Goal: Task Accomplishment & Management: Manage account settings

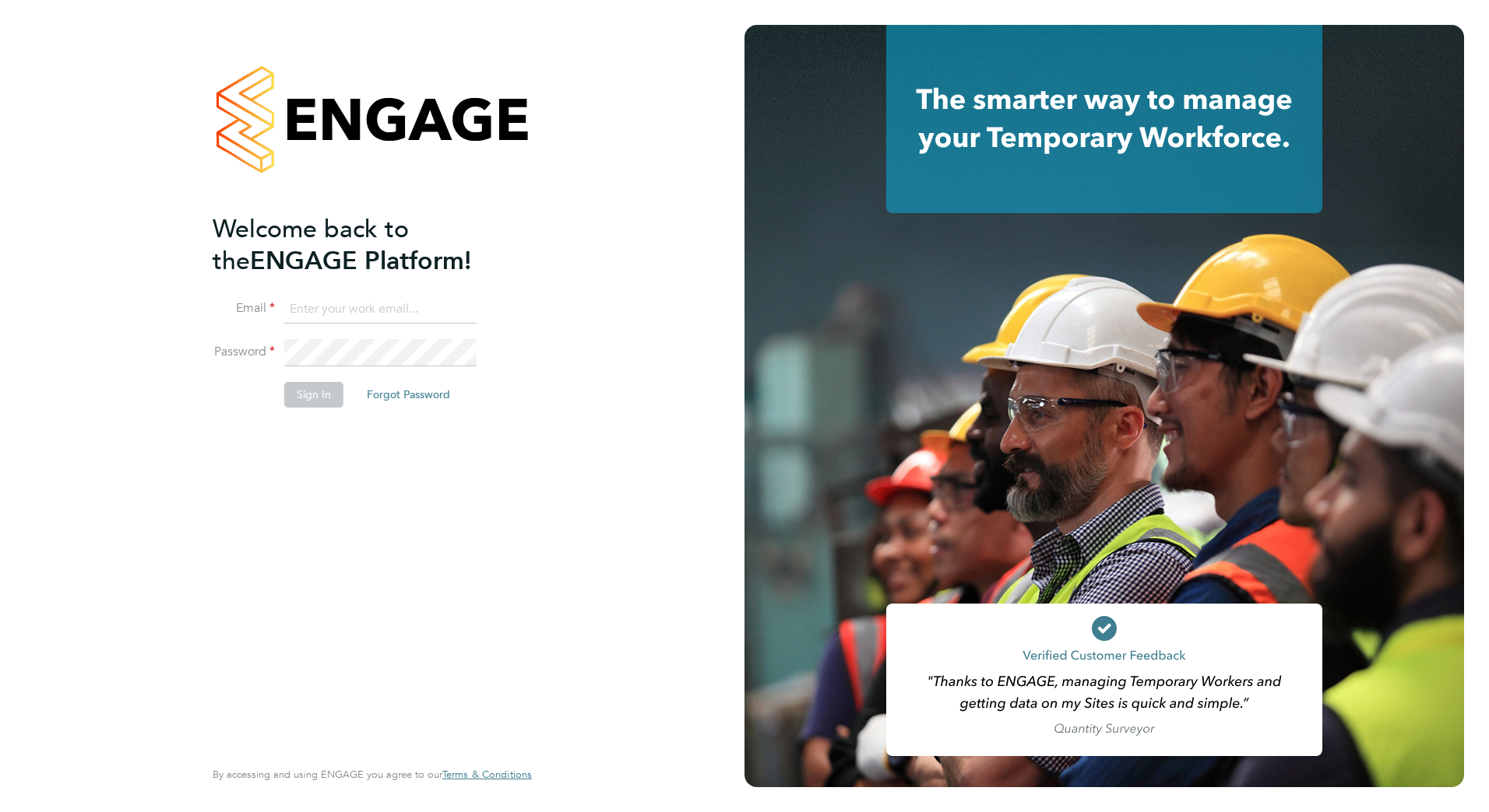
type input "stephen.odonoghue@vistry.co.uk"
click at [308, 400] on button "Sign In" at bounding box center [313, 394] width 59 height 25
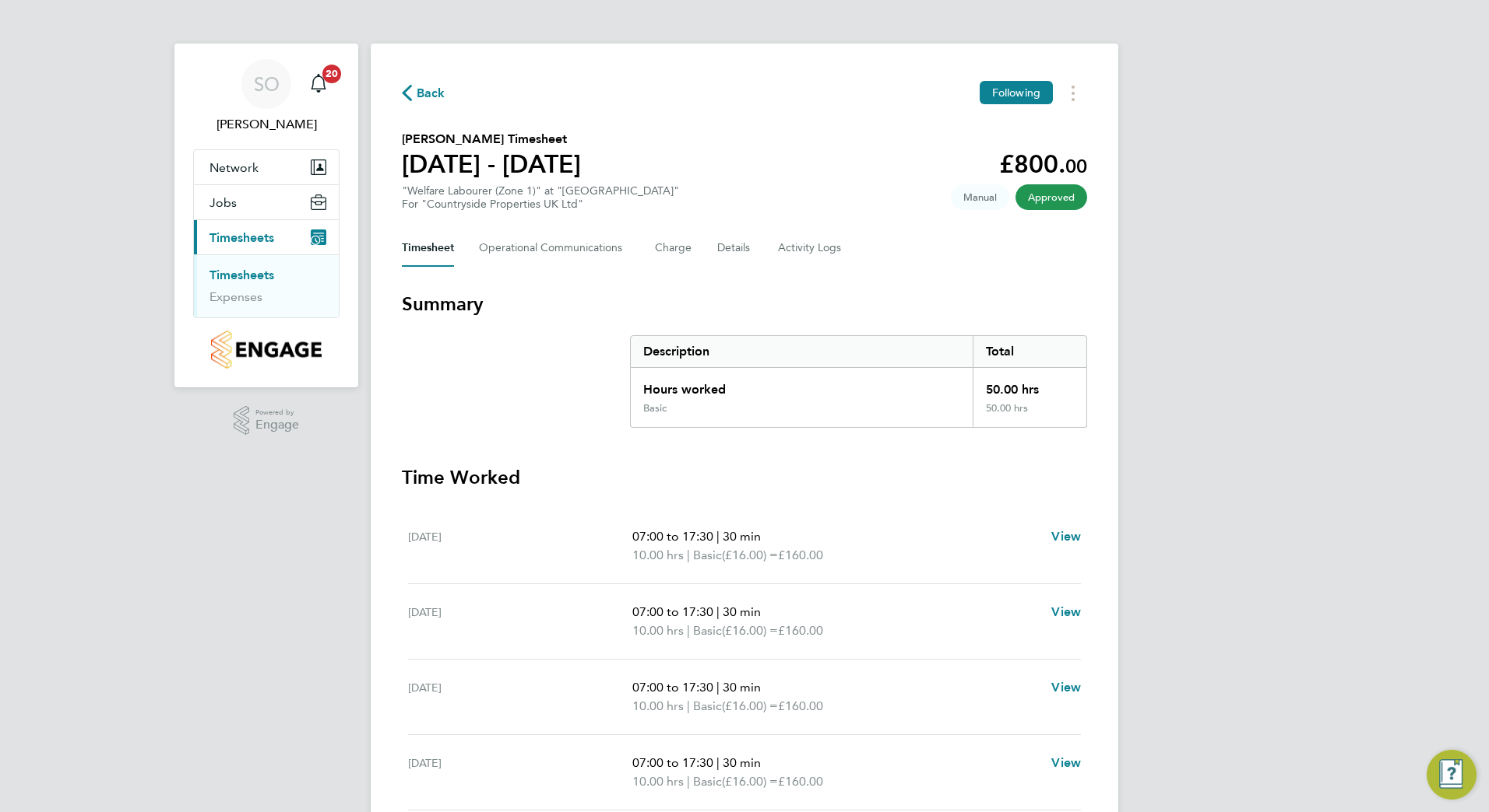
click at [429, 93] on span "Back" at bounding box center [430, 93] width 29 height 19
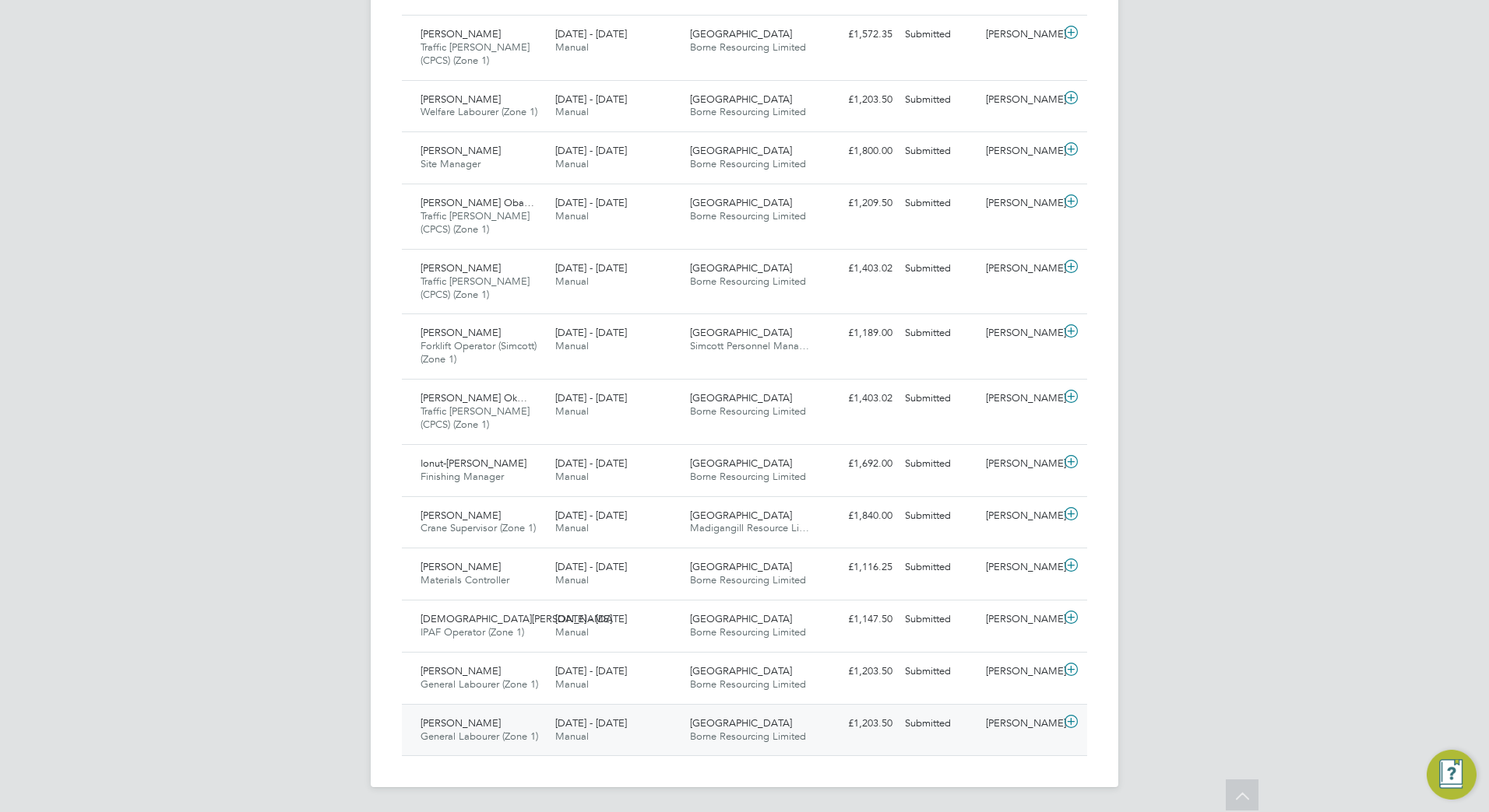
click at [460, 728] on span "[PERSON_NAME]" at bounding box center [460, 723] width 80 height 13
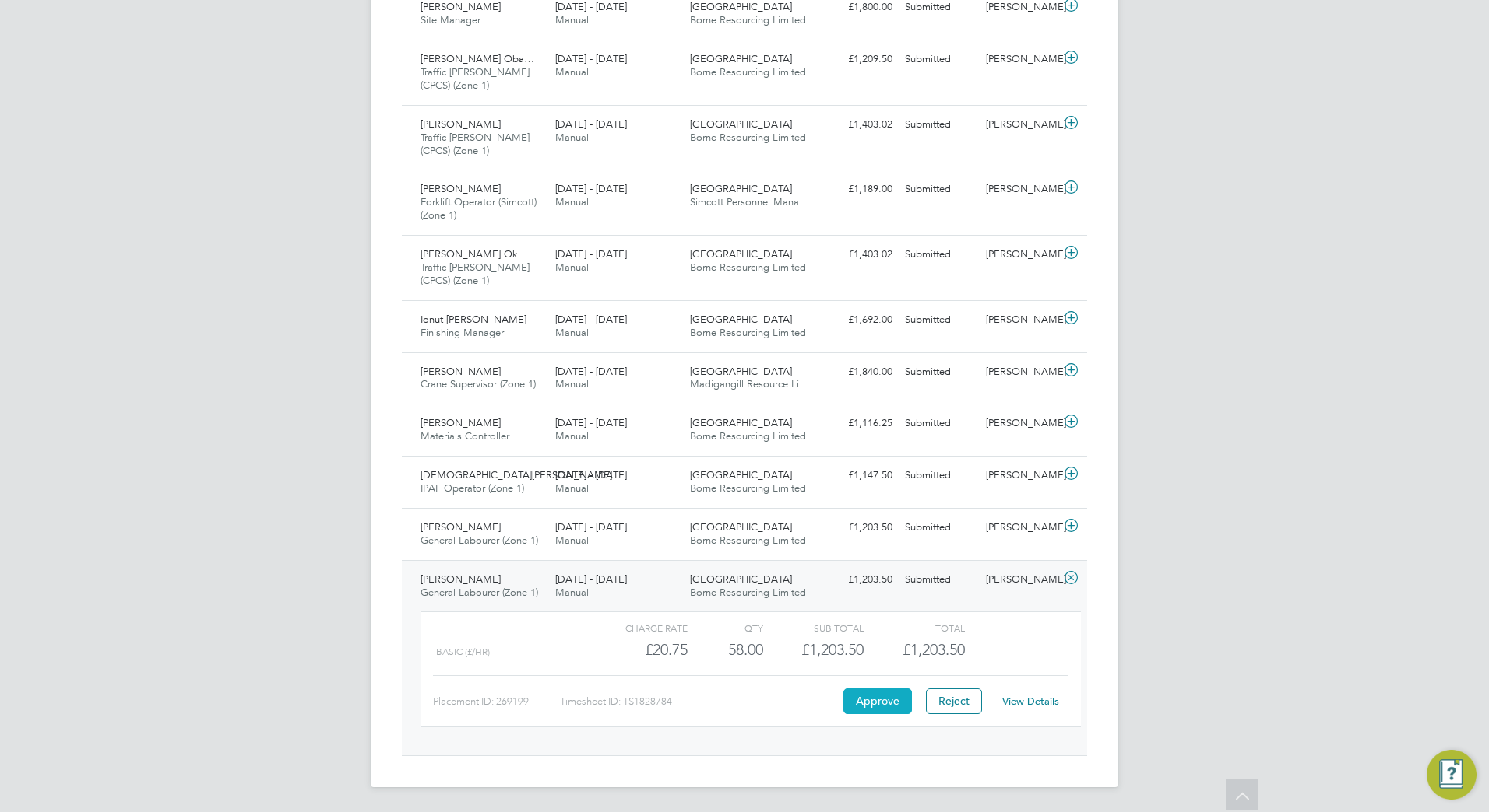
click at [875, 701] on button "Approve" at bounding box center [877, 701] width 69 height 25
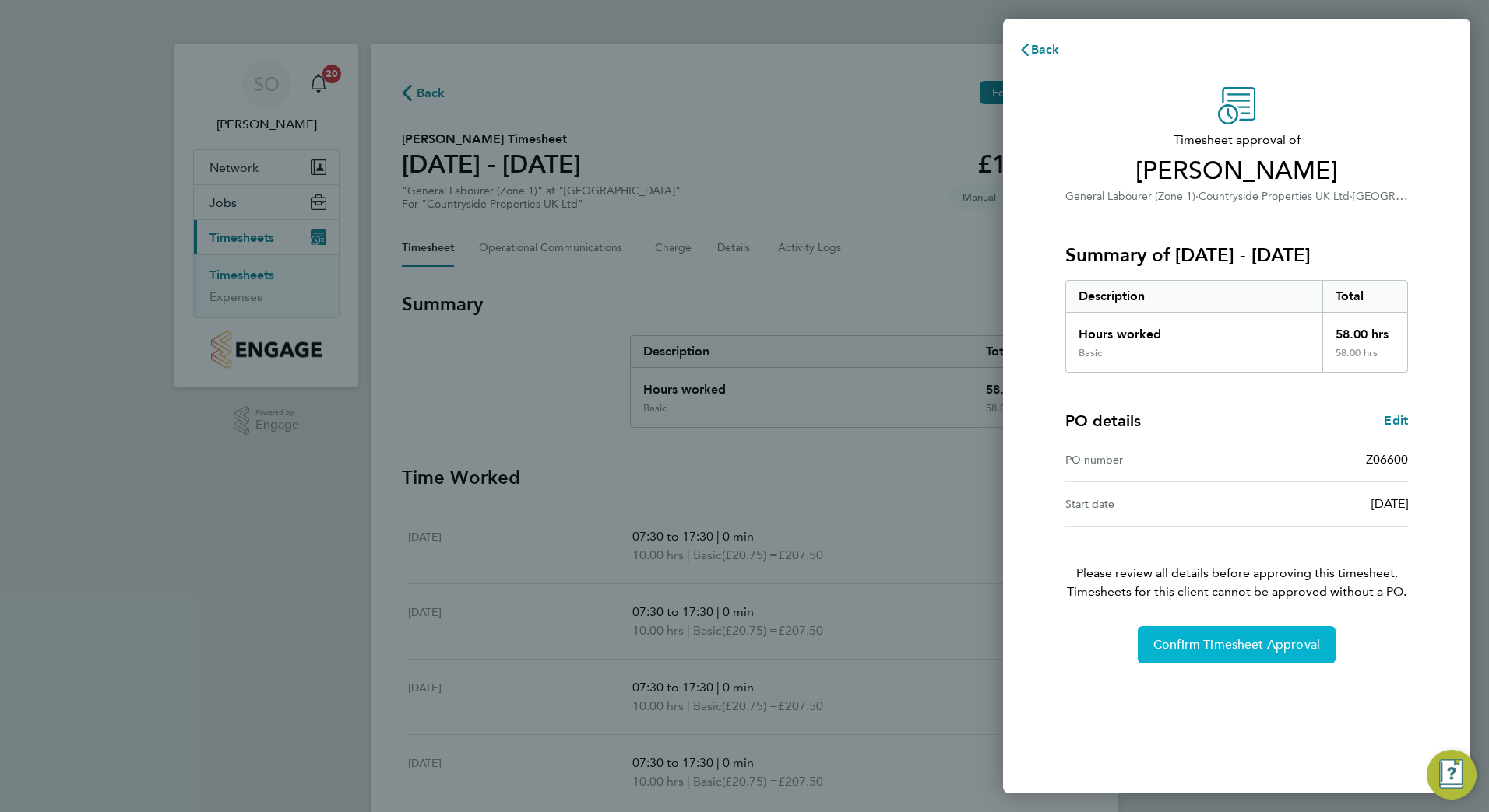
click at [1225, 647] on span "Confirm Timesheet Approval" at bounding box center [1236, 645] width 167 height 16
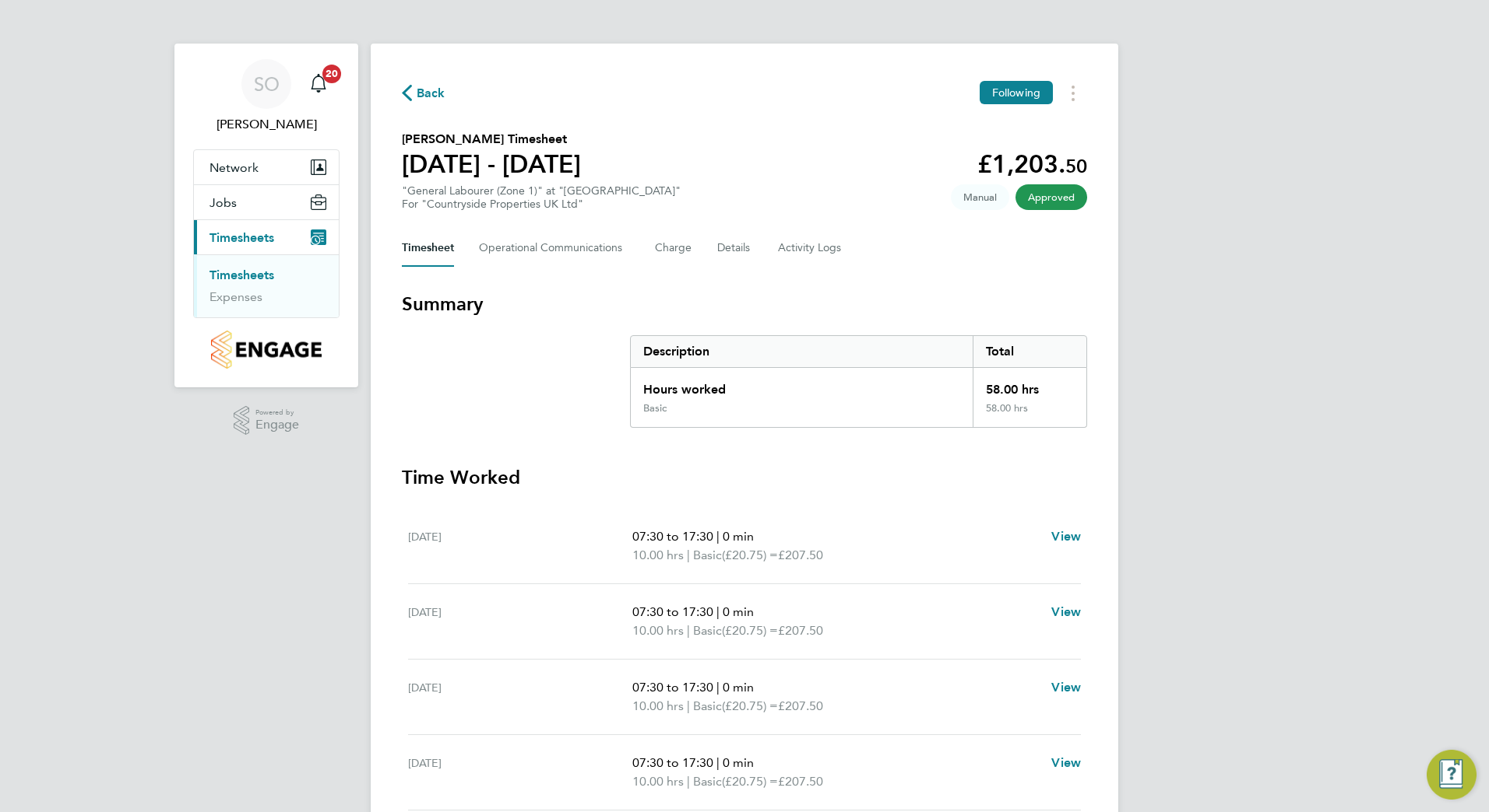
click at [434, 87] on span "Back" at bounding box center [430, 93] width 29 height 19
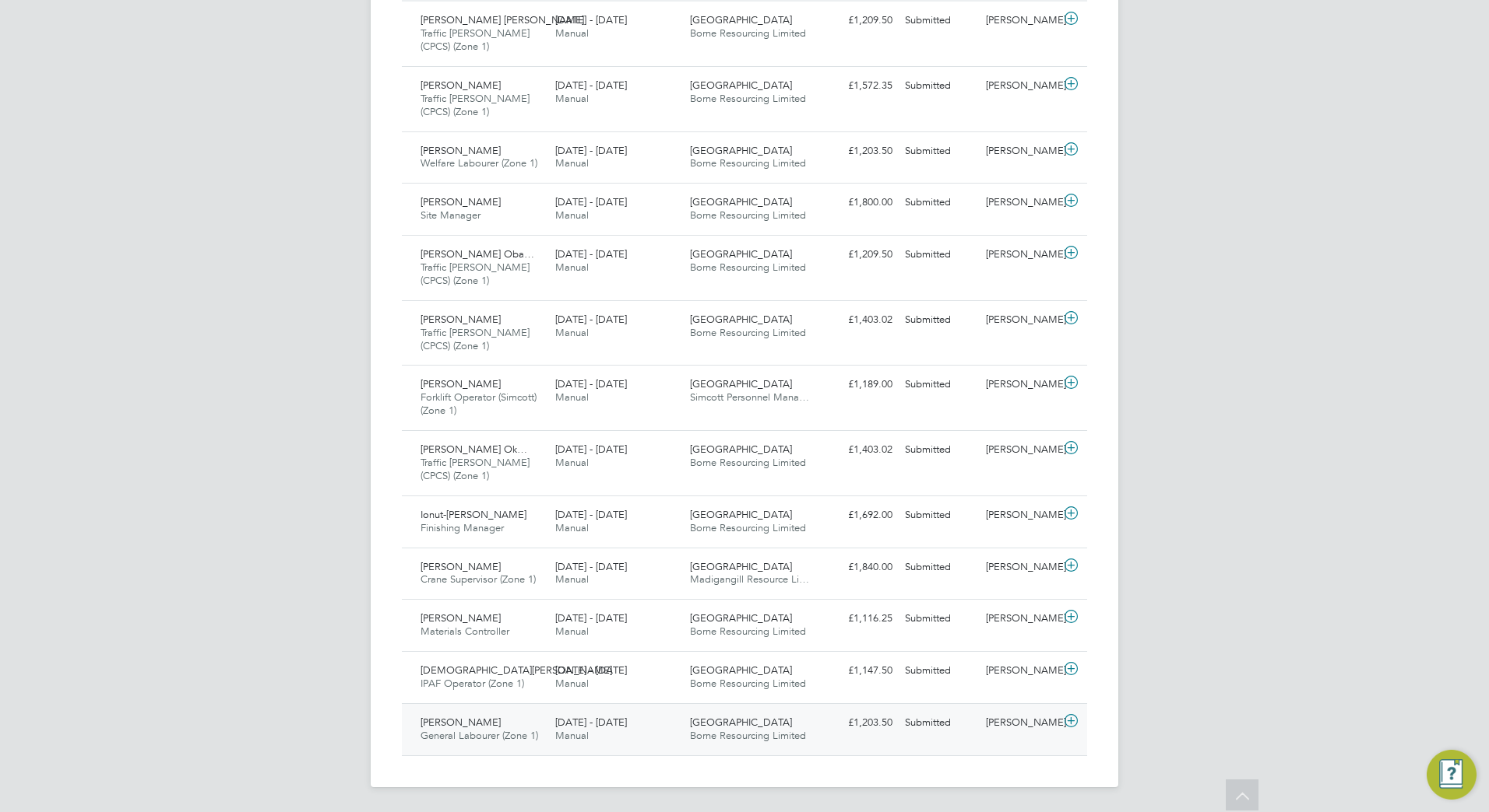
click at [681, 735] on div "22 - 28 Sep 2025 Manual" at bounding box center [616, 729] width 134 height 39
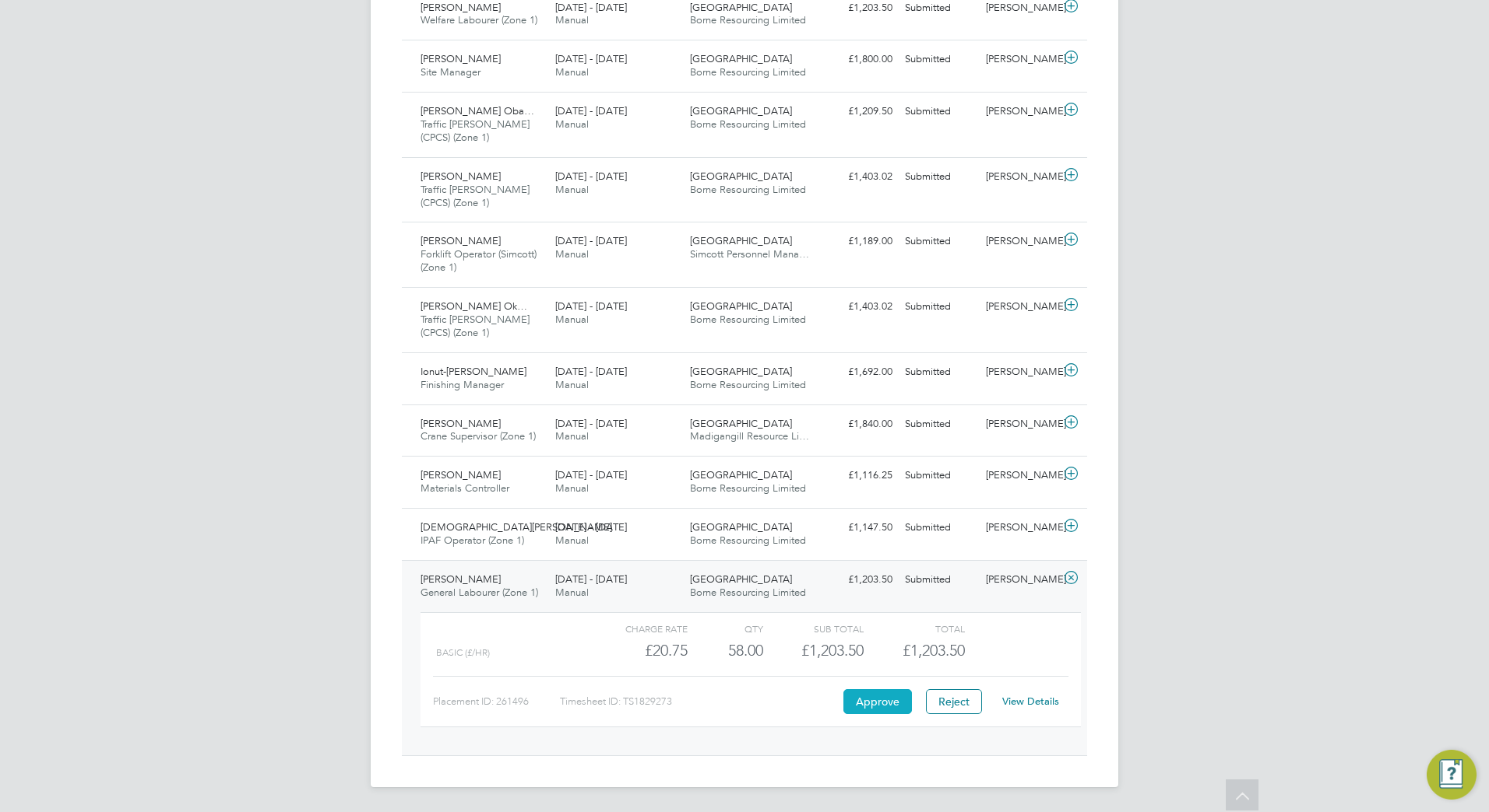
click at [875, 708] on button "Approve" at bounding box center [877, 702] width 69 height 25
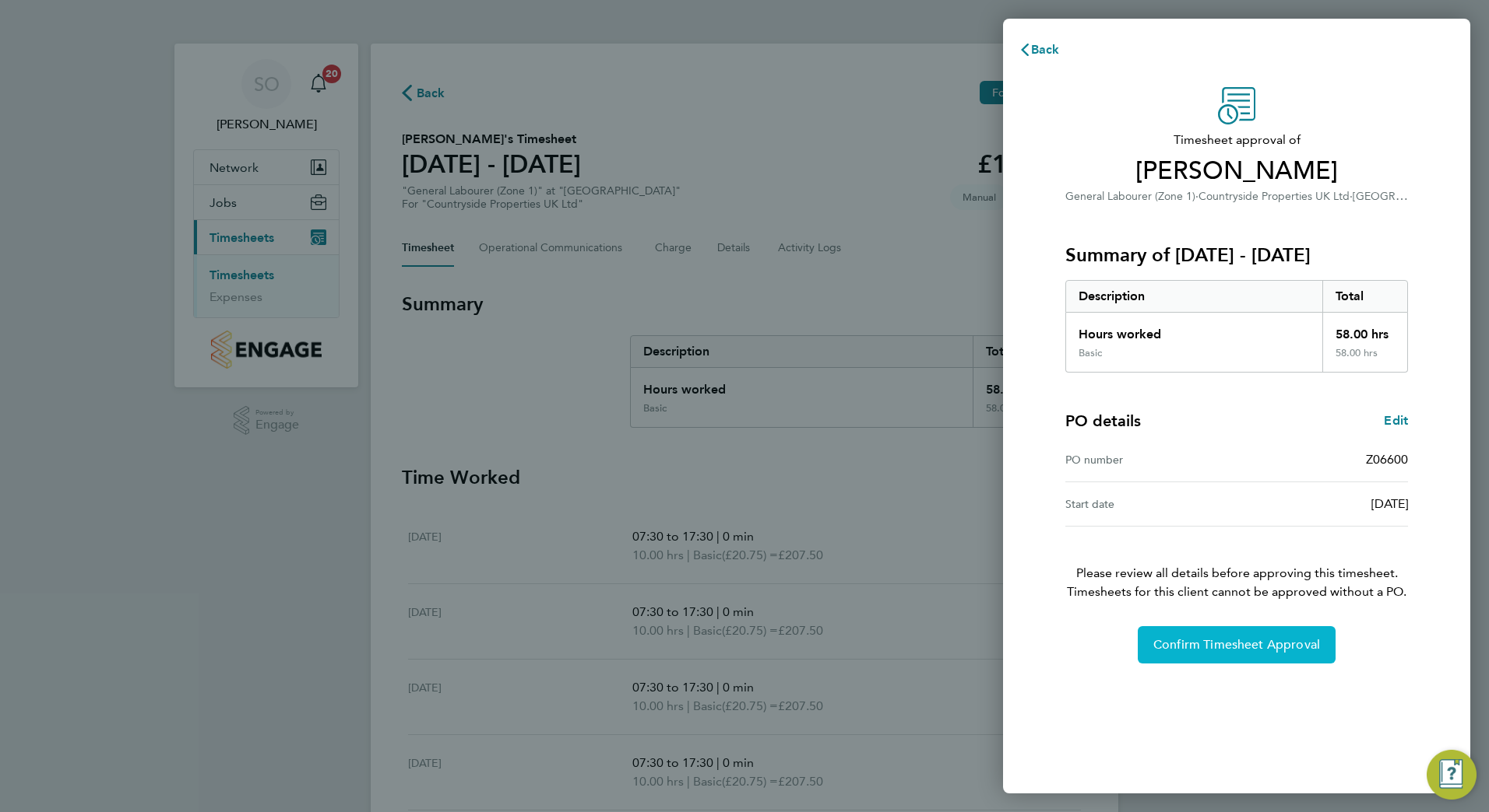
click at [1271, 646] on span "Confirm Timesheet Approval" at bounding box center [1236, 645] width 167 height 16
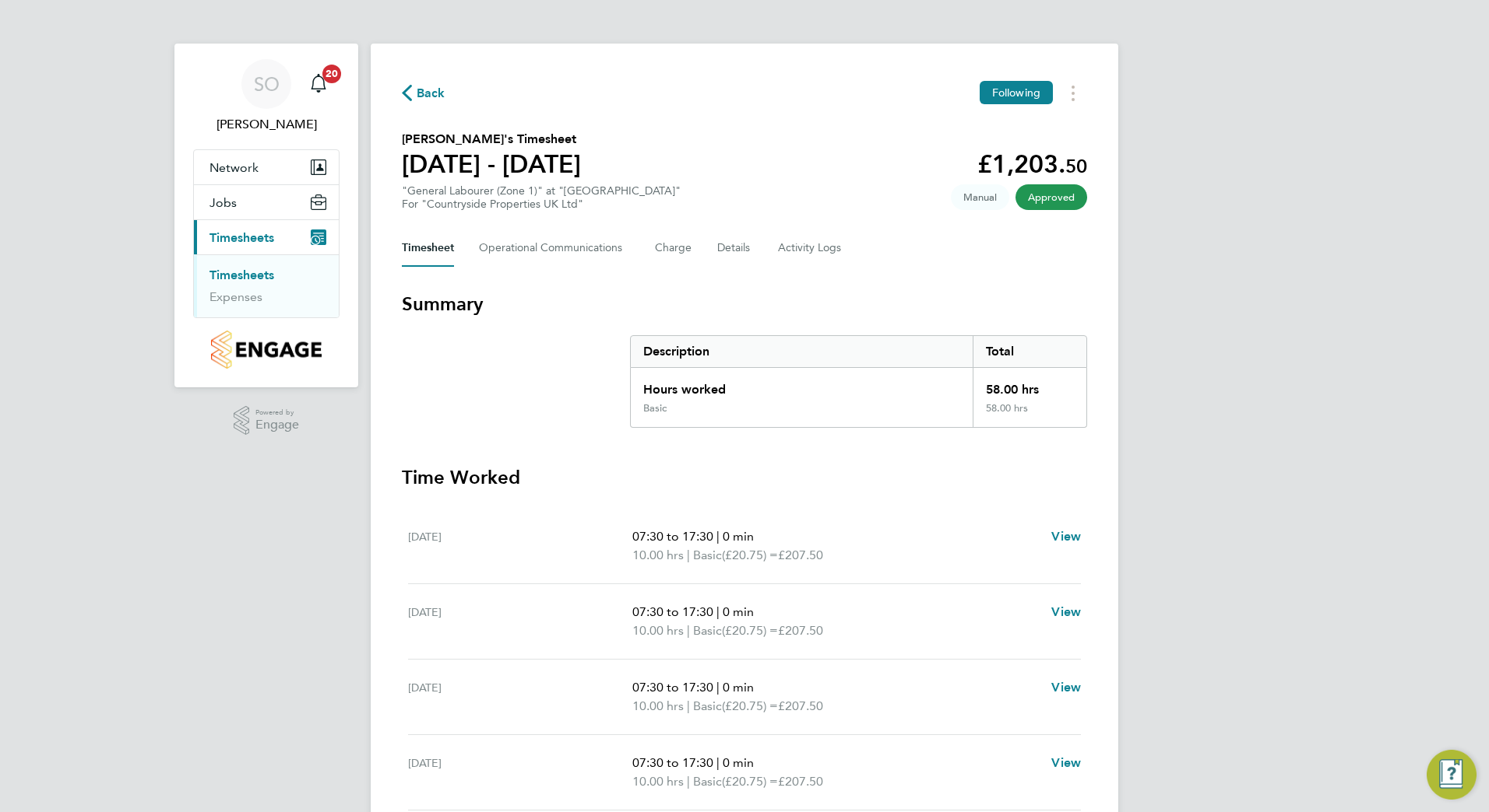
click at [427, 92] on span "Back" at bounding box center [430, 93] width 29 height 19
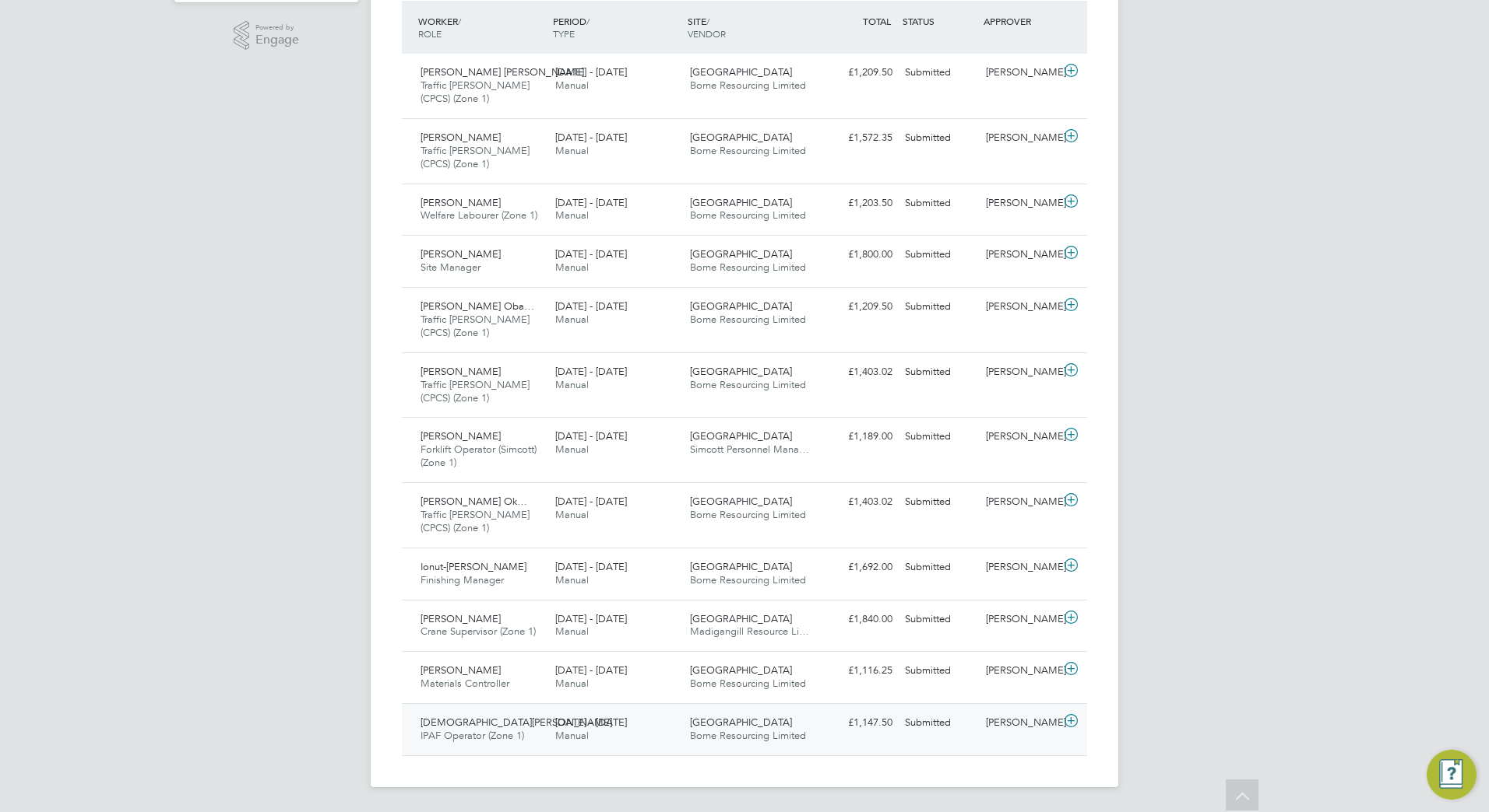
click at [735, 733] on span "Borne Resourcing Limited" at bounding box center [748, 736] width 116 height 13
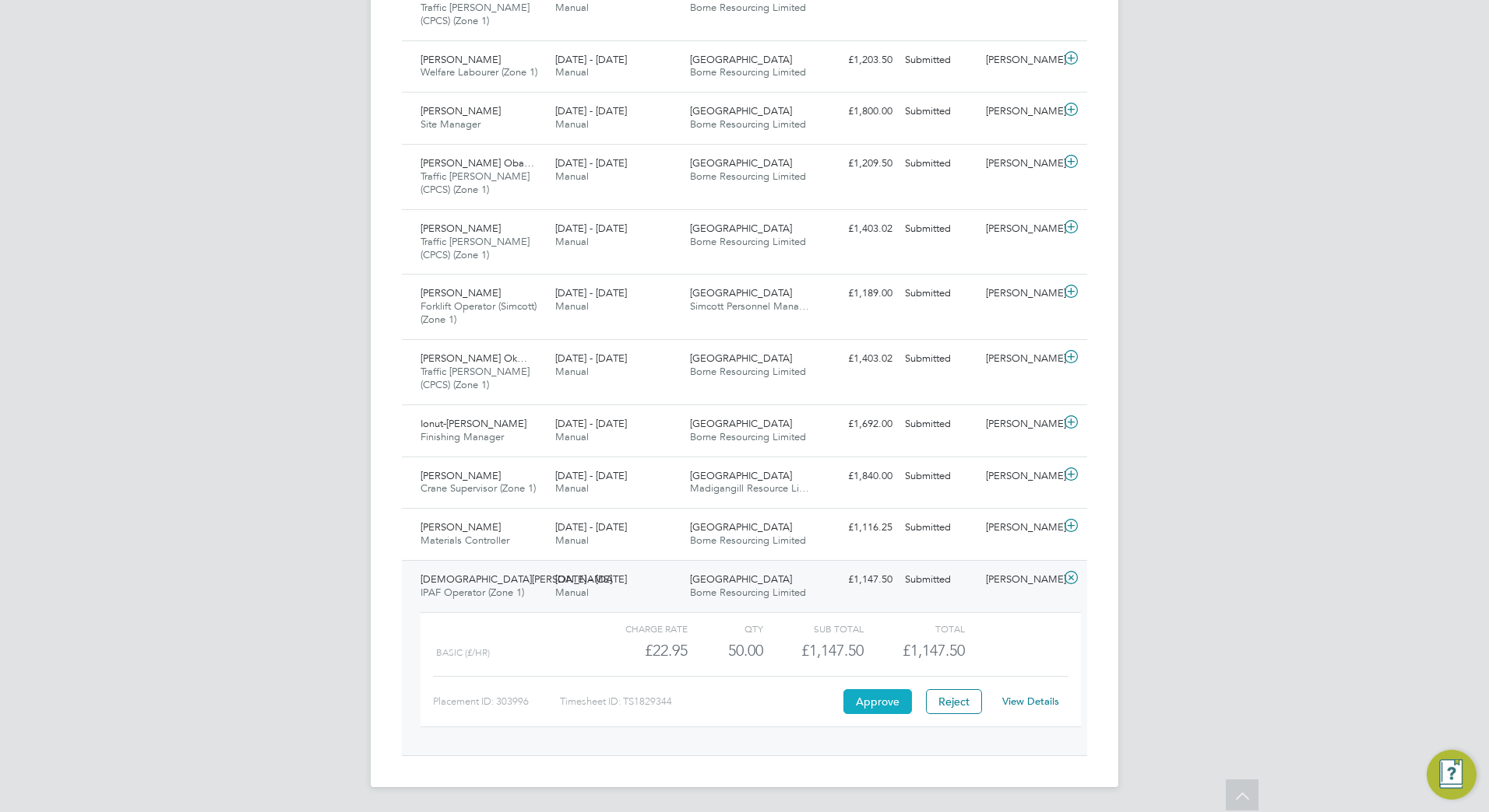
click at [880, 703] on button "Approve" at bounding box center [877, 702] width 69 height 25
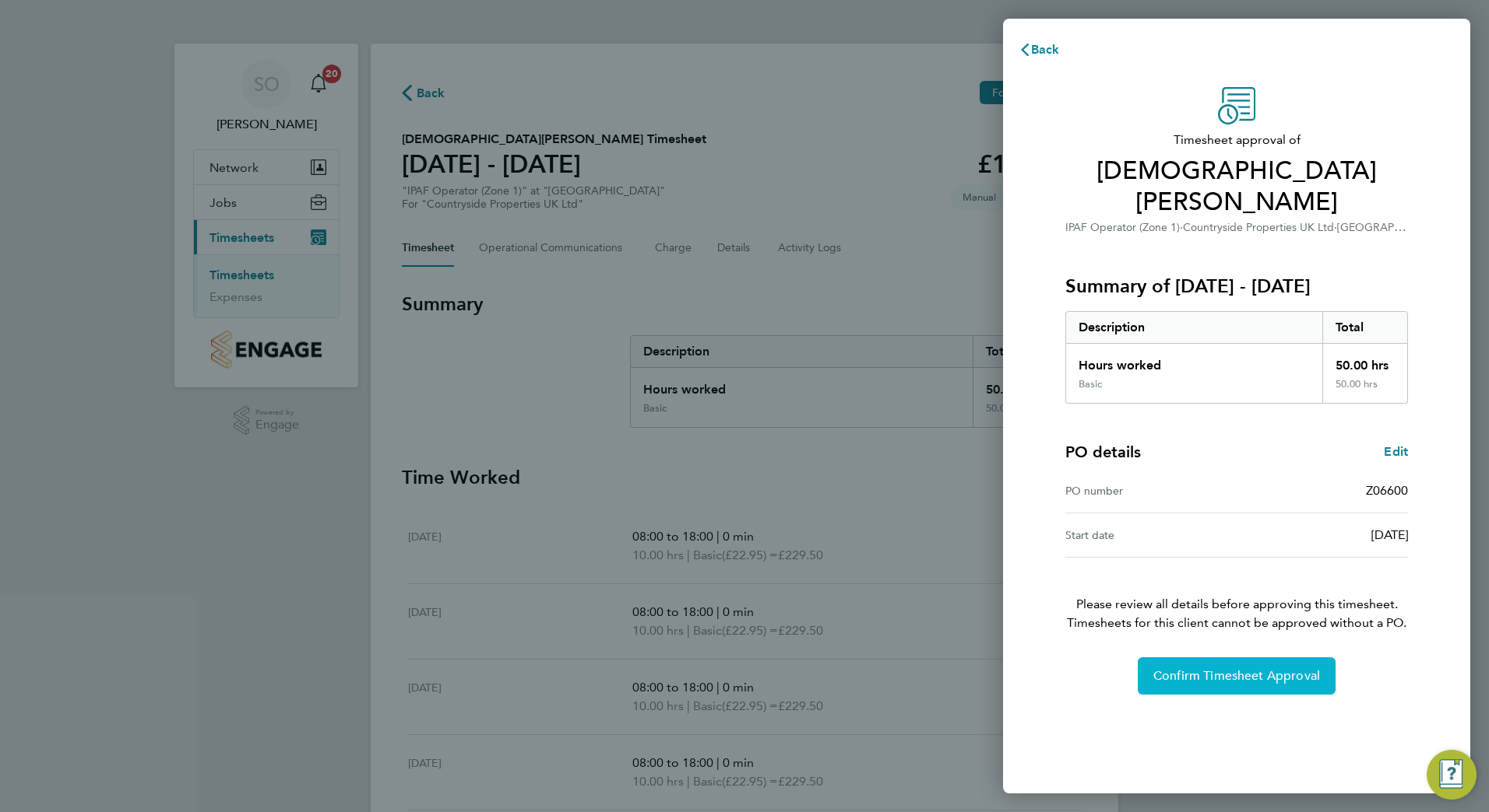
click at [1209, 669] on span "Confirm Timesheet Approval" at bounding box center [1236, 676] width 167 height 16
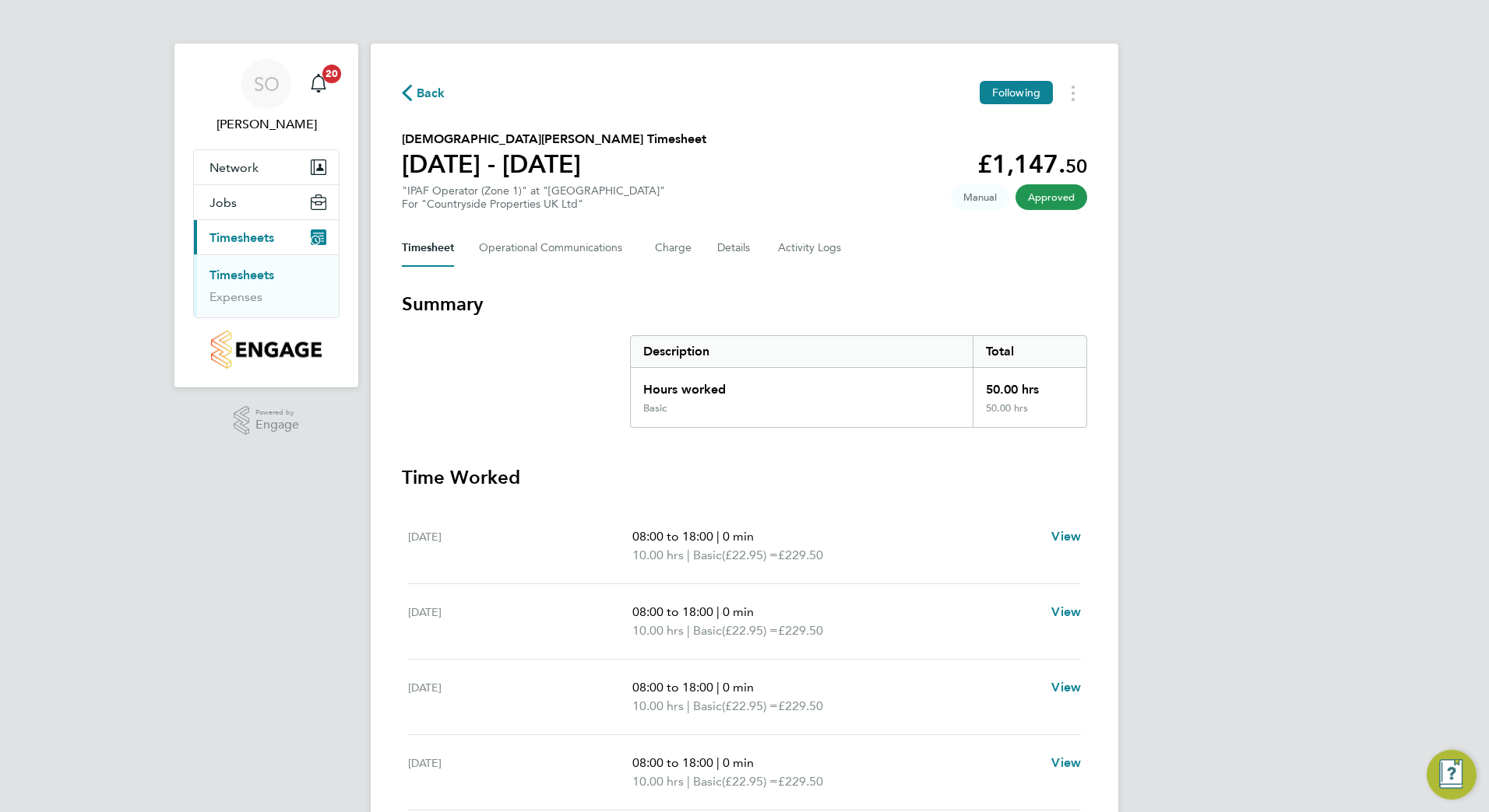
click at [420, 94] on span "Back" at bounding box center [430, 93] width 29 height 19
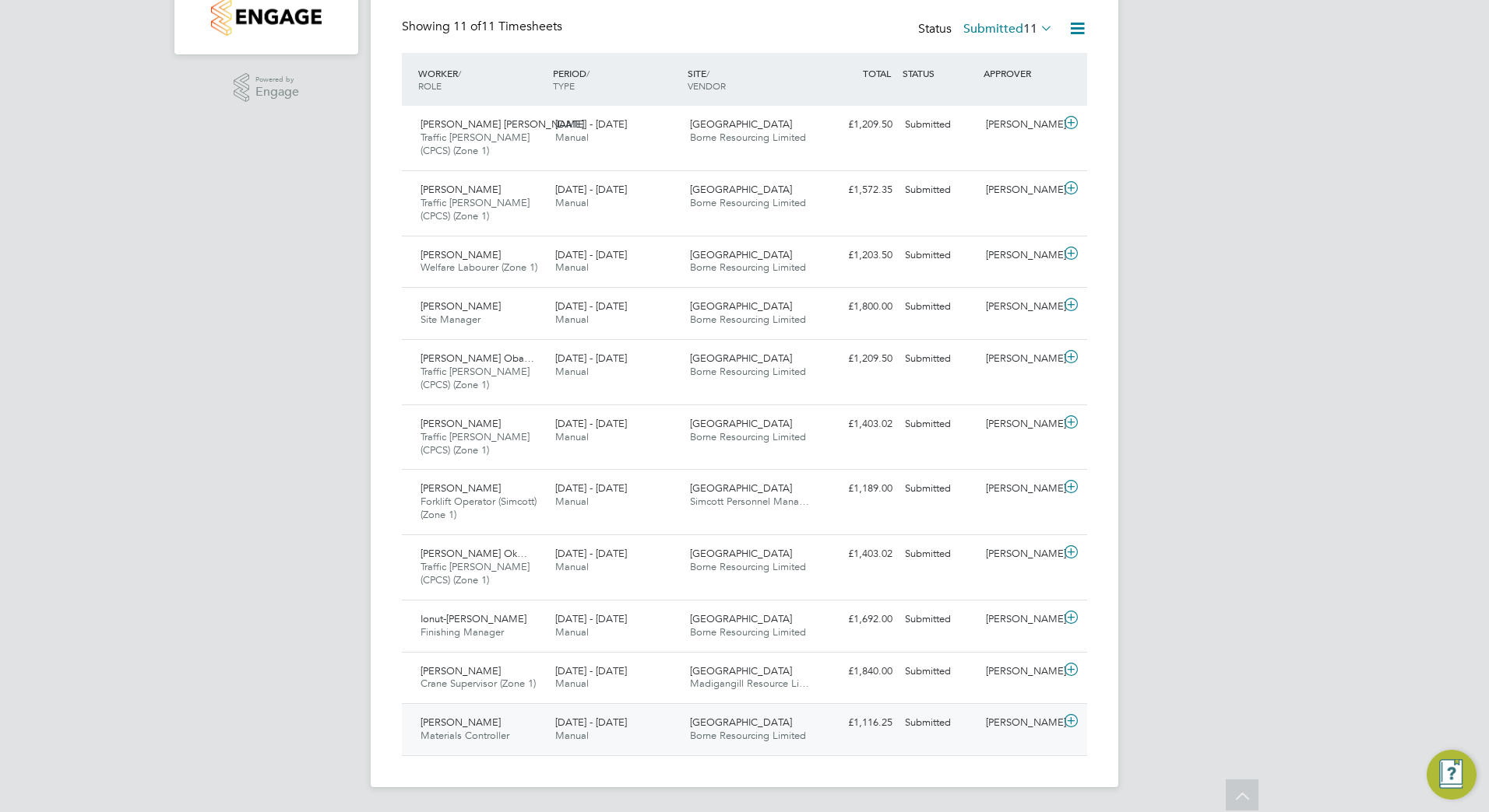
click at [697, 731] on span "Borne Resourcing Limited" at bounding box center [748, 736] width 116 height 13
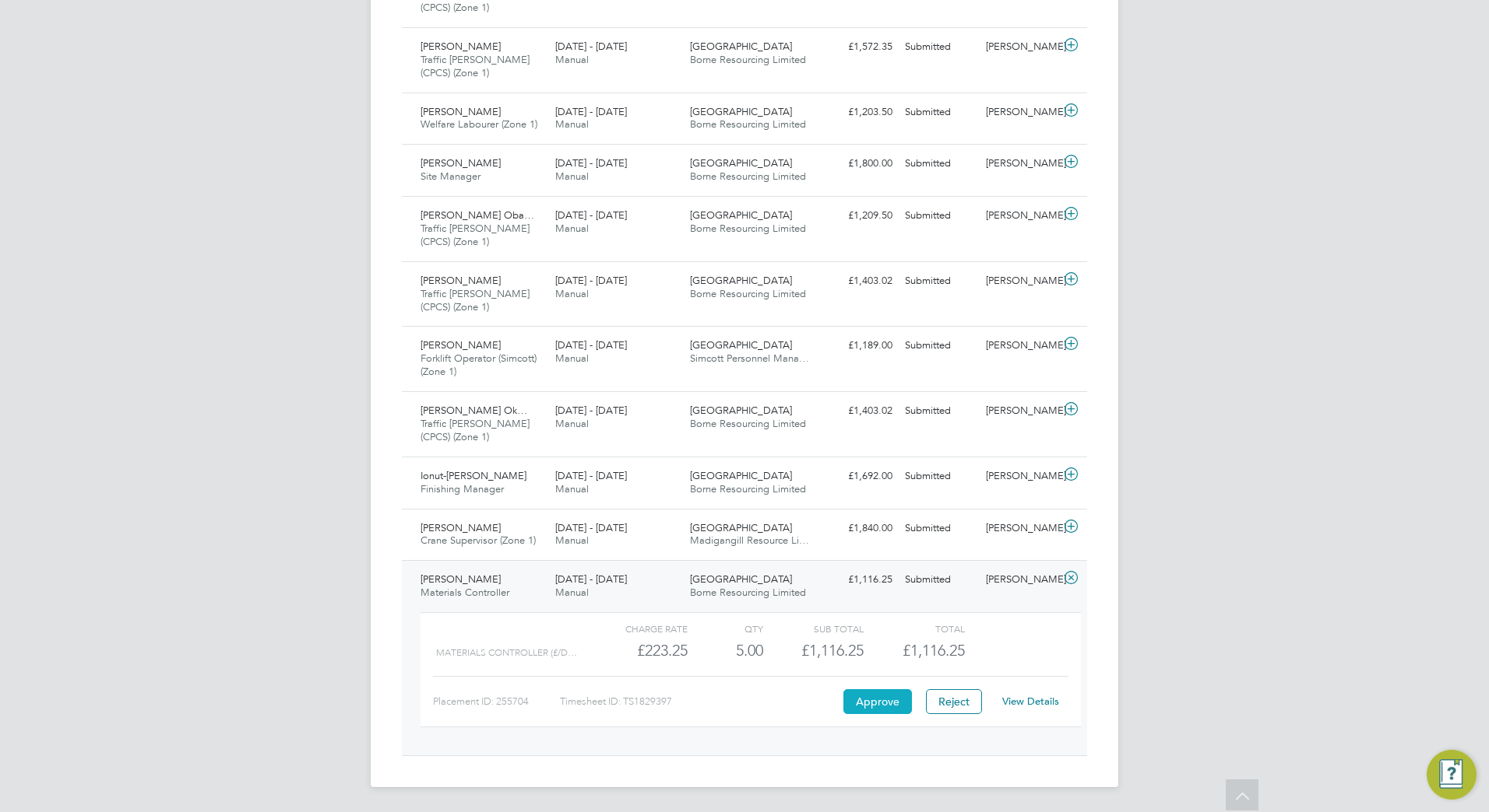
click at [879, 699] on button "Approve" at bounding box center [877, 702] width 69 height 25
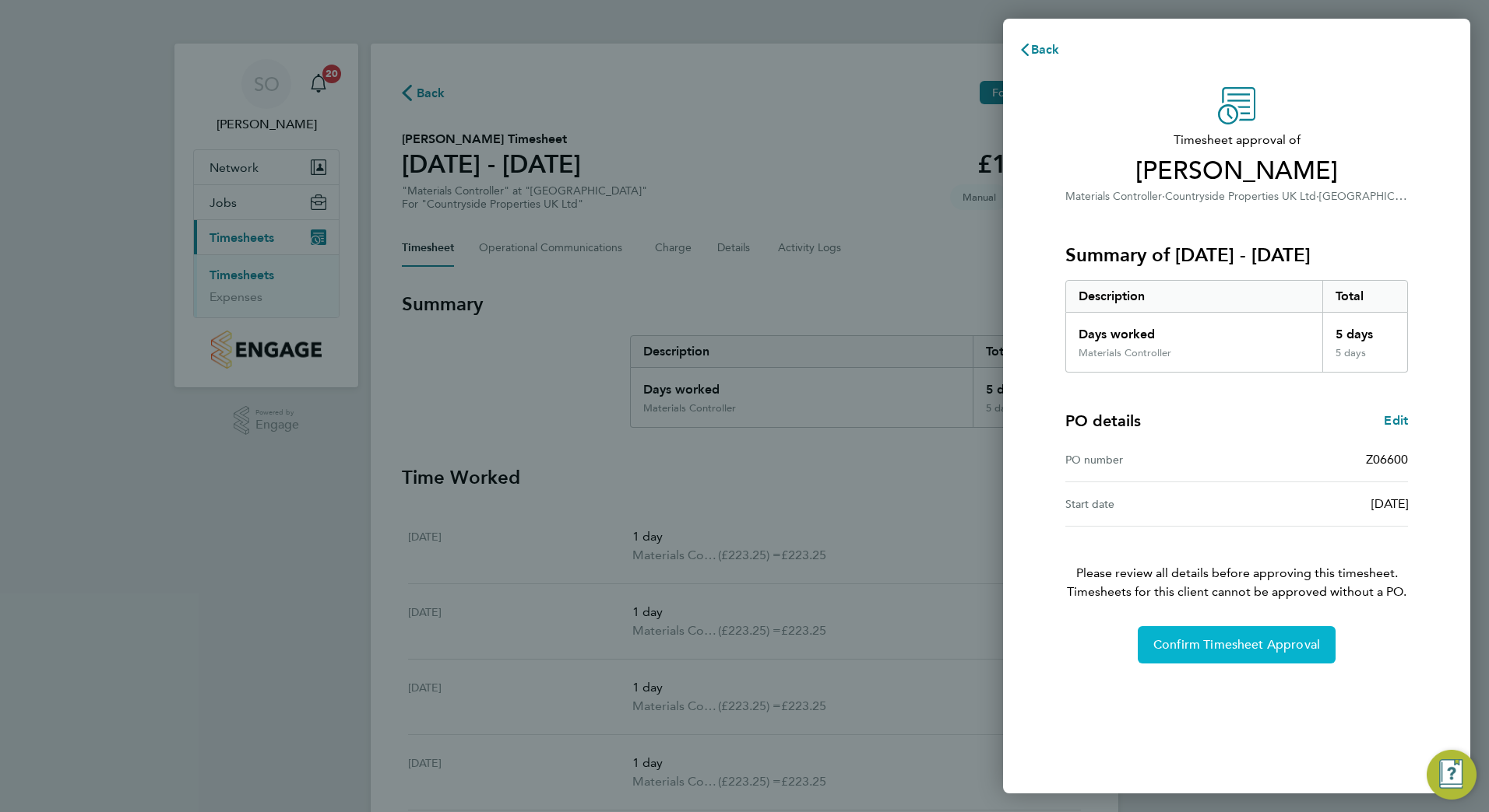
click at [1181, 638] on span "Confirm Timesheet Approval" at bounding box center [1236, 645] width 167 height 16
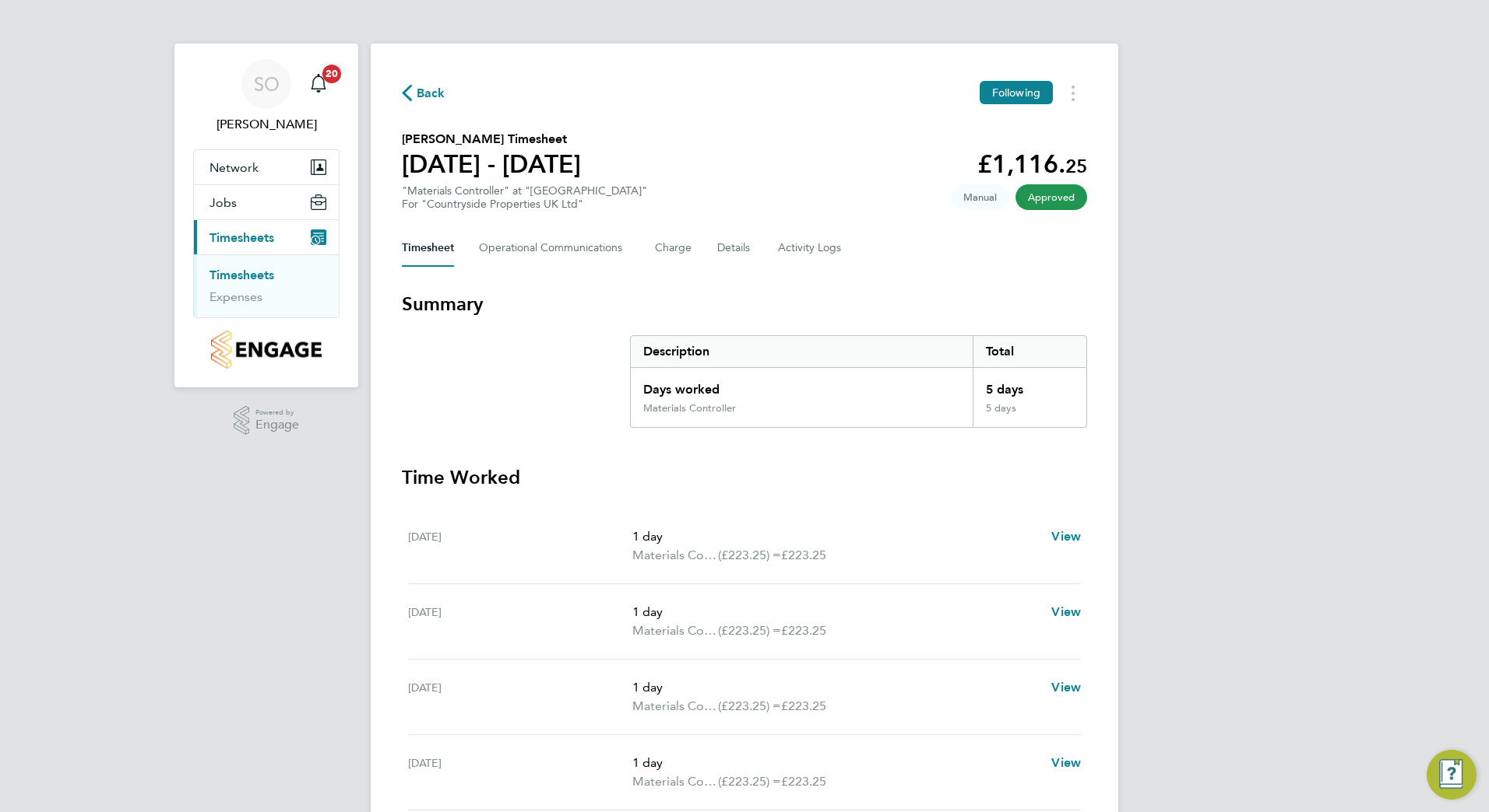
click at [425, 92] on span "Back" at bounding box center [430, 93] width 29 height 19
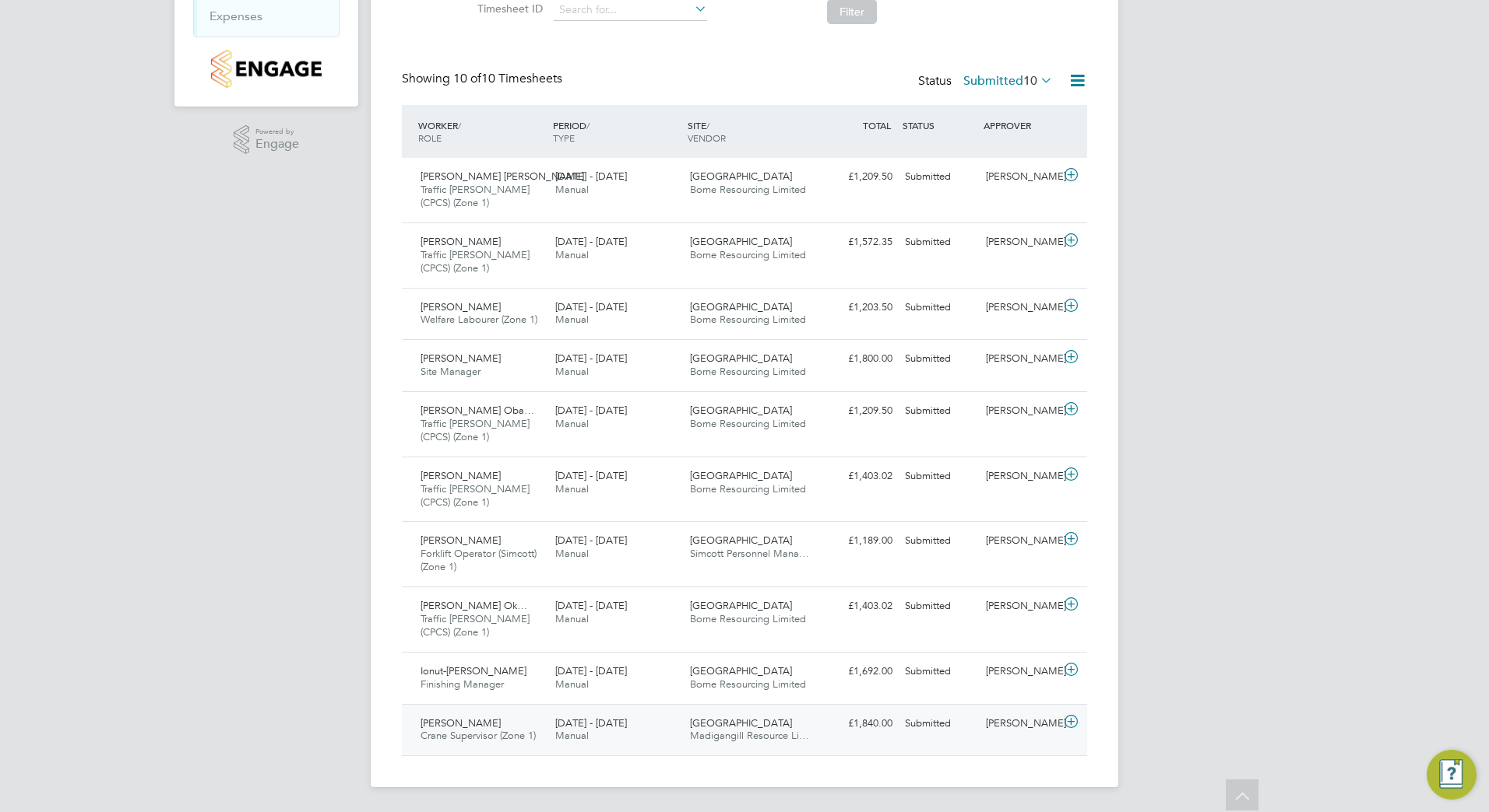
click at [722, 720] on span "[GEOGRAPHIC_DATA]" at bounding box center [740, 723] width 102 height 13
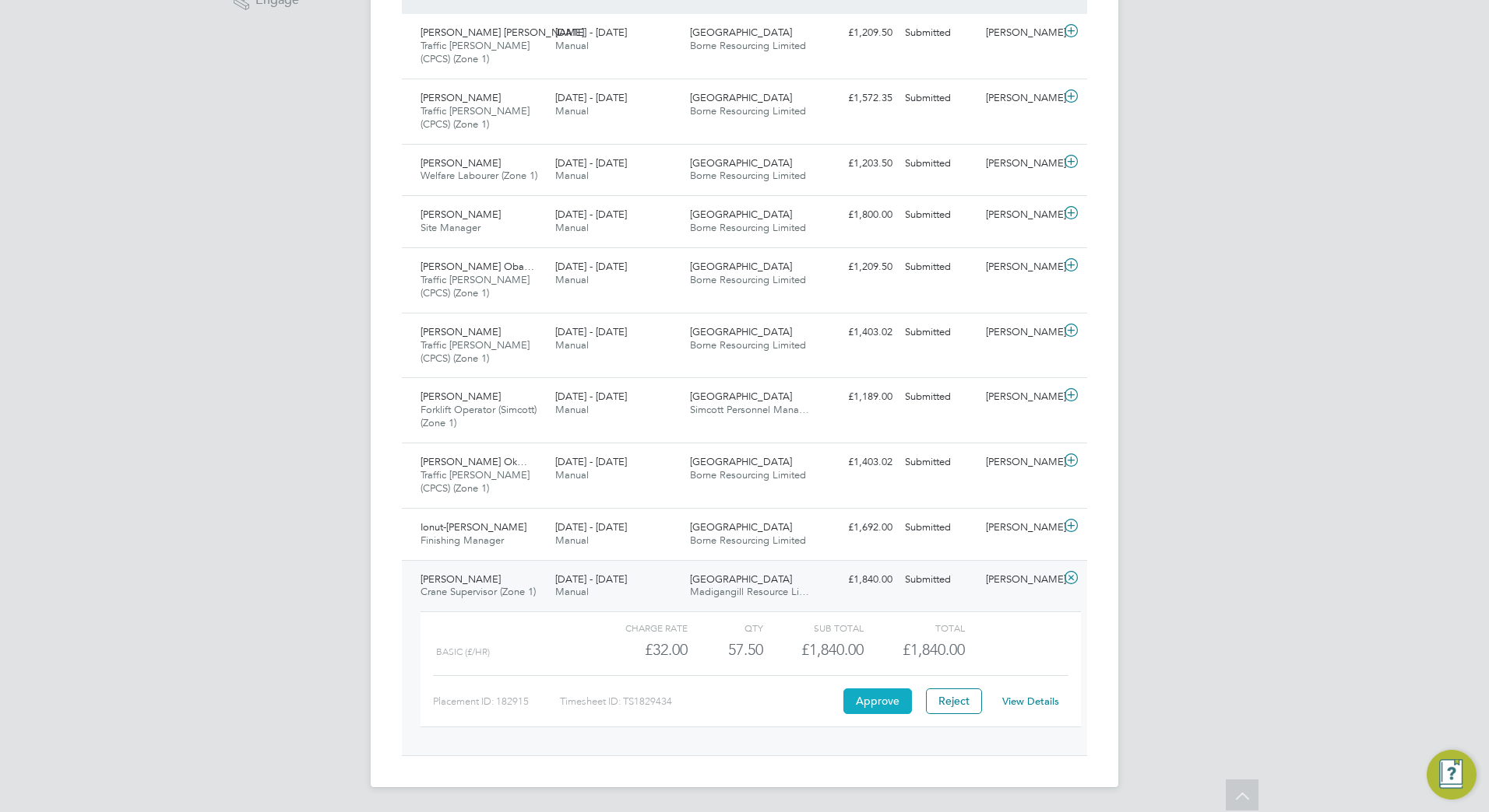
click at [890, 702] on button "Approve" at bounding box center [877, 701] width 69 height 25
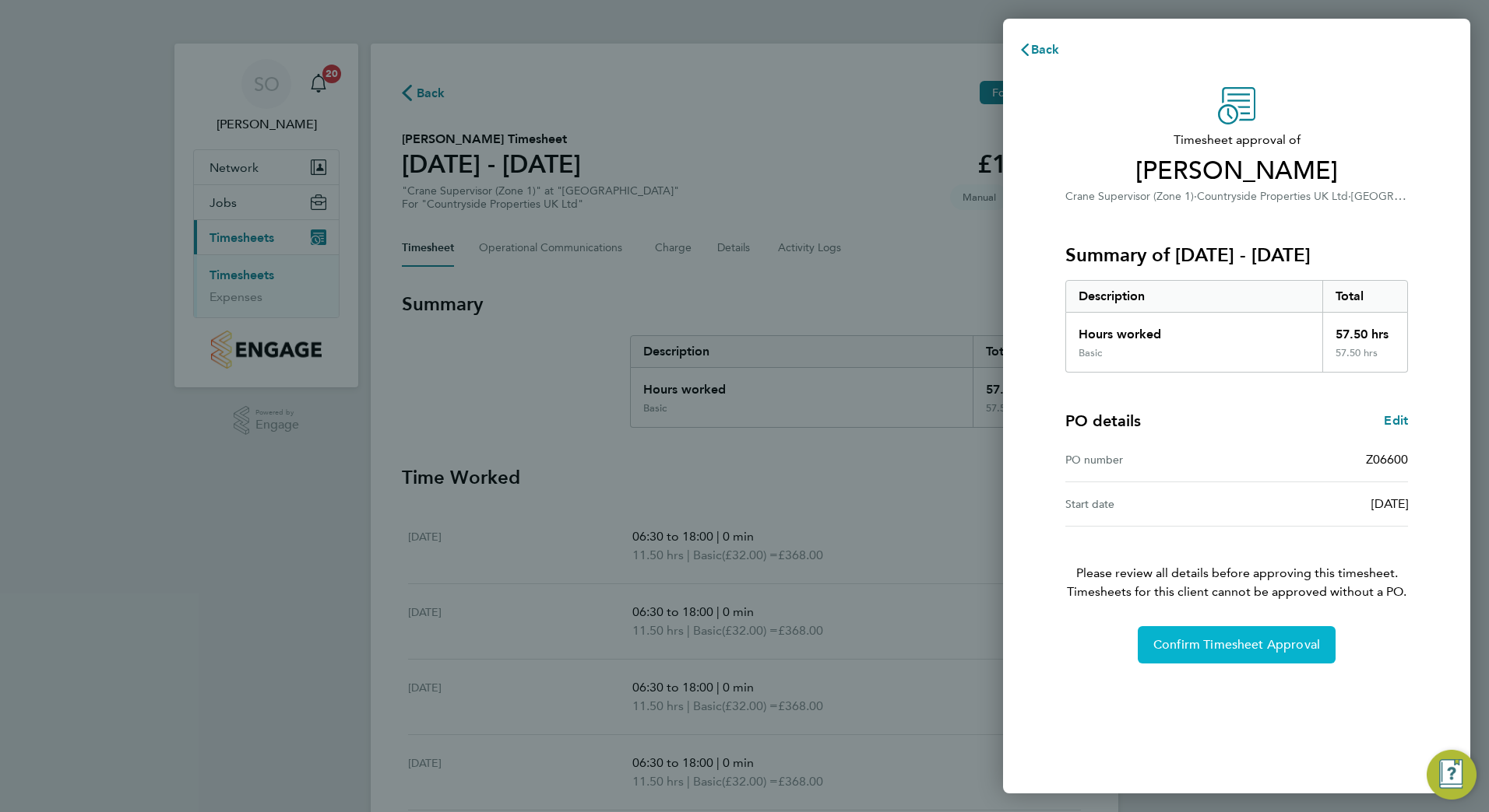
click at [1177, 645] on span "Confirm Timesheet Approval" at bounding box center [1236, 645] width 167 height 16
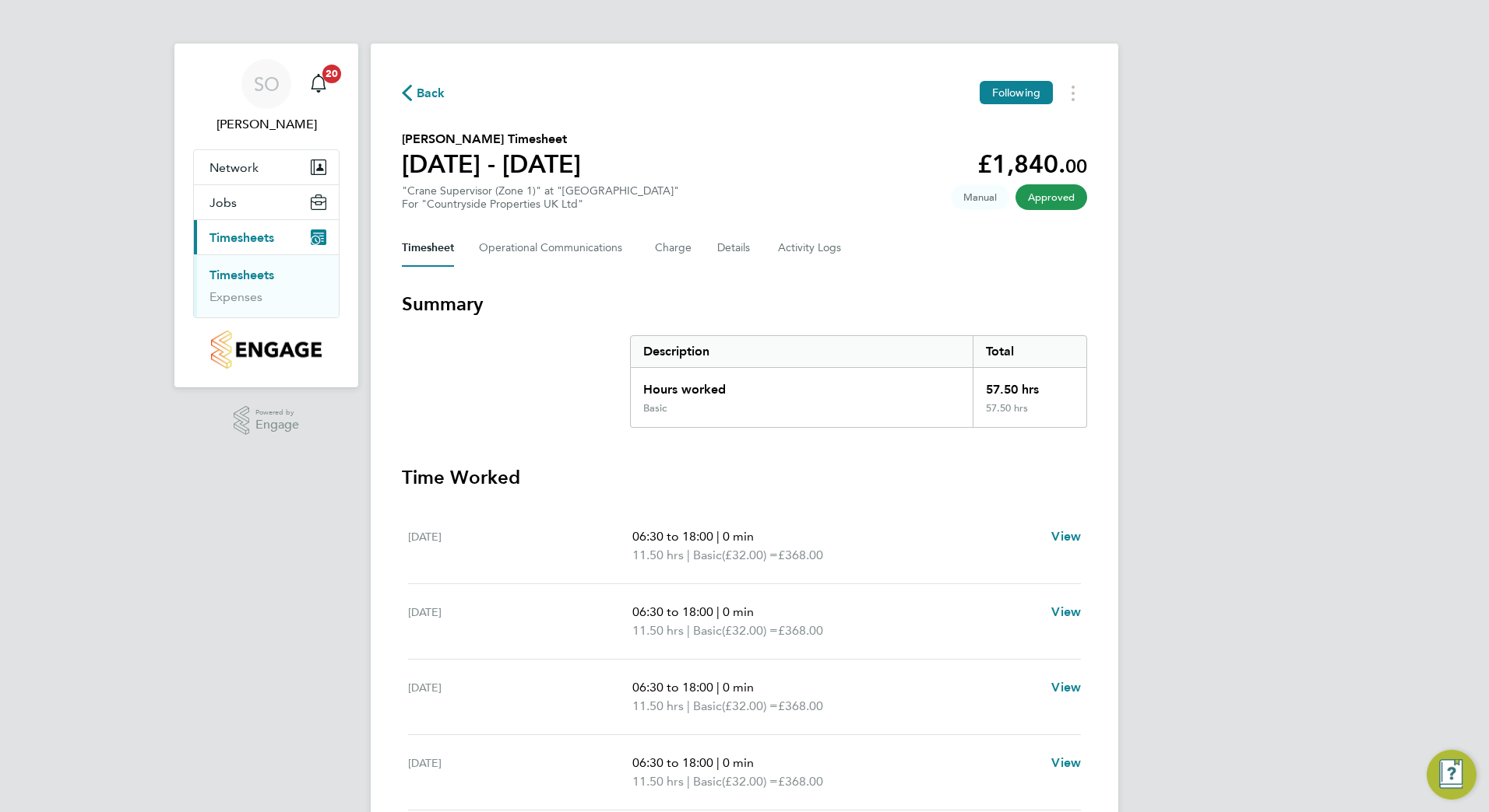
click at [427, 91] on span "Back" at bounding box center [430, 93] width 29 height 19
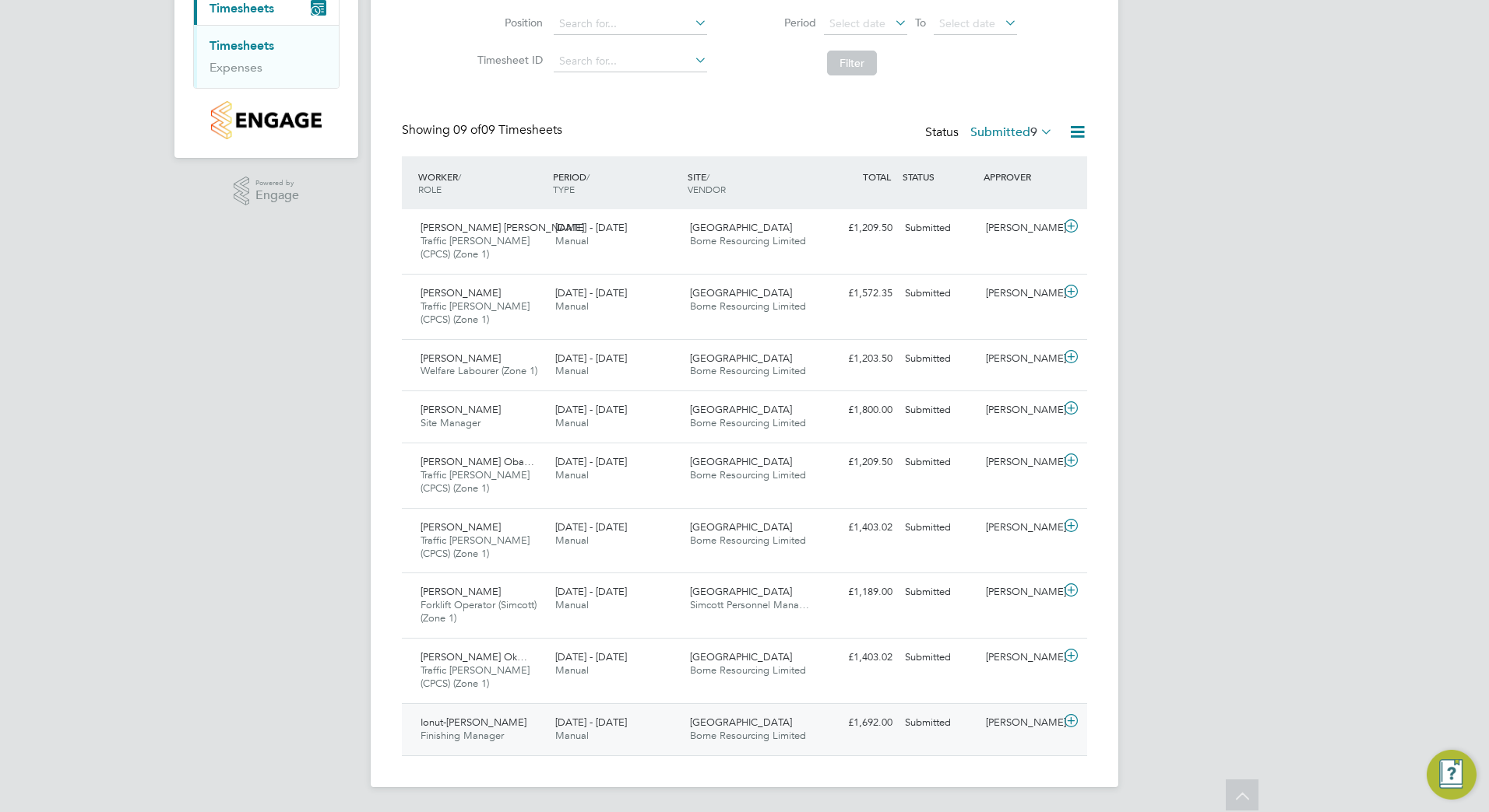
click at [679, 727] on div "22 - 28 Sep 2025 Manual" at bounding box center [616, 729] width 134 height 39
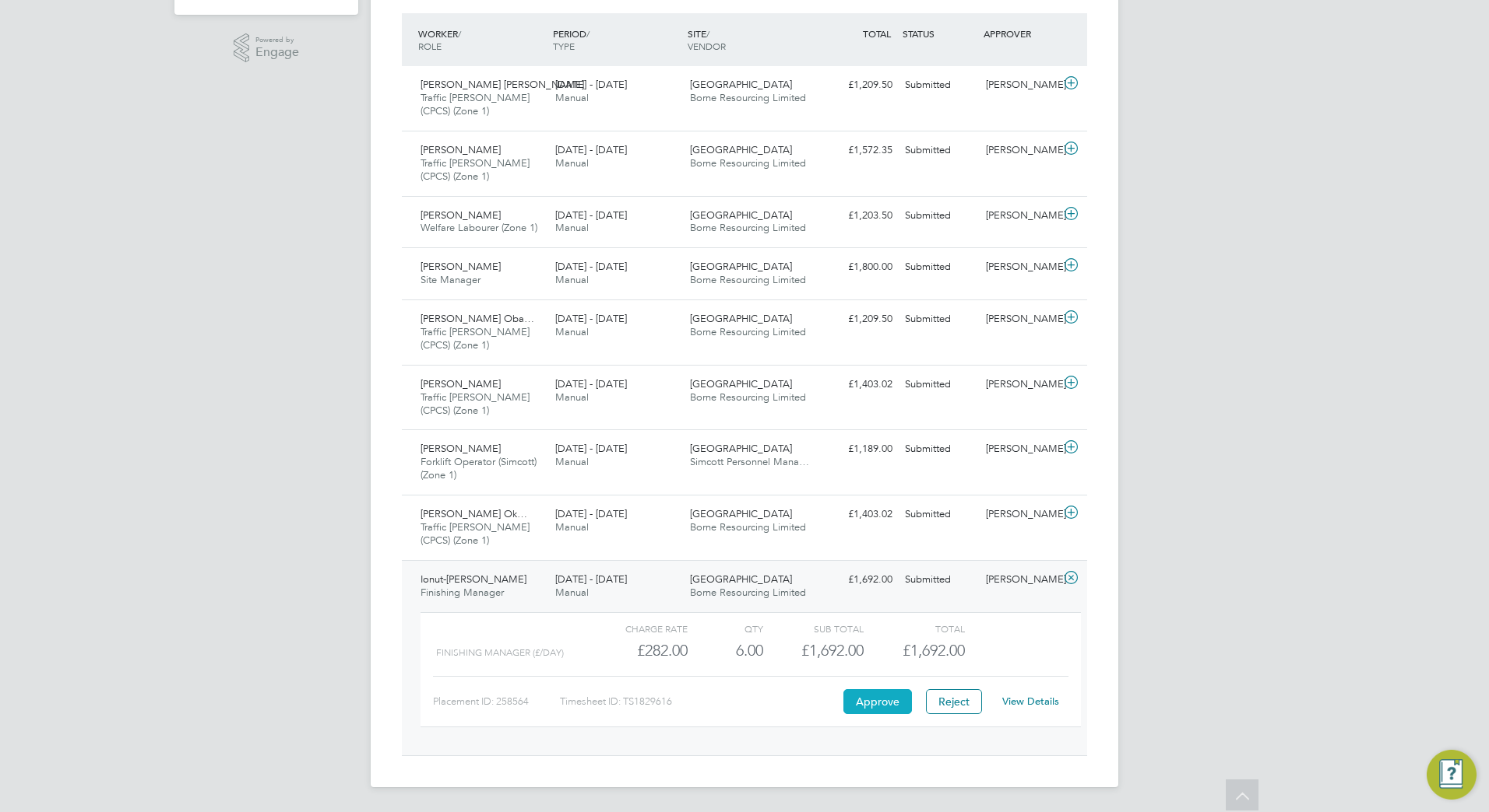
click at [879, 701] on button "Approve" at bounding box center [877, 702] width 69 height 25
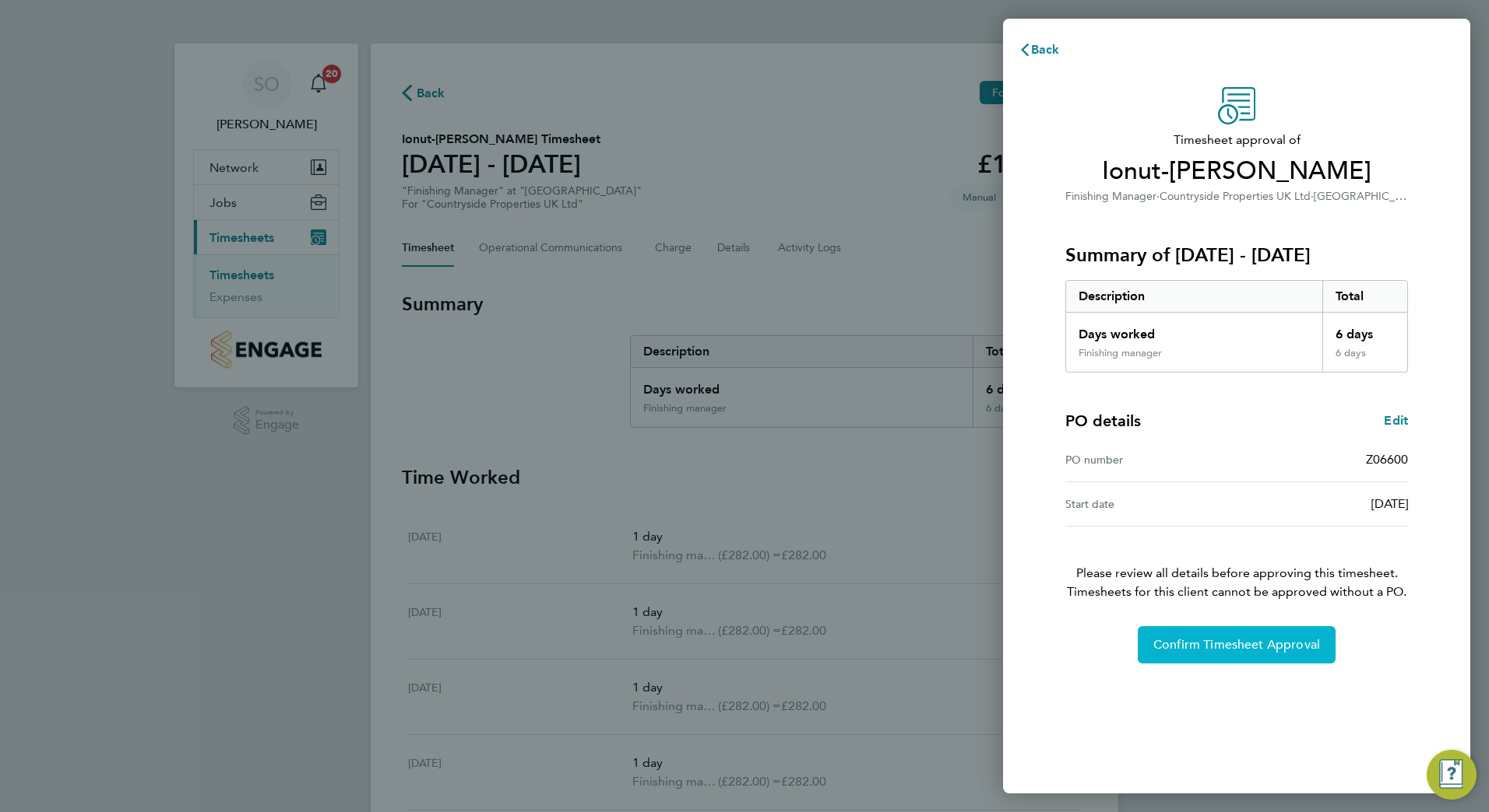
click at [1212, 641] on span "Confirm Timesheet Approval" at bounding box center [1236, 645] width 167 height 16
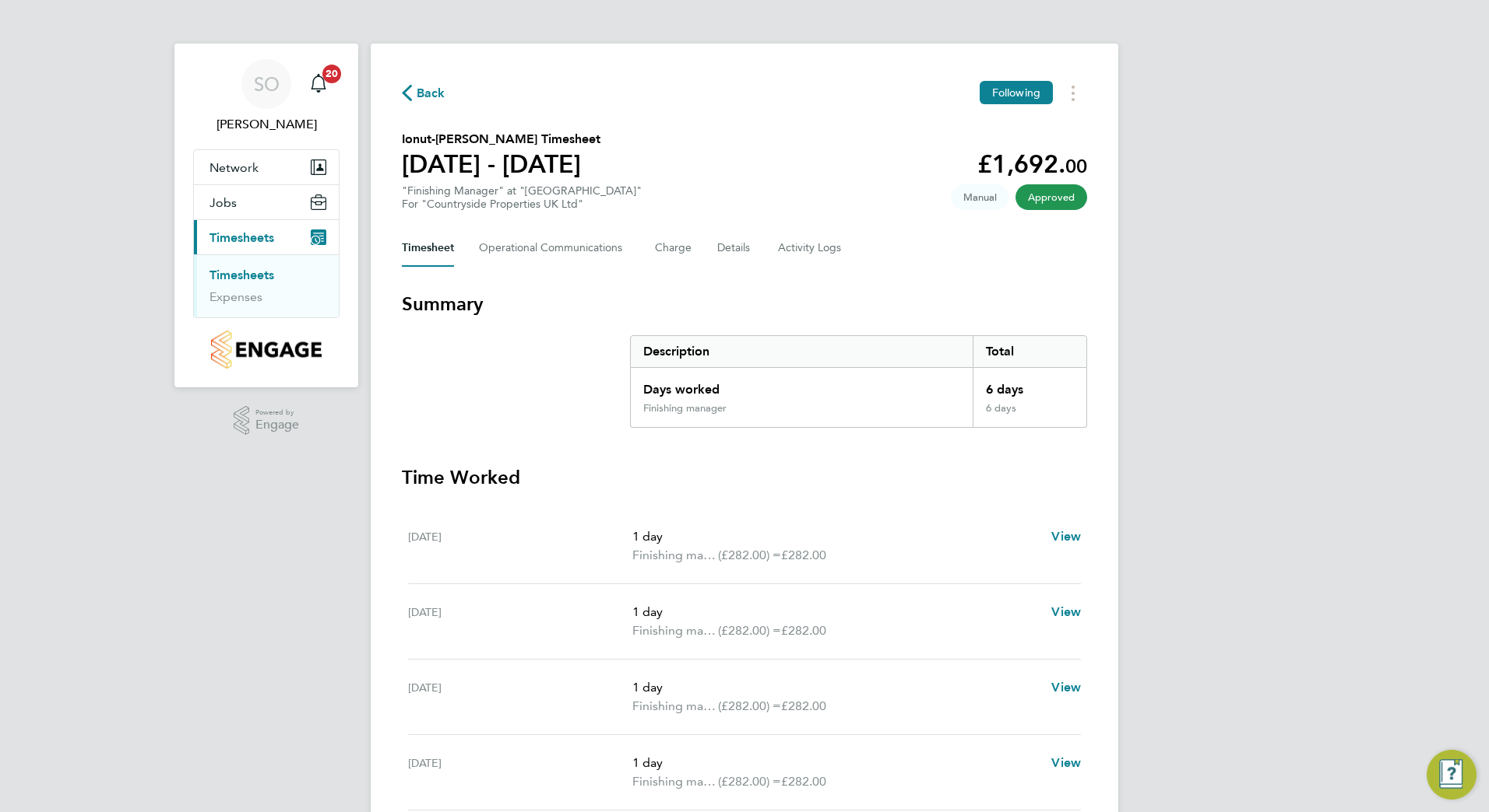
click at [428, 95] on span "Back" at bounding box center [430, 93] width 29 height 19
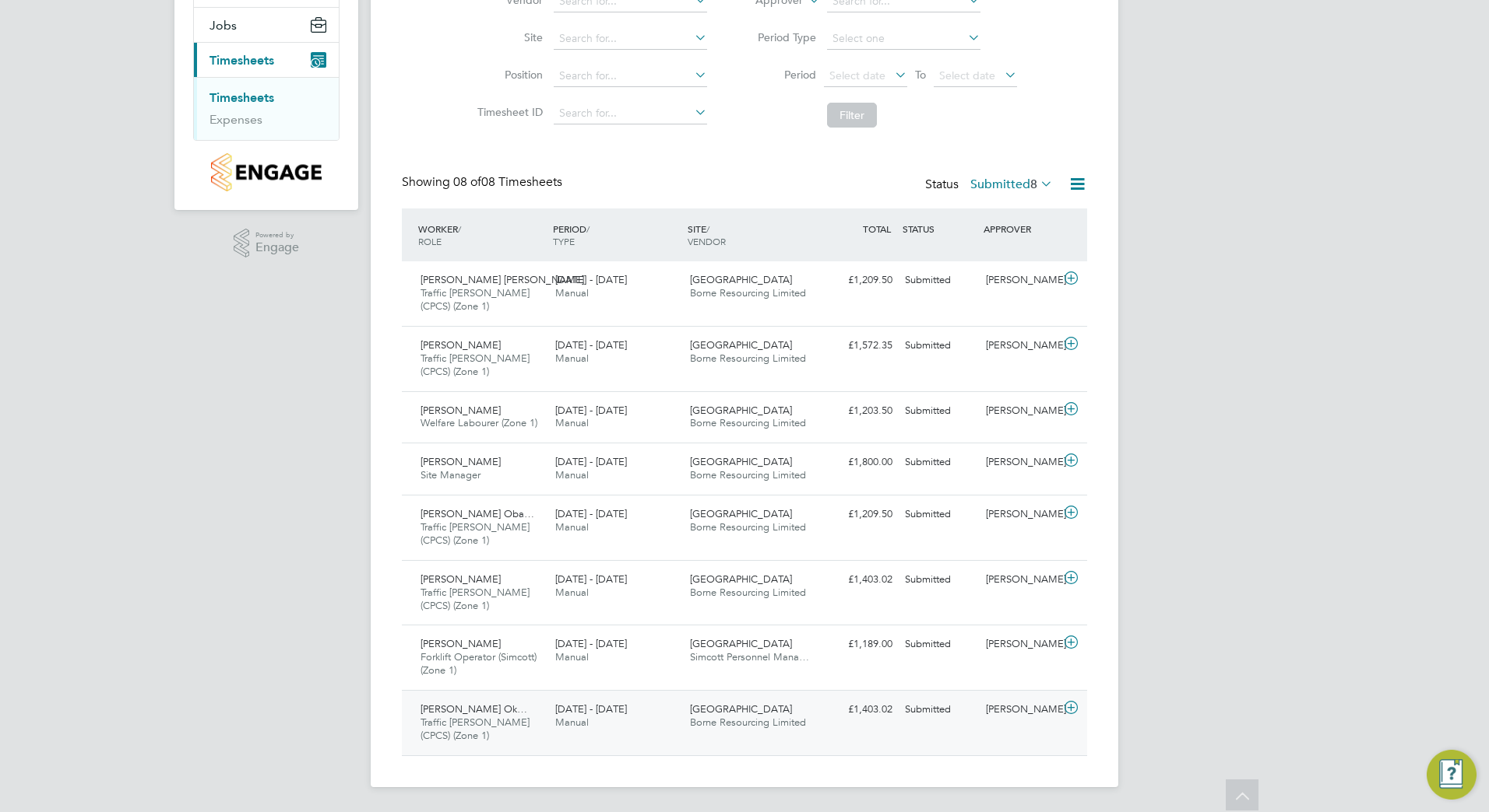
click at [712, 716] on div "[GEOGRAPHIC_DATA] Borne Resourcing Limited" at bounding box center [751, 716] width 134 height 39
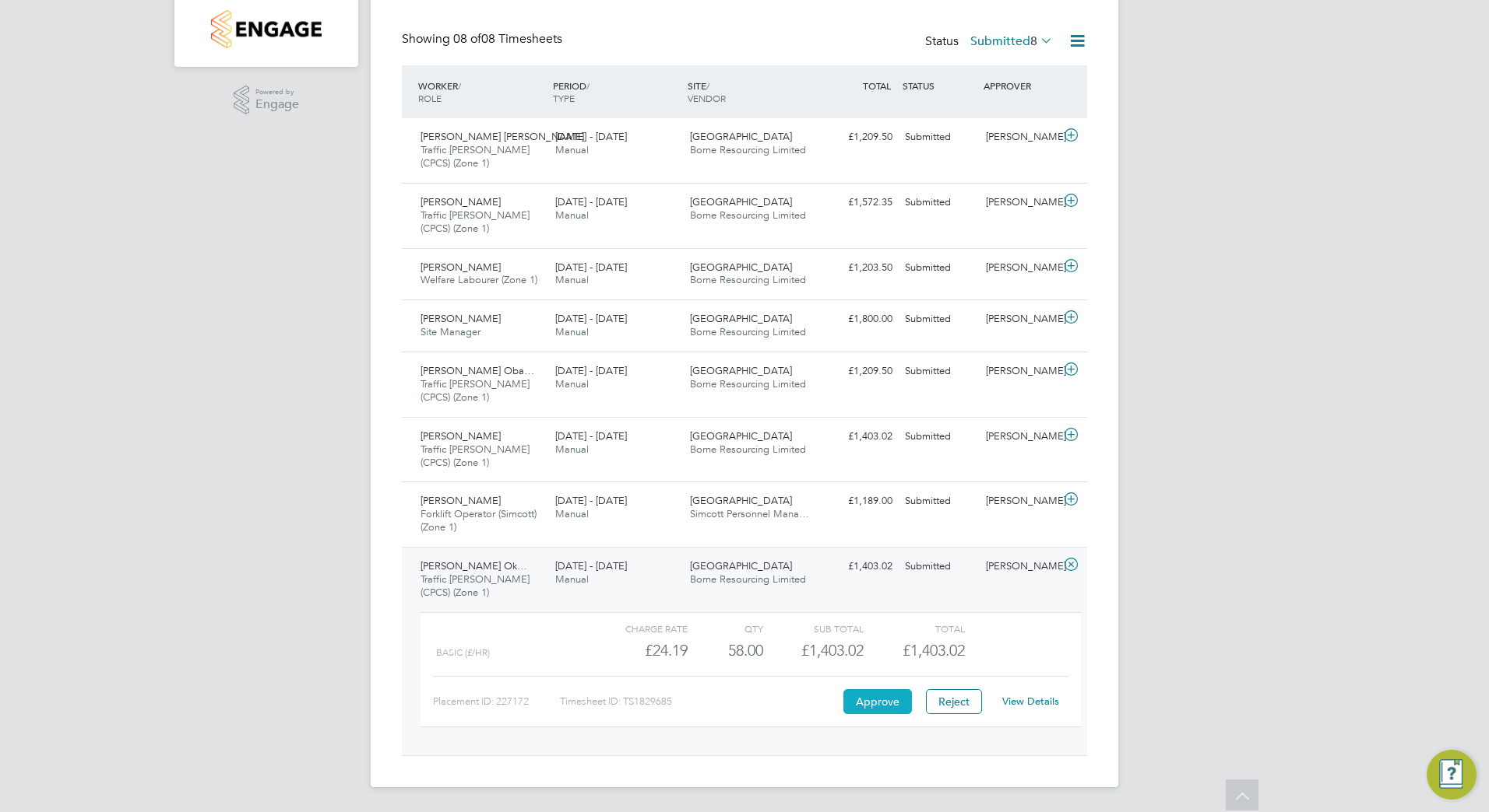
click at [885, 703] on button "Approve" at bounding box center [877, 702] width 69 height 25
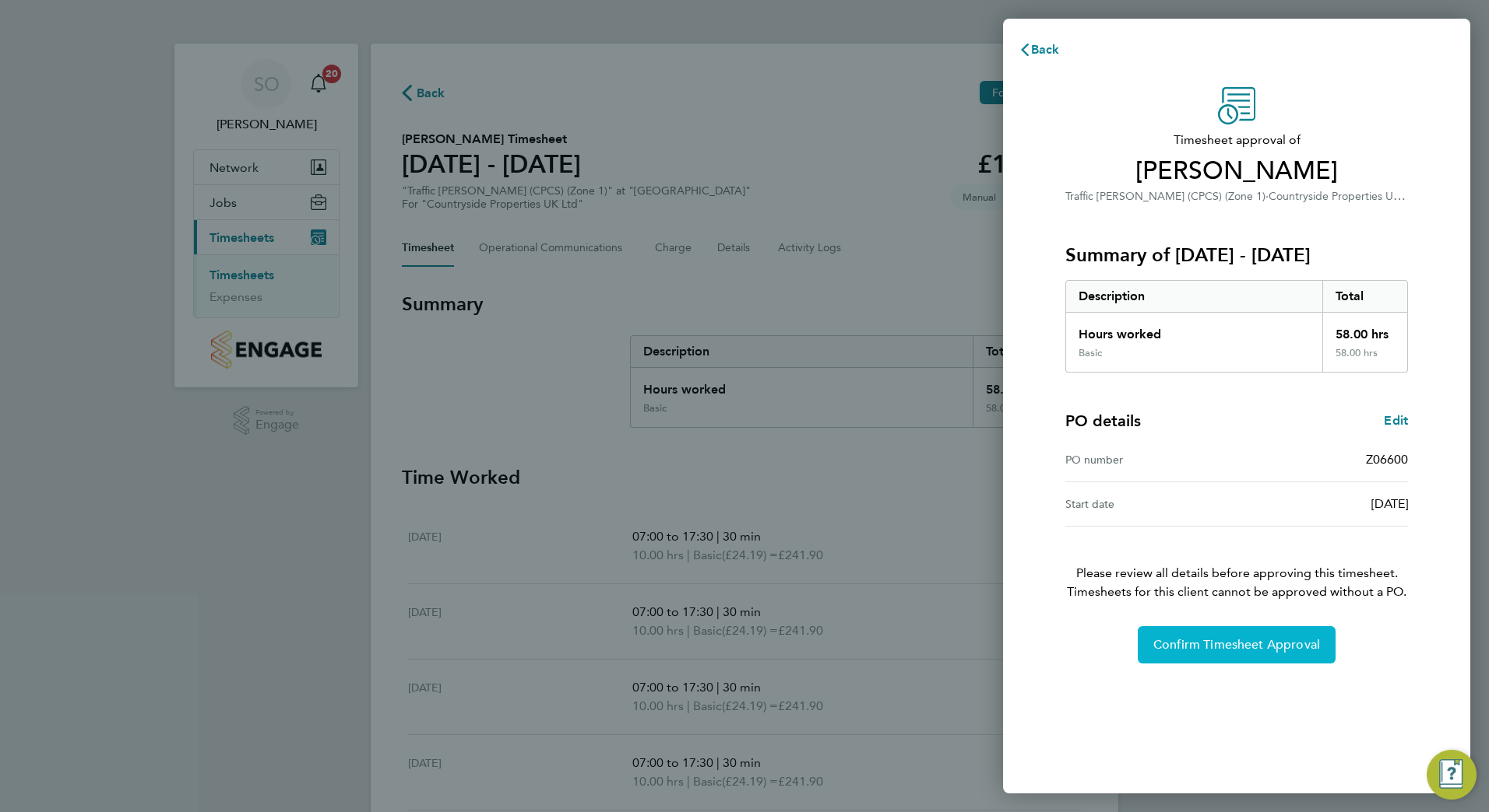
click at [1193, 638] on span "Confirm Timesheet Approval" at bounding box center [1236, 645] width 167 height 16
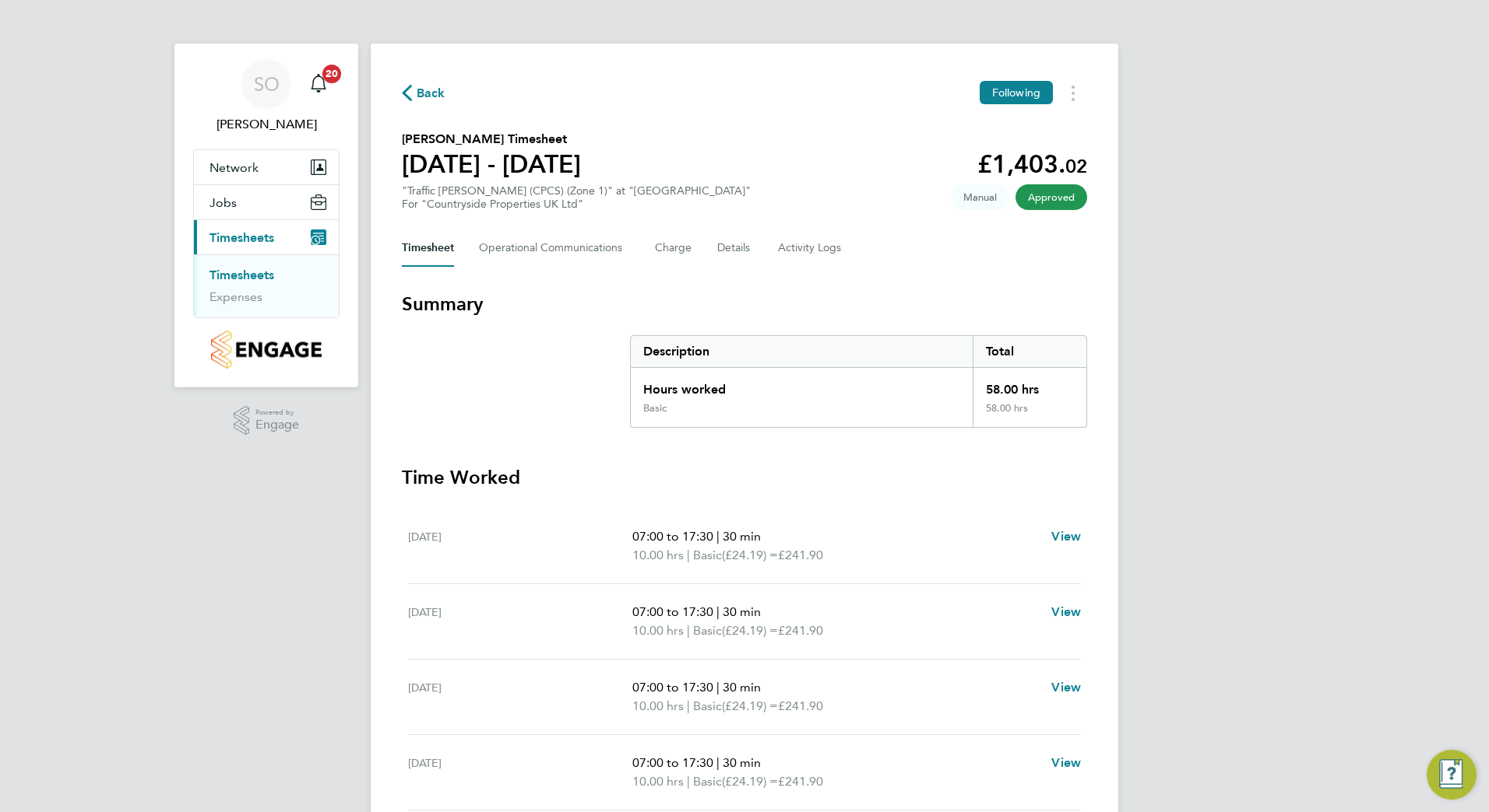
click at [430, 93] on span "Back" at bounding box center [430, 93] width 29 height 19
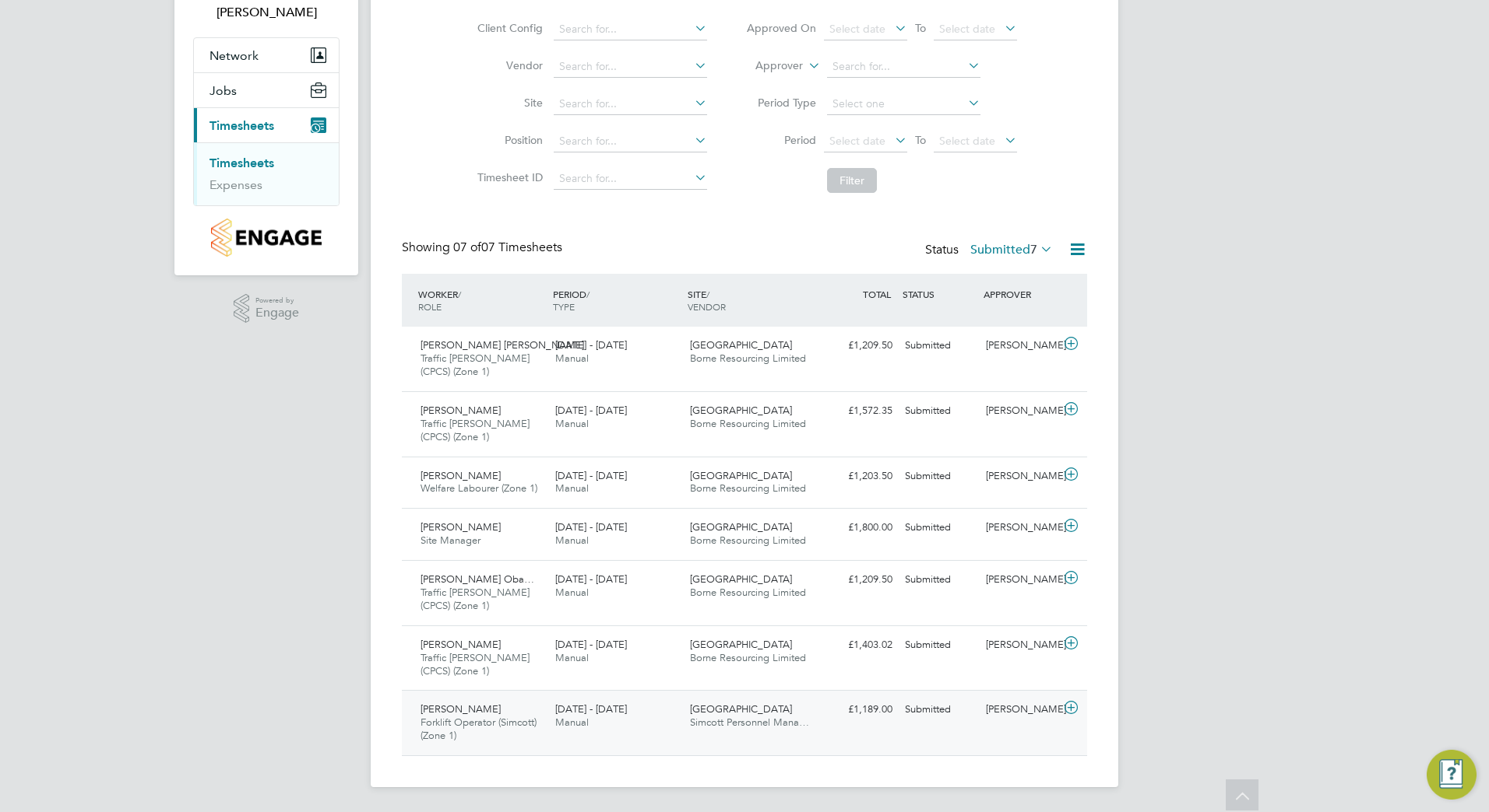
click at [745, 732] on div "Cambridge Road Estate Simcott Personnel Mana…" at bounding box center [751, 716] width 134 height 39
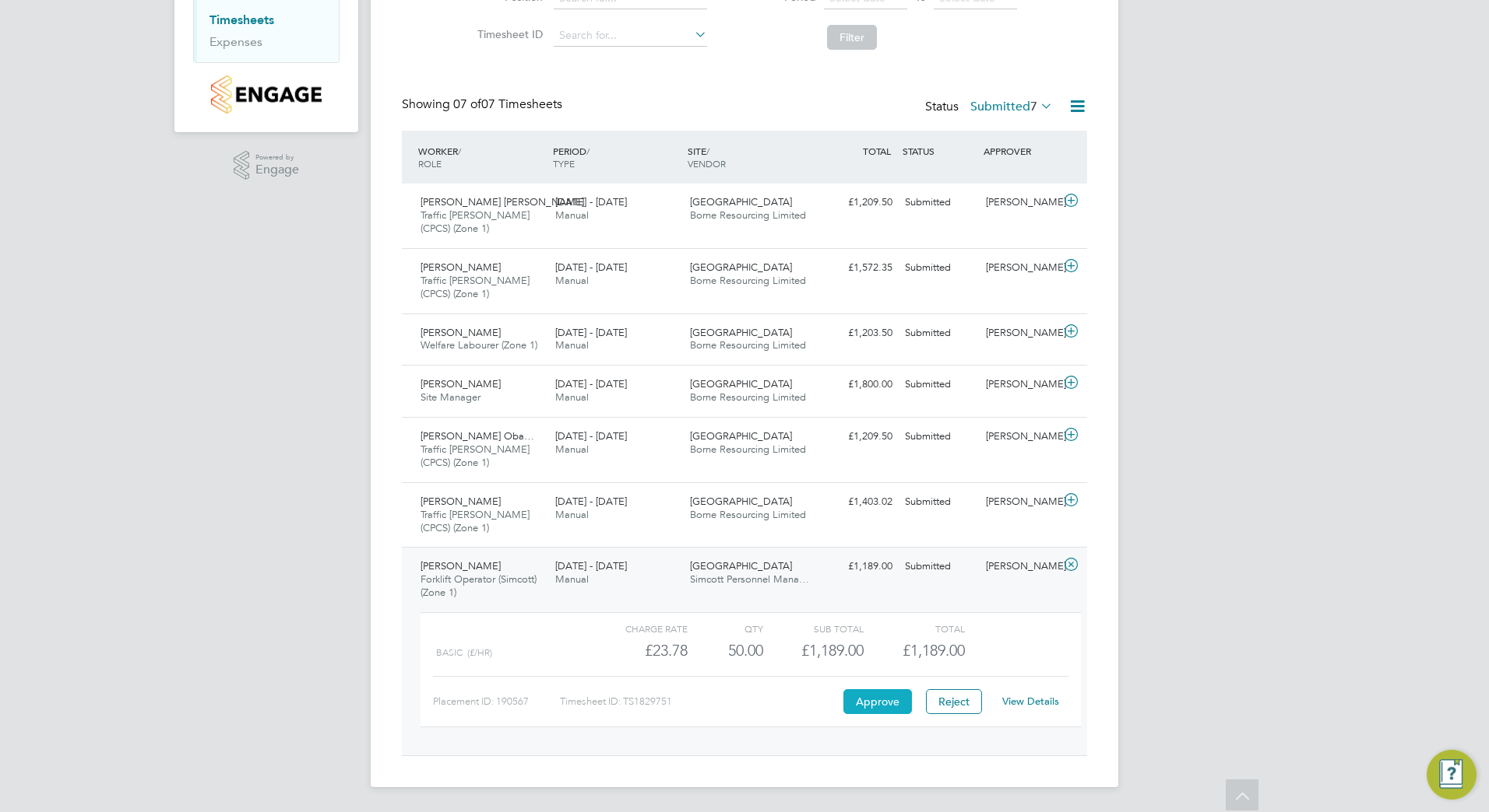
click at [889, 705] on button "Approve" at bounding box center [877, 702] width 69 height 25
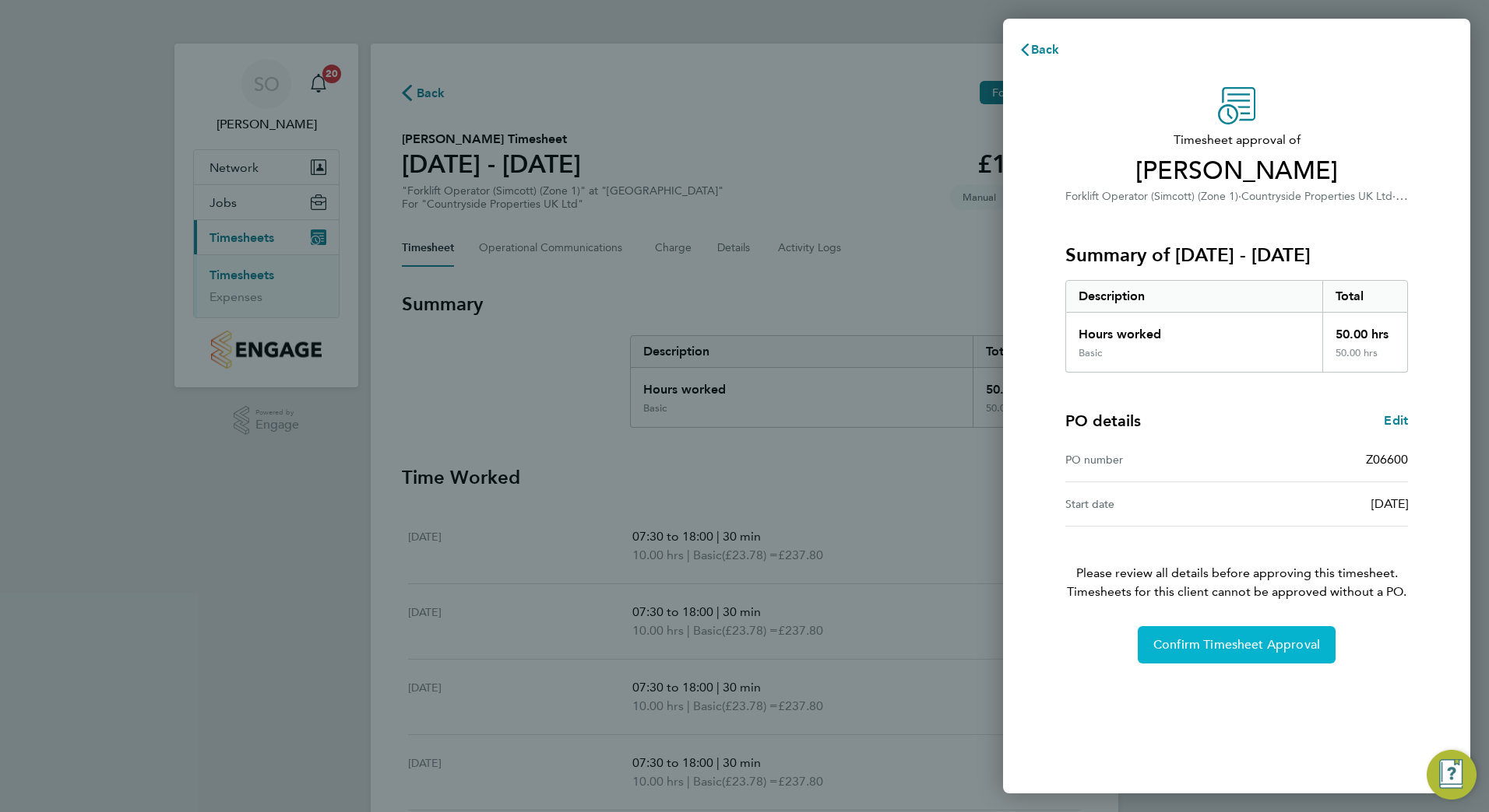
click at [1213, 651] on span "Confirm Timesheet Approval" at bounding box center [1236, 645] width 167 height 16
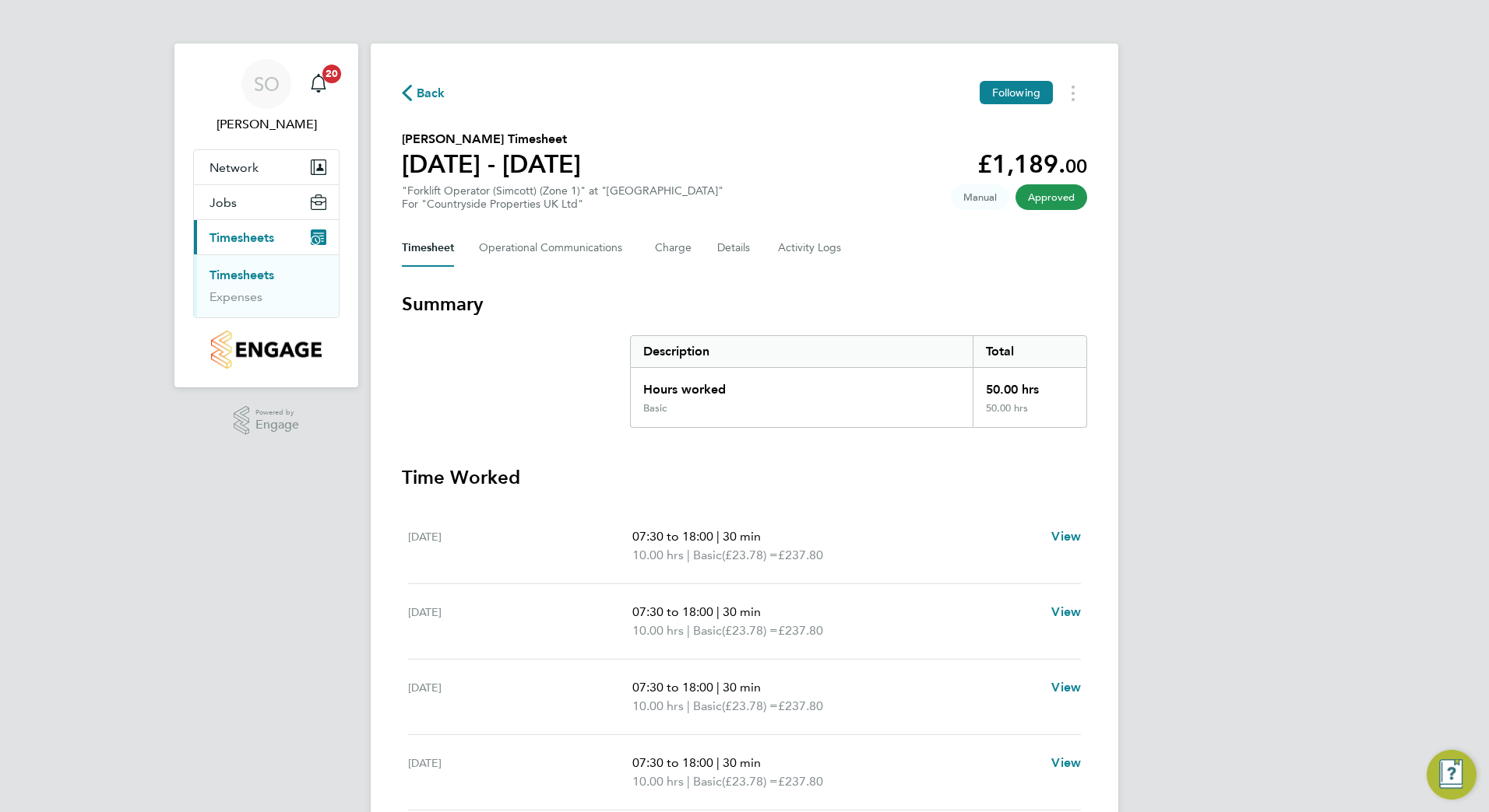
click at [427, 92] on span "Back" at bounding box center [430, 93] width 29 height 19
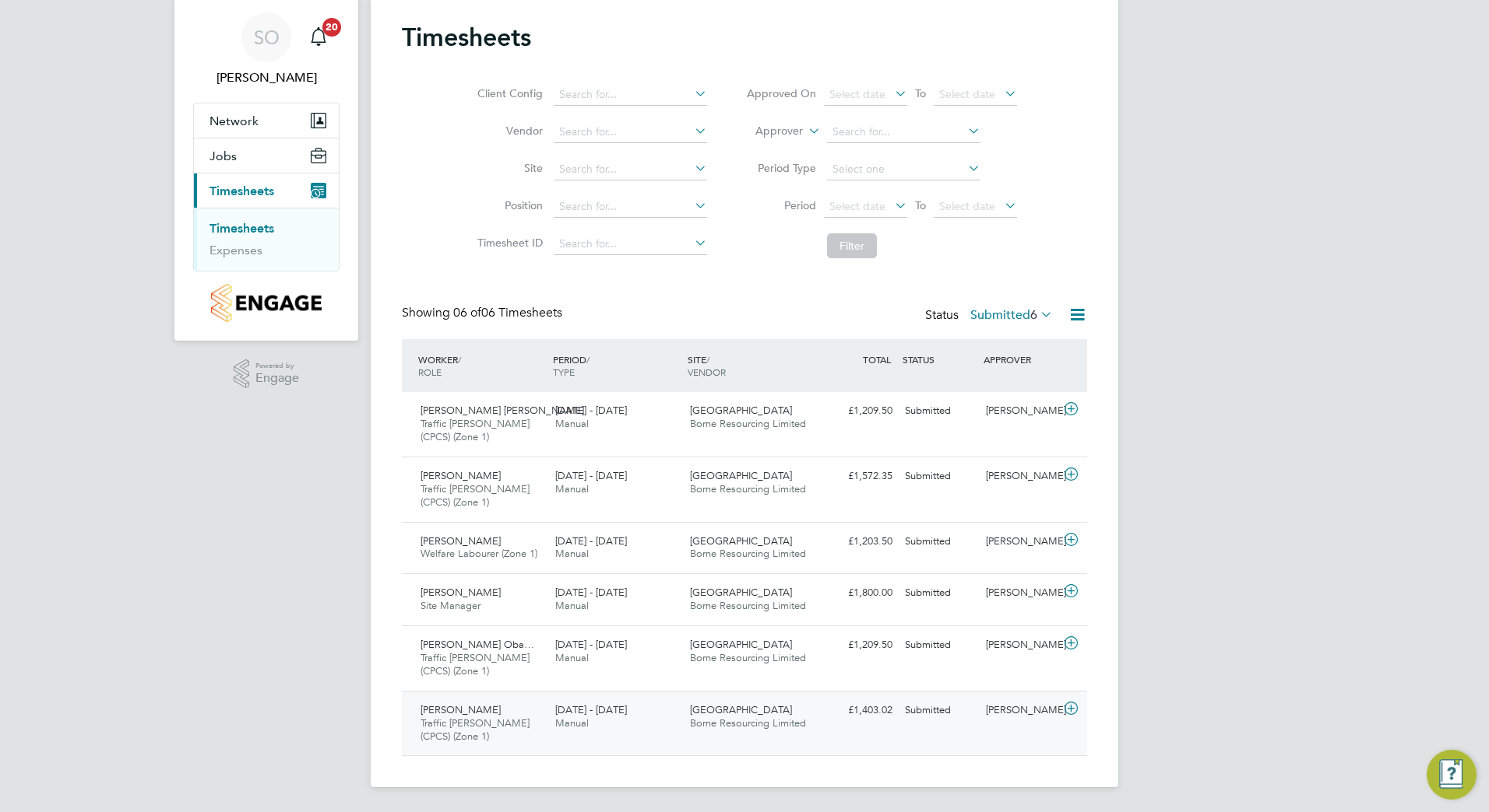
click at [733, 718] on span "Borne Resourcing Limited" at bounding box center [748, 723] width 116 height 13
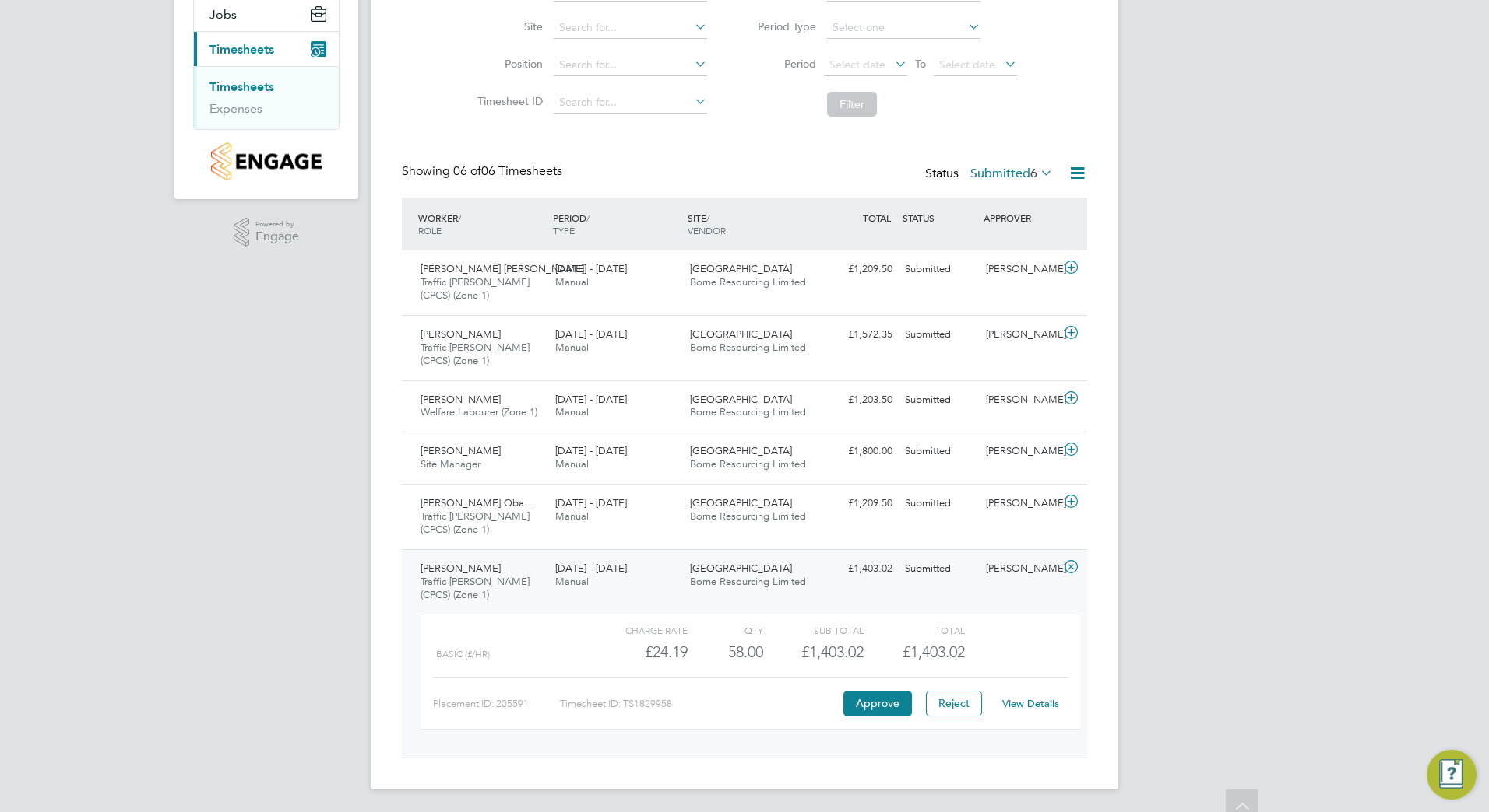
scroll to position [191, 0]
click at [884, 702] on button "Approve" at bounding box center [877, 701] width 69 height 25
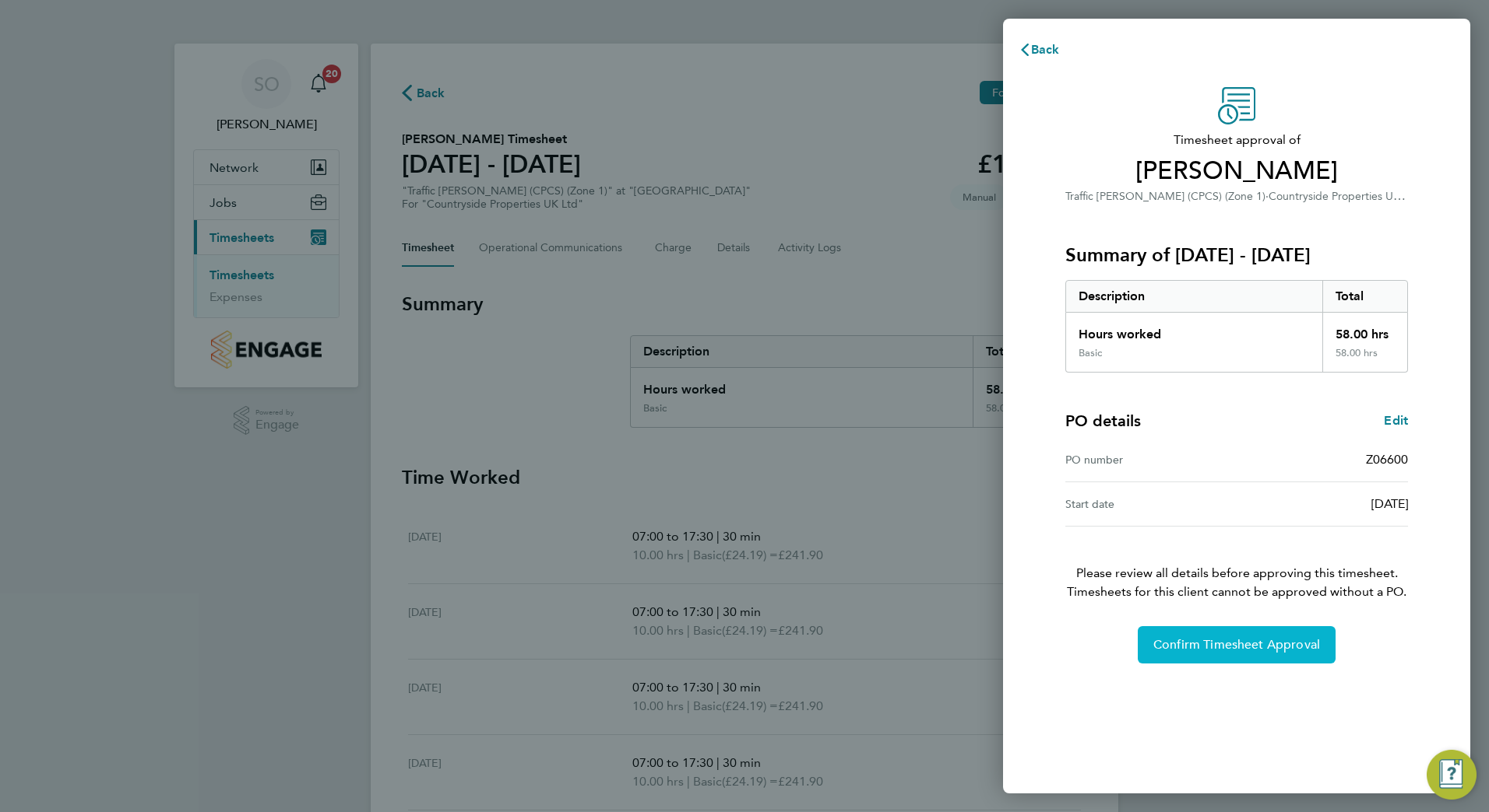
click at [1176, 642] on span "Confirm Timesheet Approval" at bounding box center [1236, 645] width 167 height 16
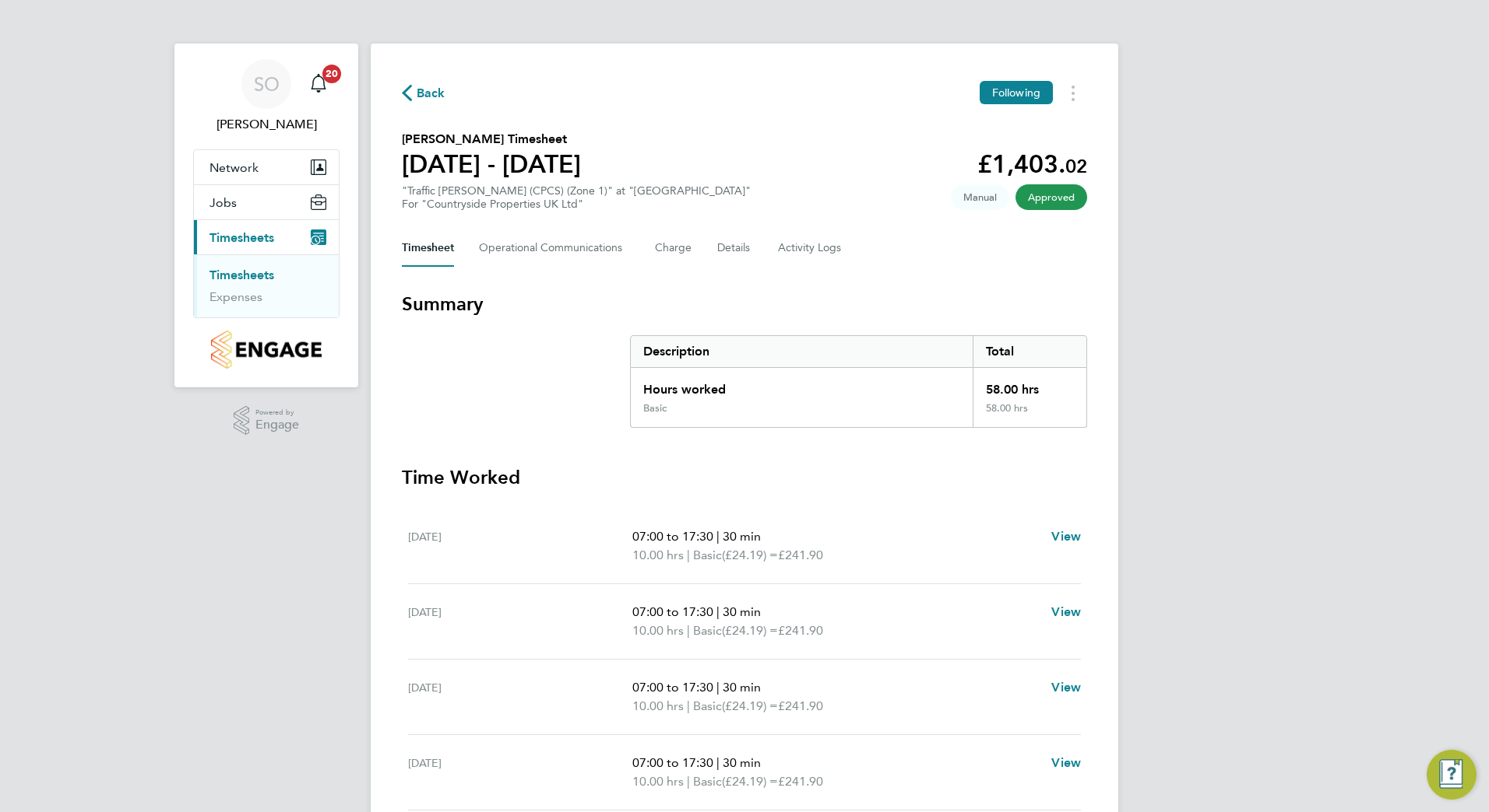
click at [428, 93] on span "Back" at bounding box center [430, 93] width 29 height 19
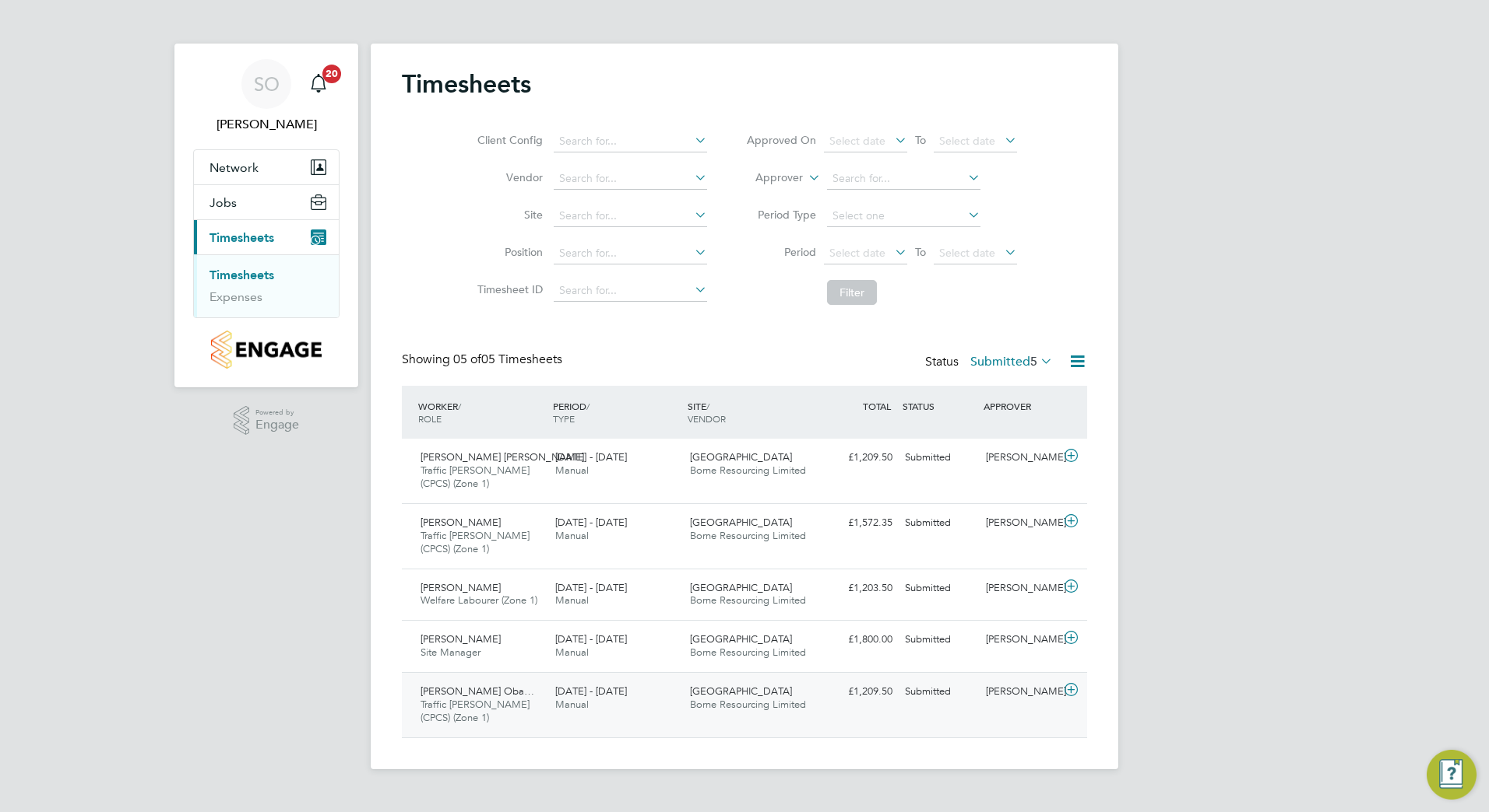
click at [723, 708] on span "Borne Resourcing Limited" at bounding box center [748, 704] width 116 height 13
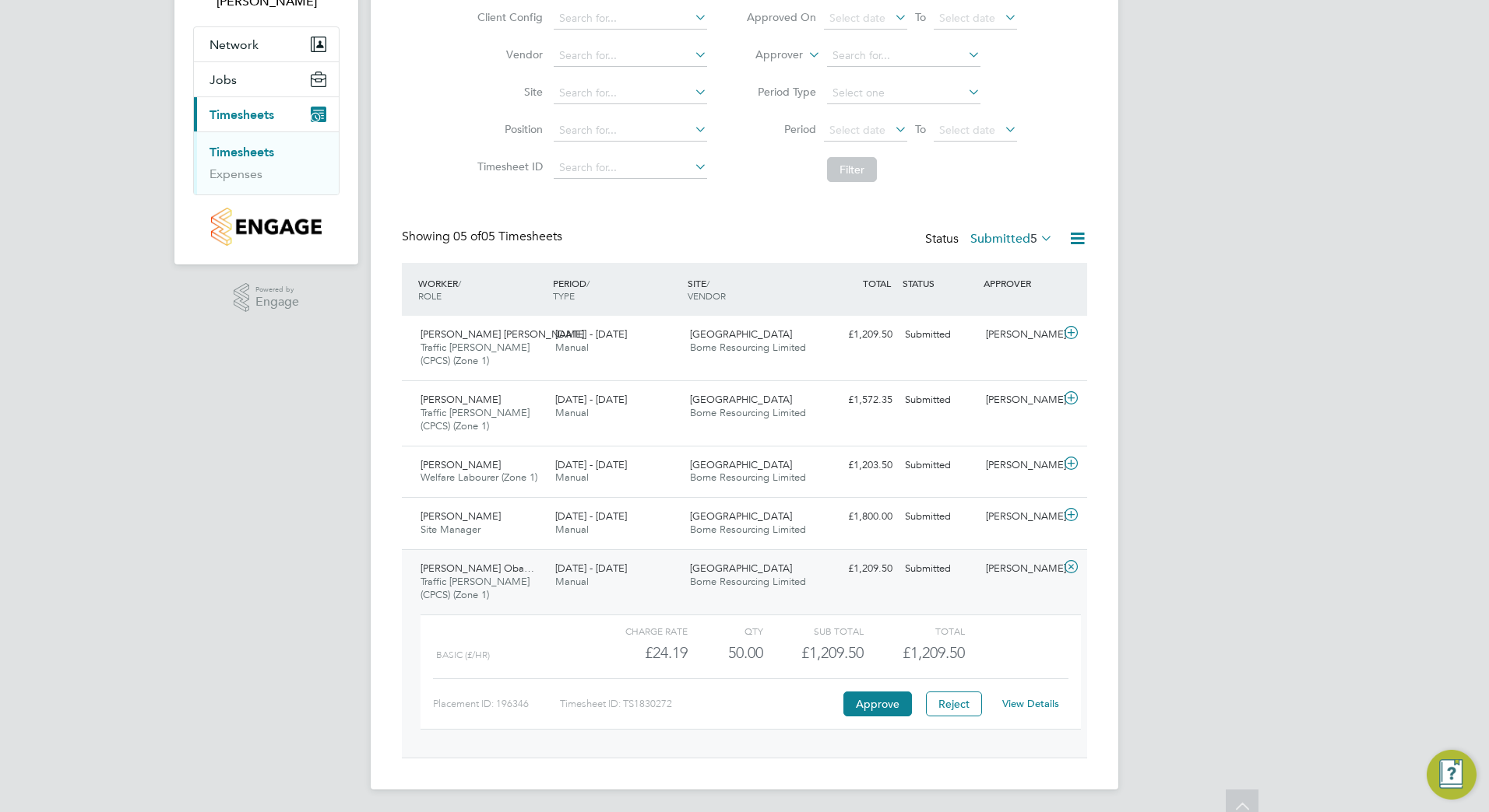
scroll to position [125, 0]
click at [880, 701] on button "Approve" at bounding box center [877, 702] width 69 height 25
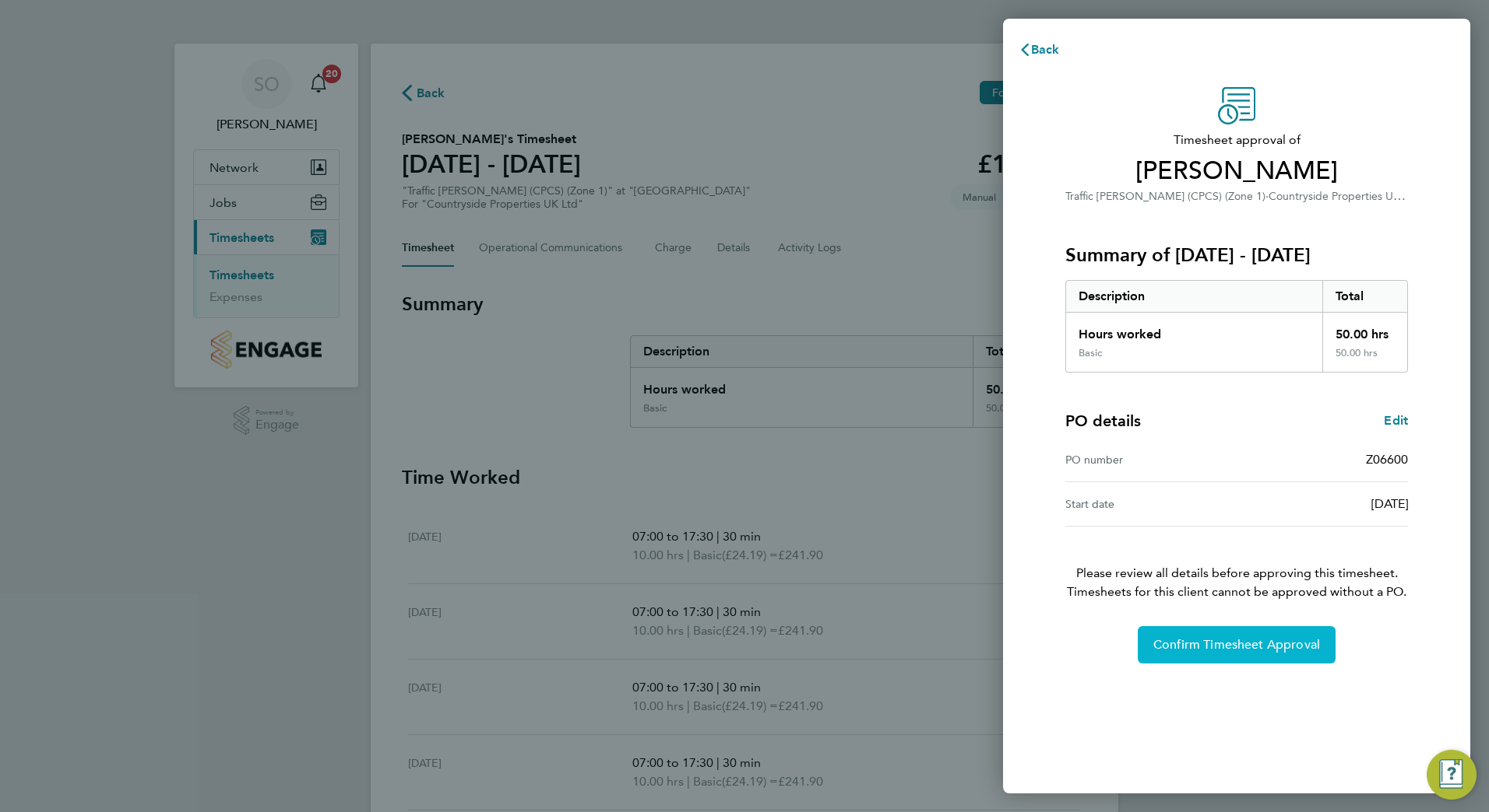
click at [1170, 645] on span "Confirm Timesheet Approval" at bounding box center [1236, 645] width 167 height 16
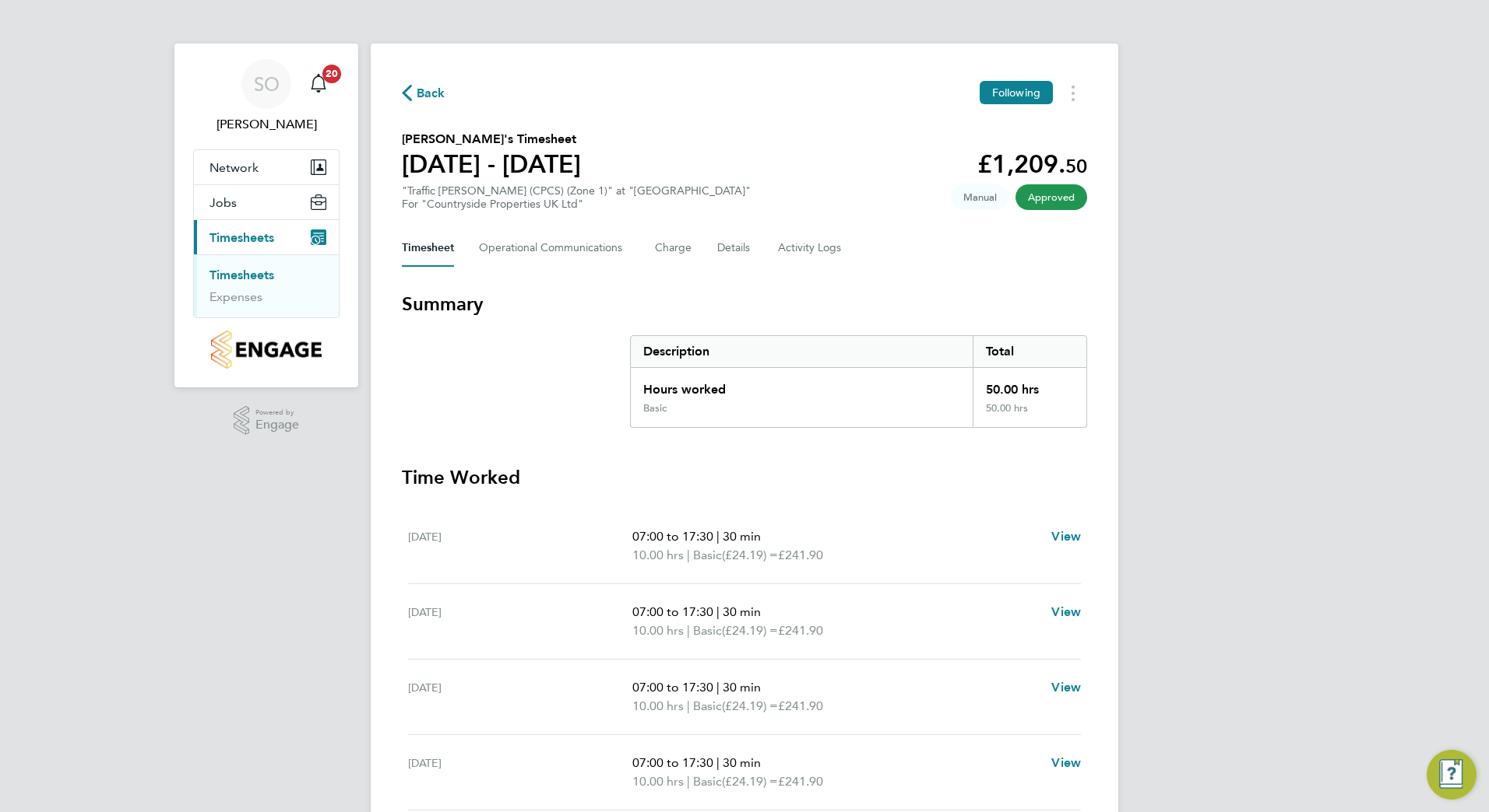
click at [427, 93] on span "Back" at bounding box center [430, 93] width 29 height 19
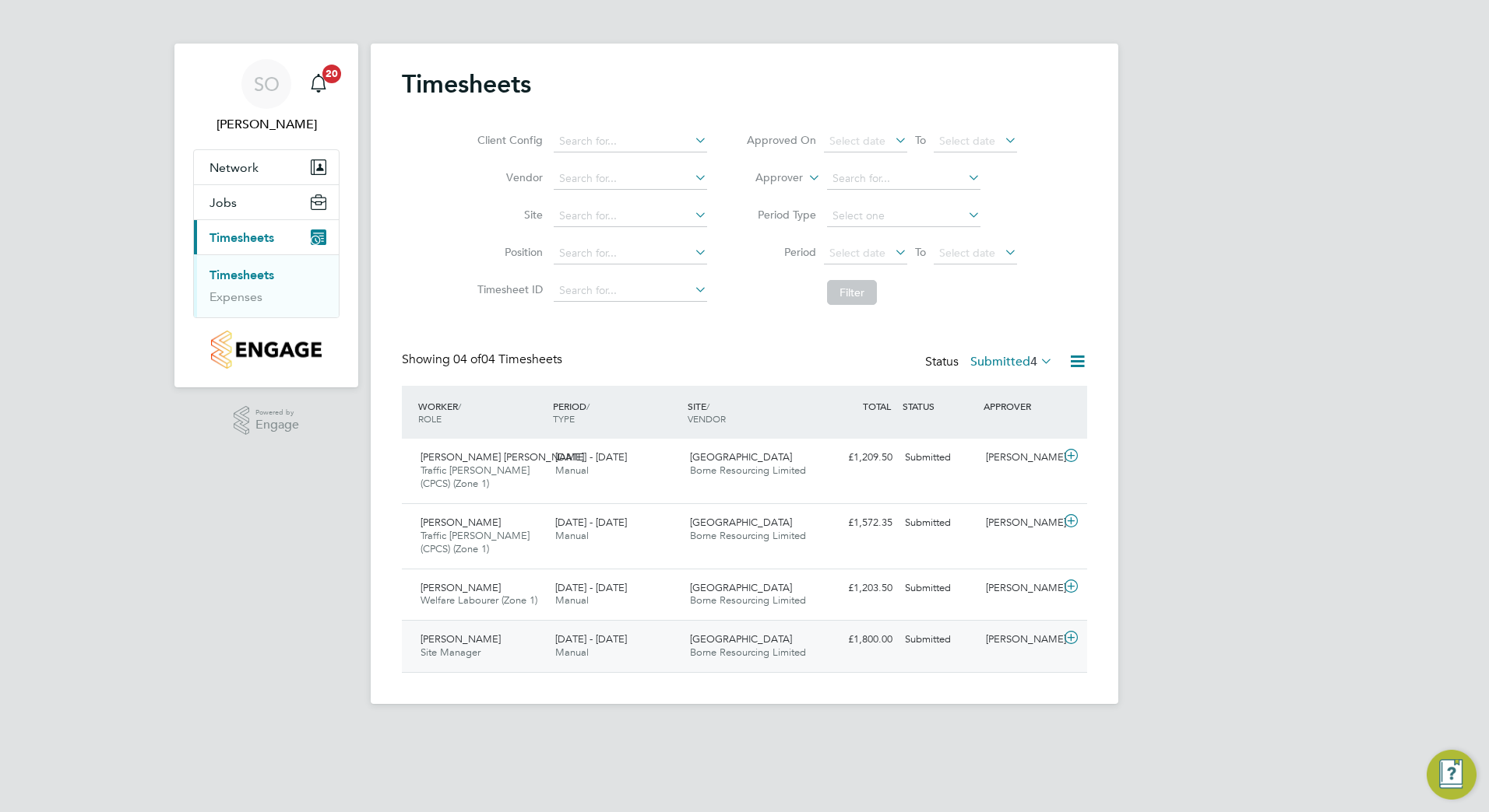
click at [758, 643] on span "[GEOGRAPHIC_DATA]" at bounding box center [740, 639] width 102 height 13
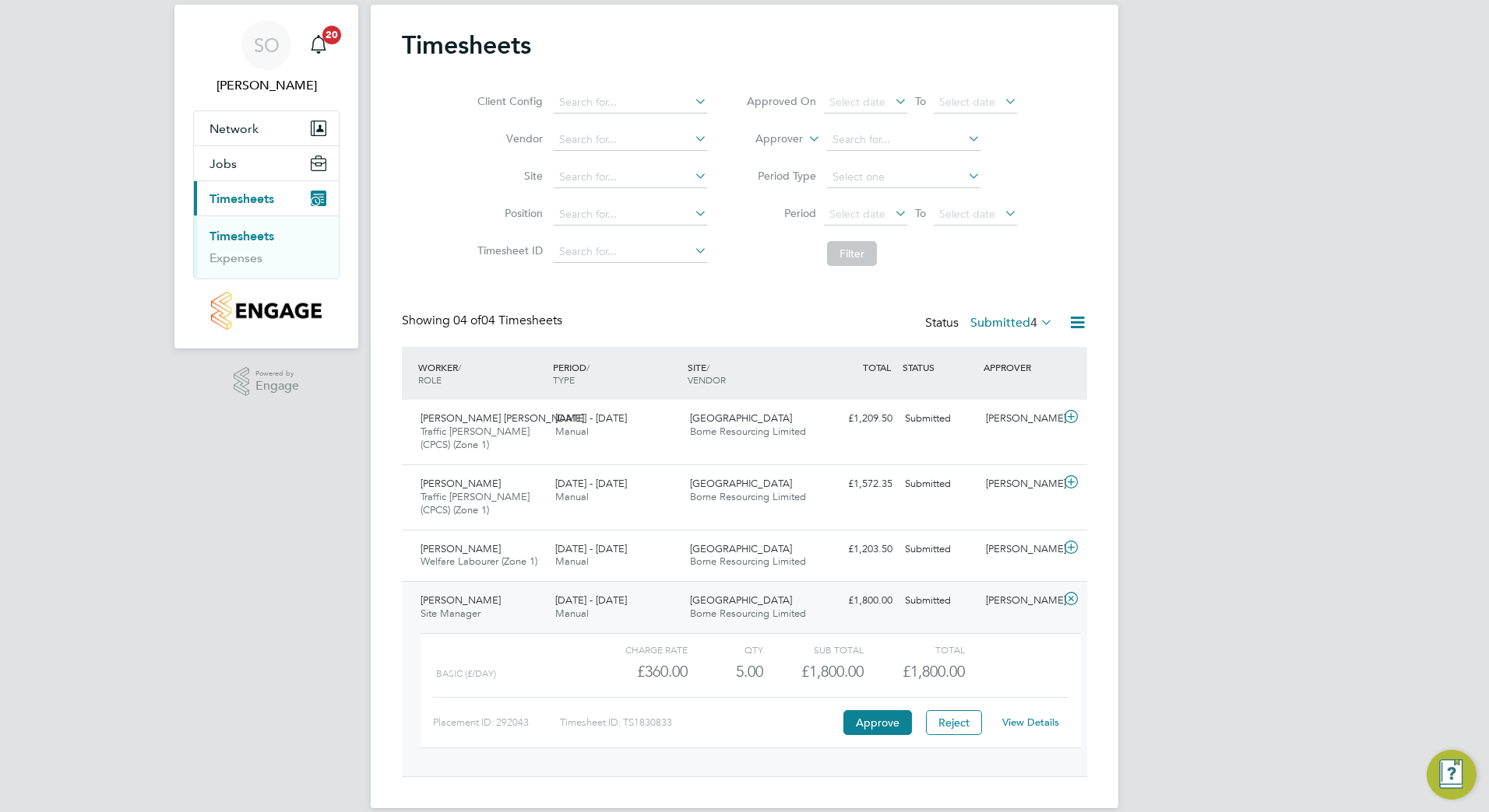
scroll to position [60, 0]
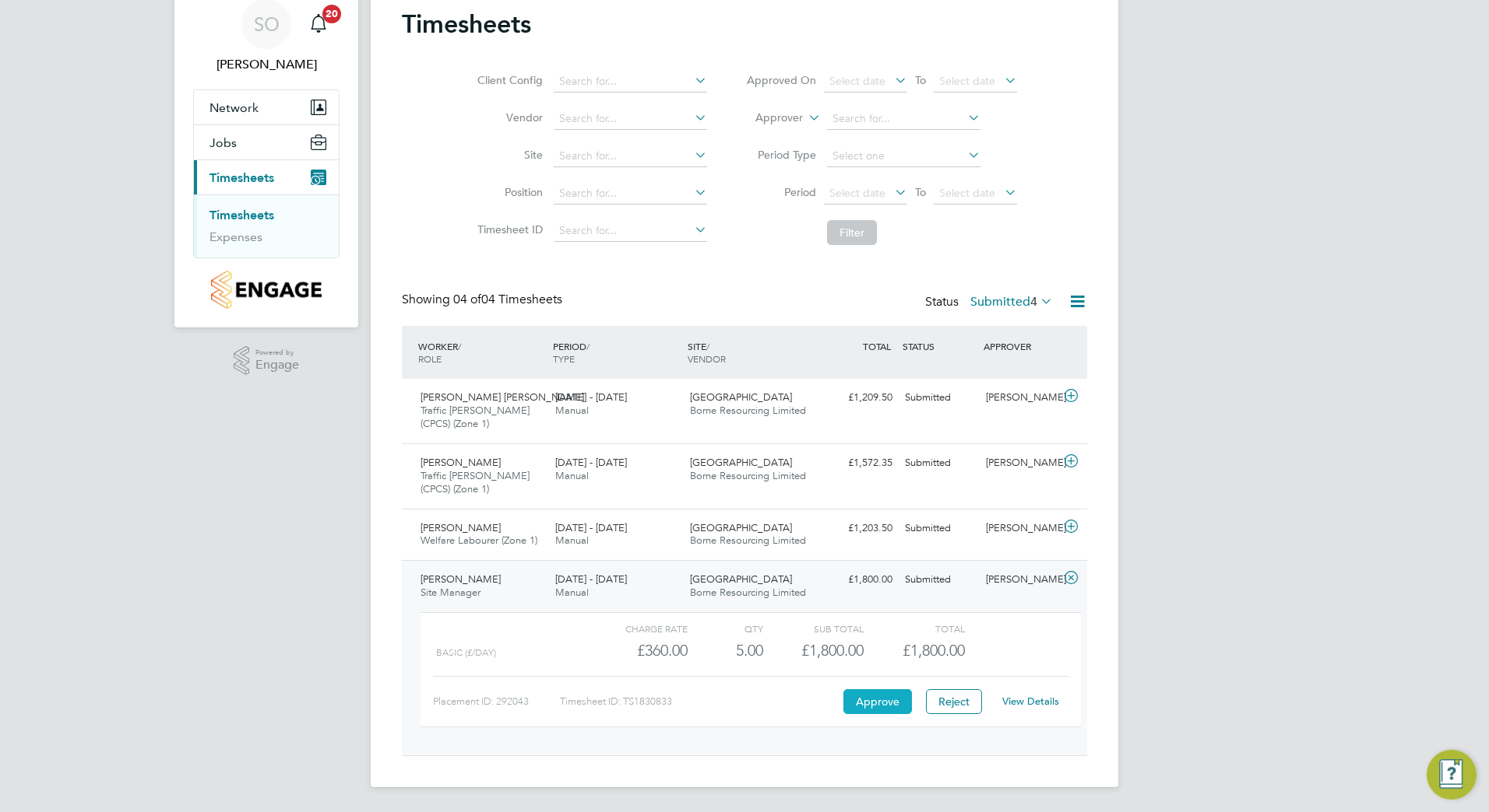
click at [875, 699] on button "Approve" at bounding box center [877, 702] width 69 height 25
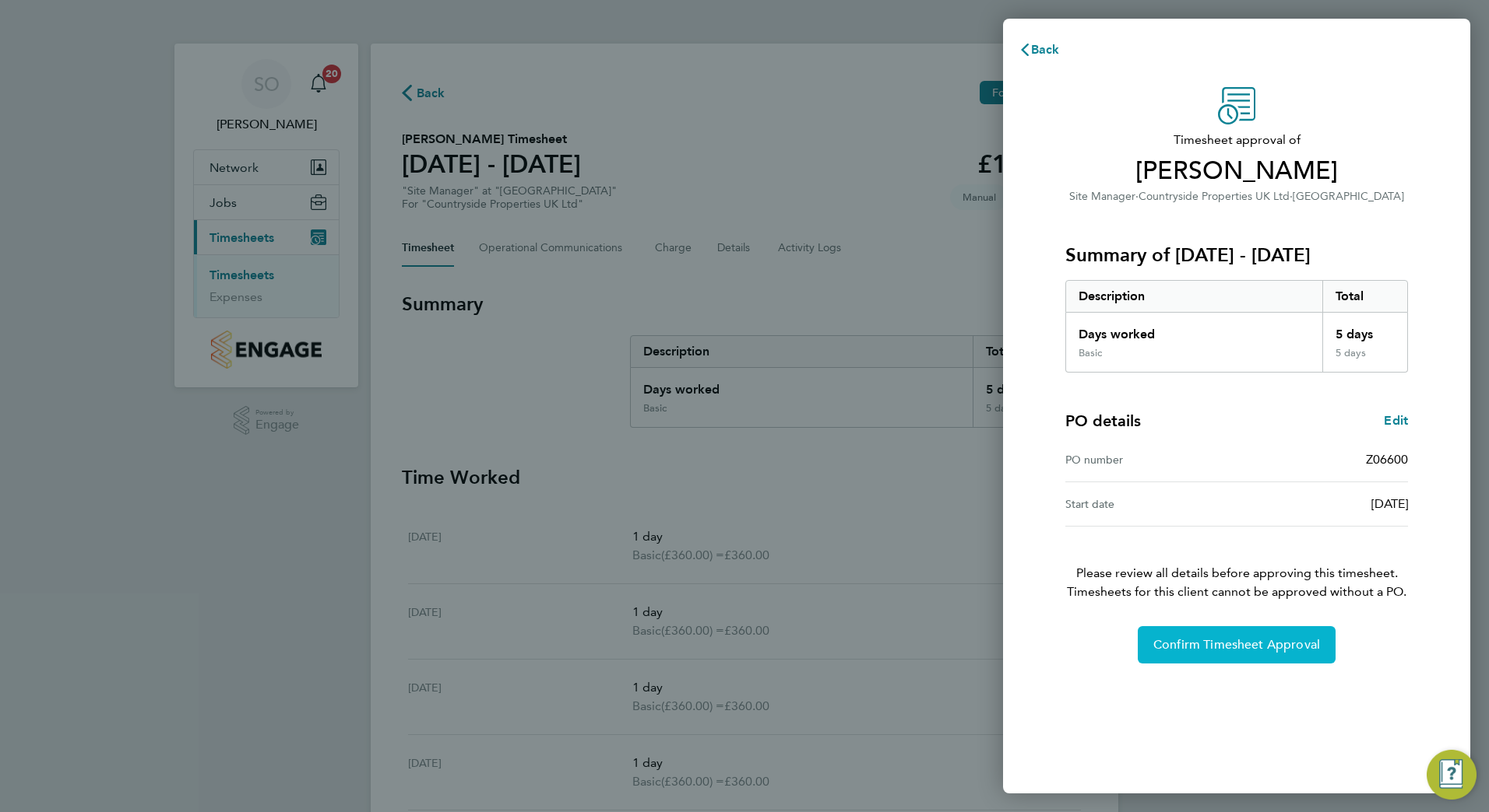
click at [1183, 645] on span "Confirm Timesheet Approval" at bounding box center [1236, 645] width 167 height 16
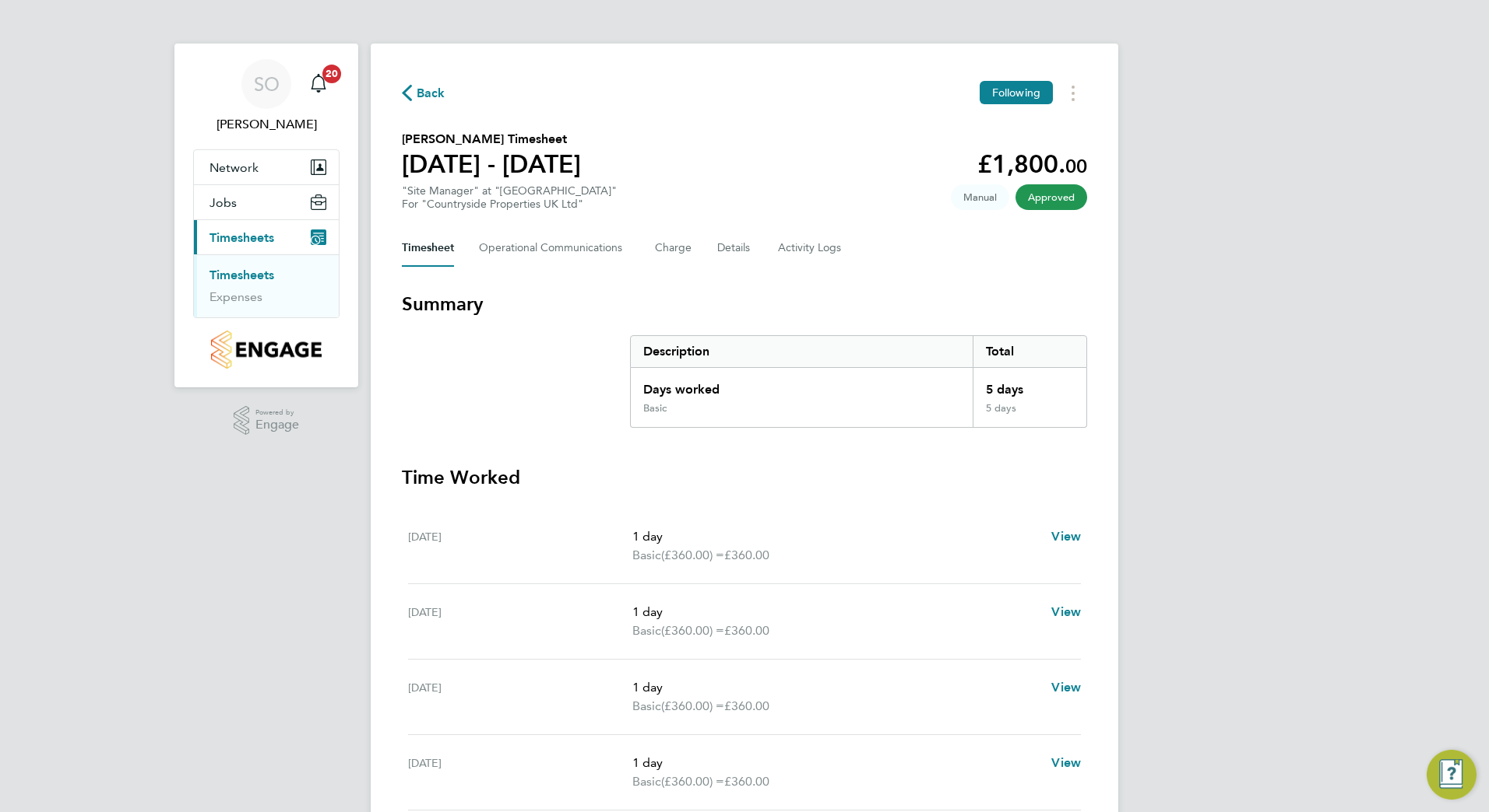
click at [429, 94] on span "Back" at bounding box center [430, 93] width 29 height 19
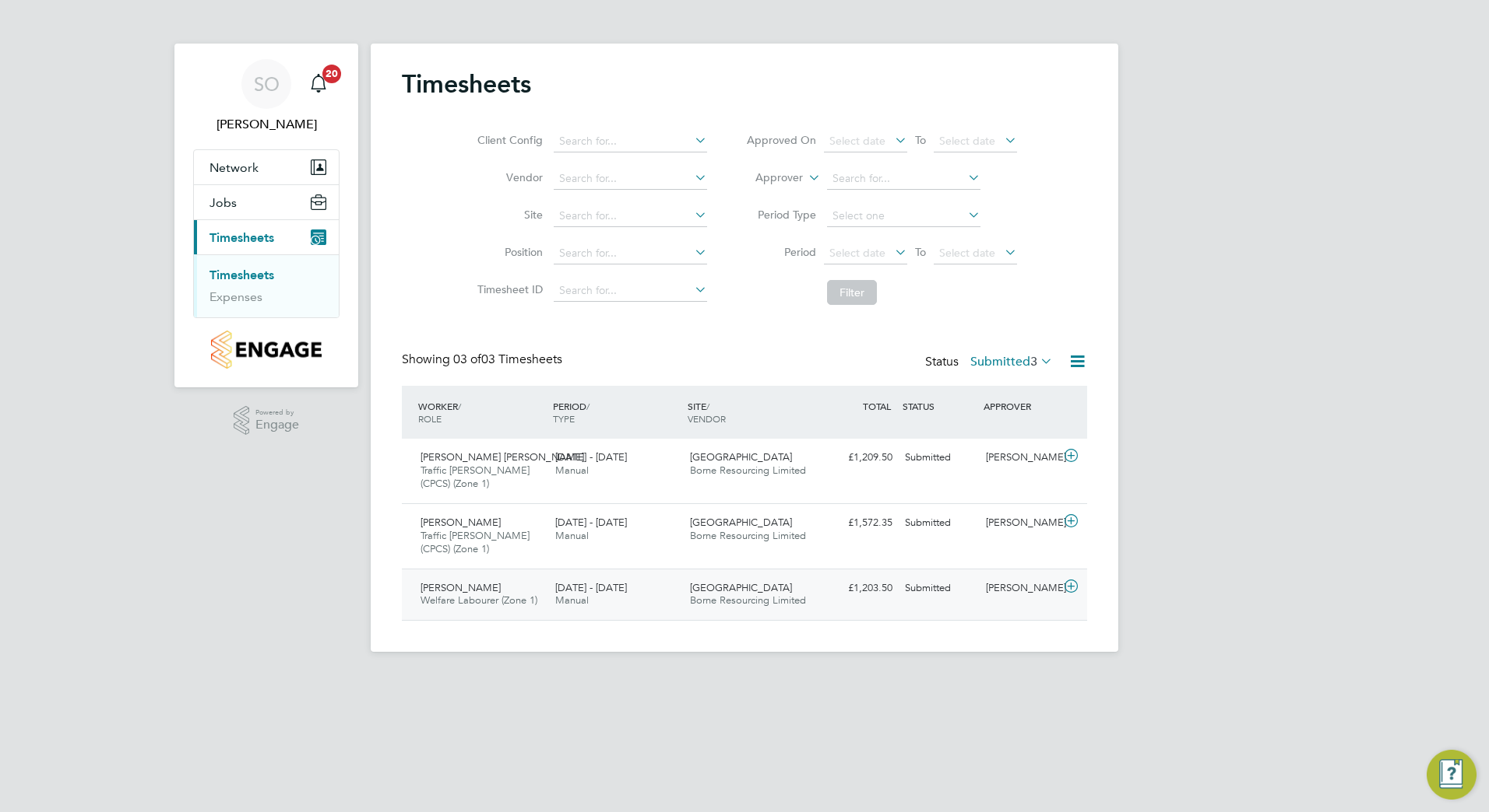
click at [484, 596] on span "Welfare Labourer (Zone 1)" at bounding box center [478, 601] width 117 height 13
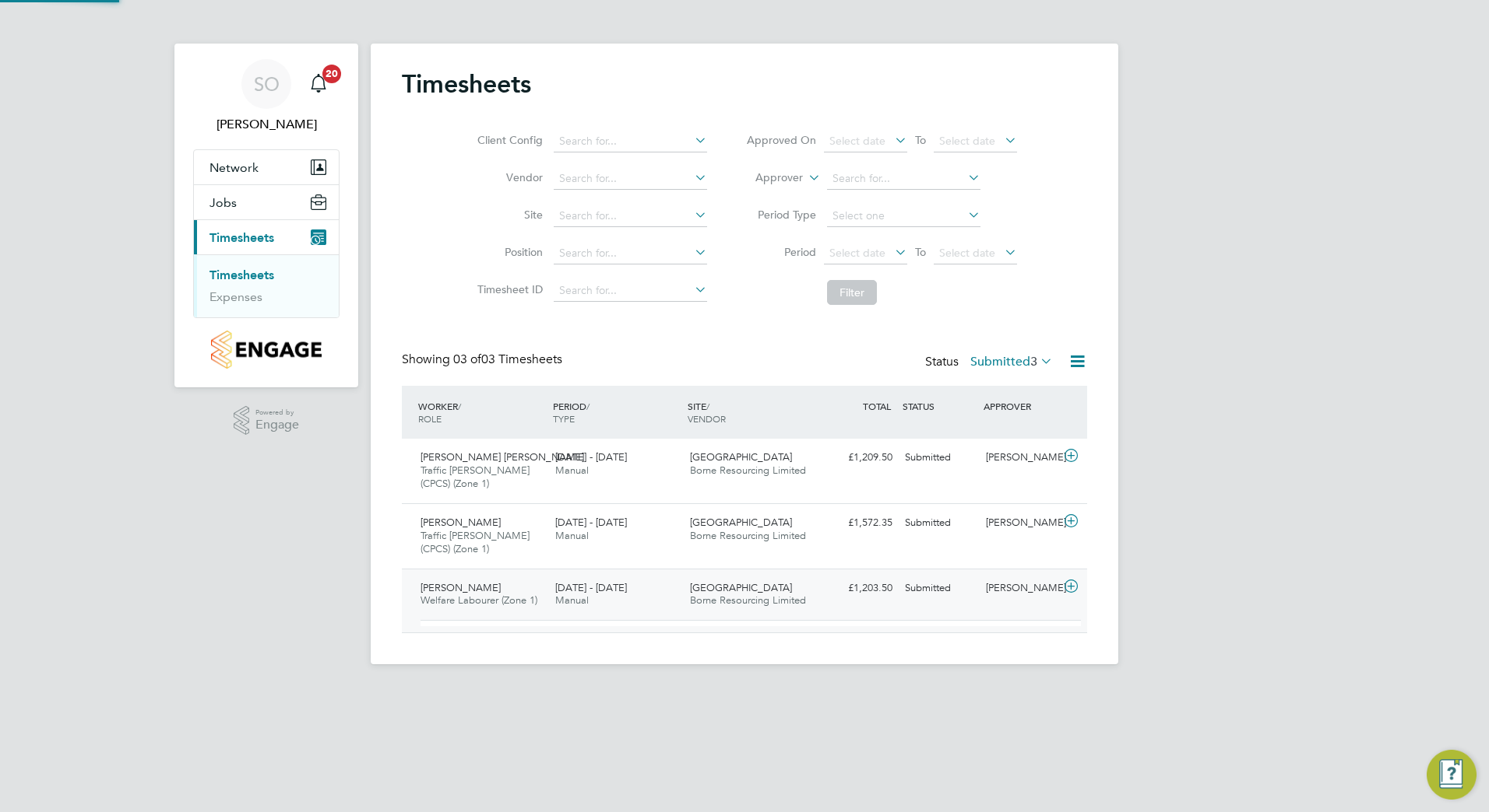
scroll to position [27, 152]
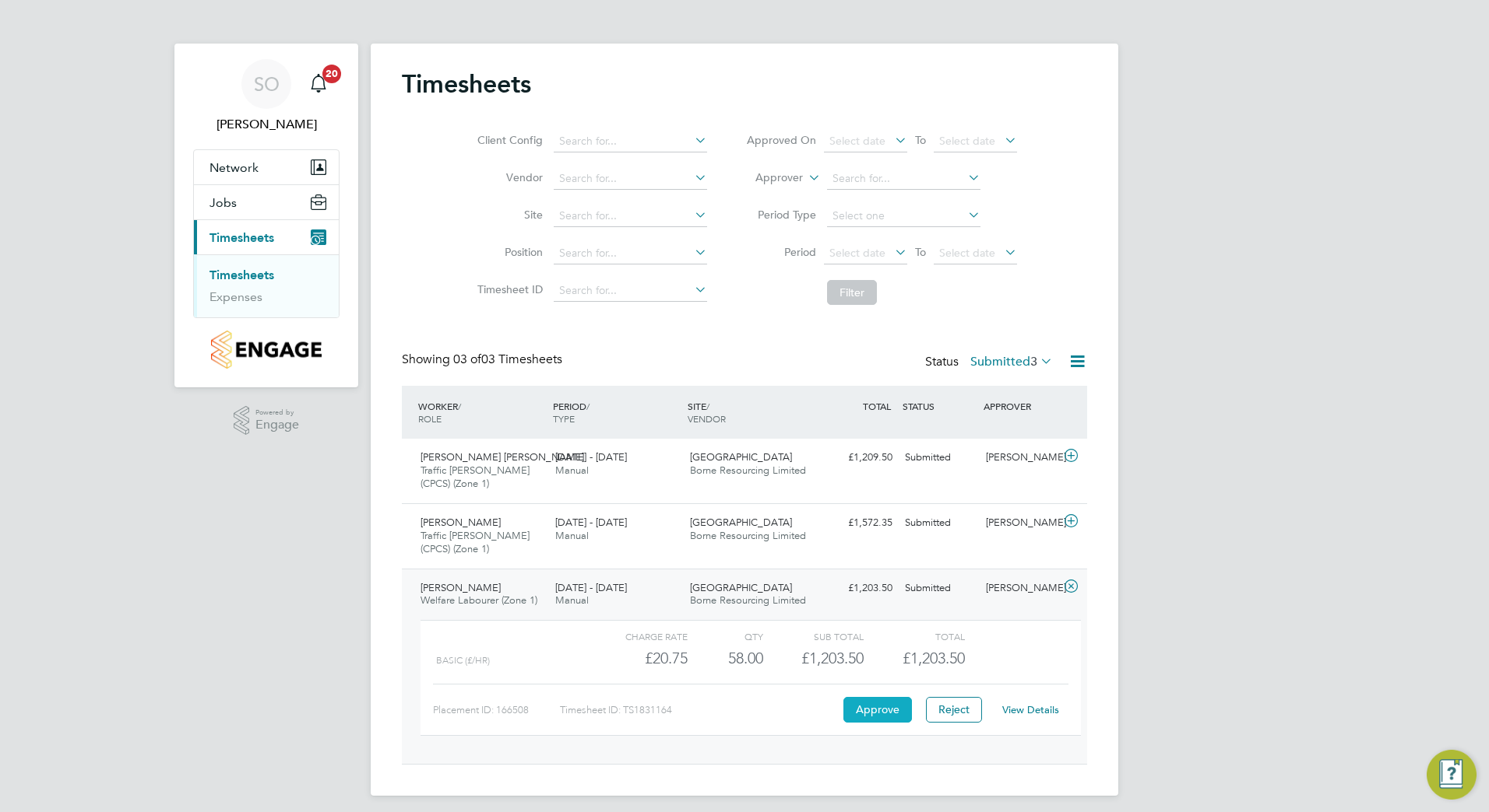
click at [875, 708] on button "Approve" at bounding box center [877, 709] width 69 height 25
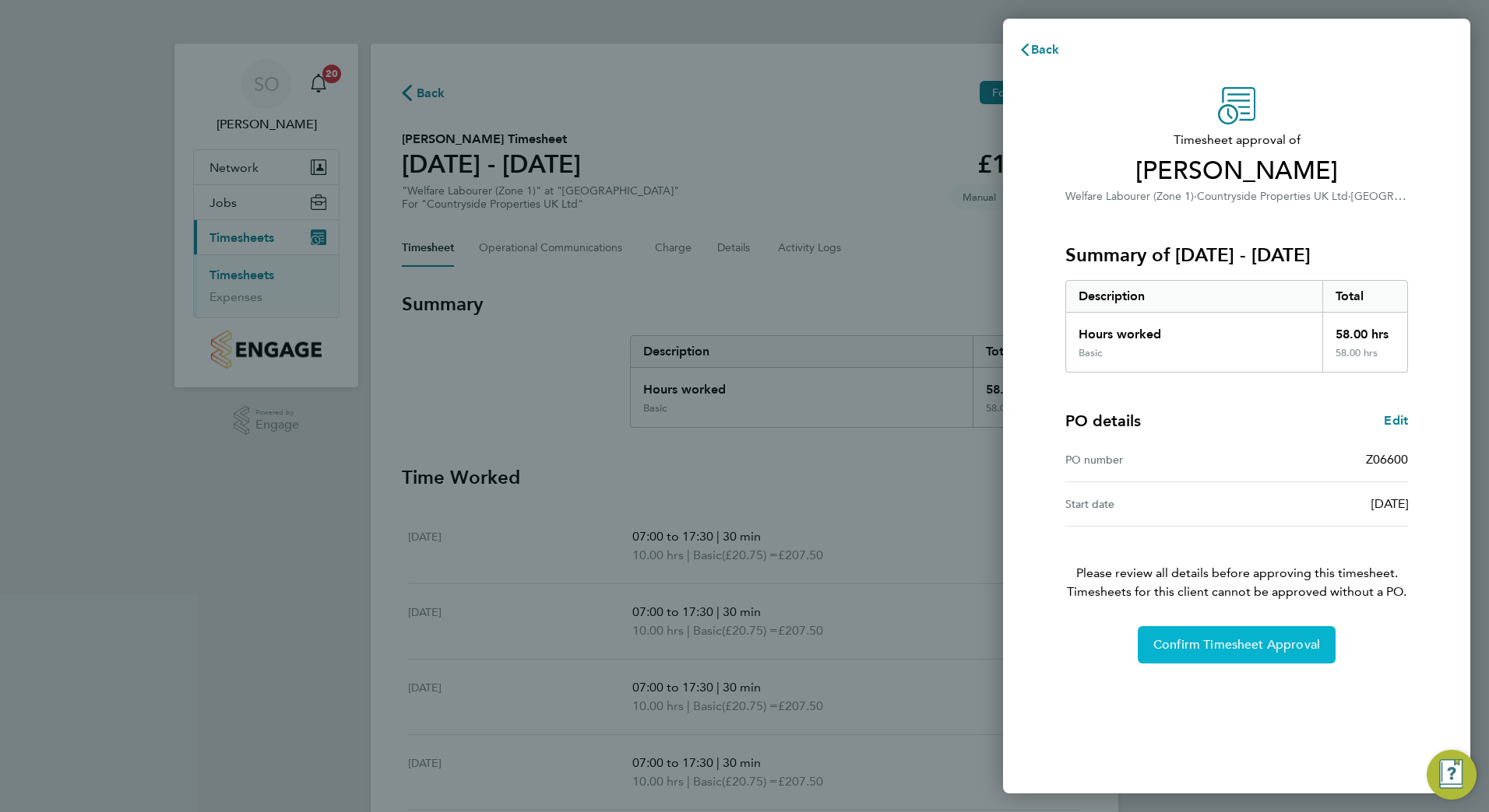
click at [1203, 651] on span "Confirm Timesheet Approval" at bounding box center [1236, 645] width 167 height 16
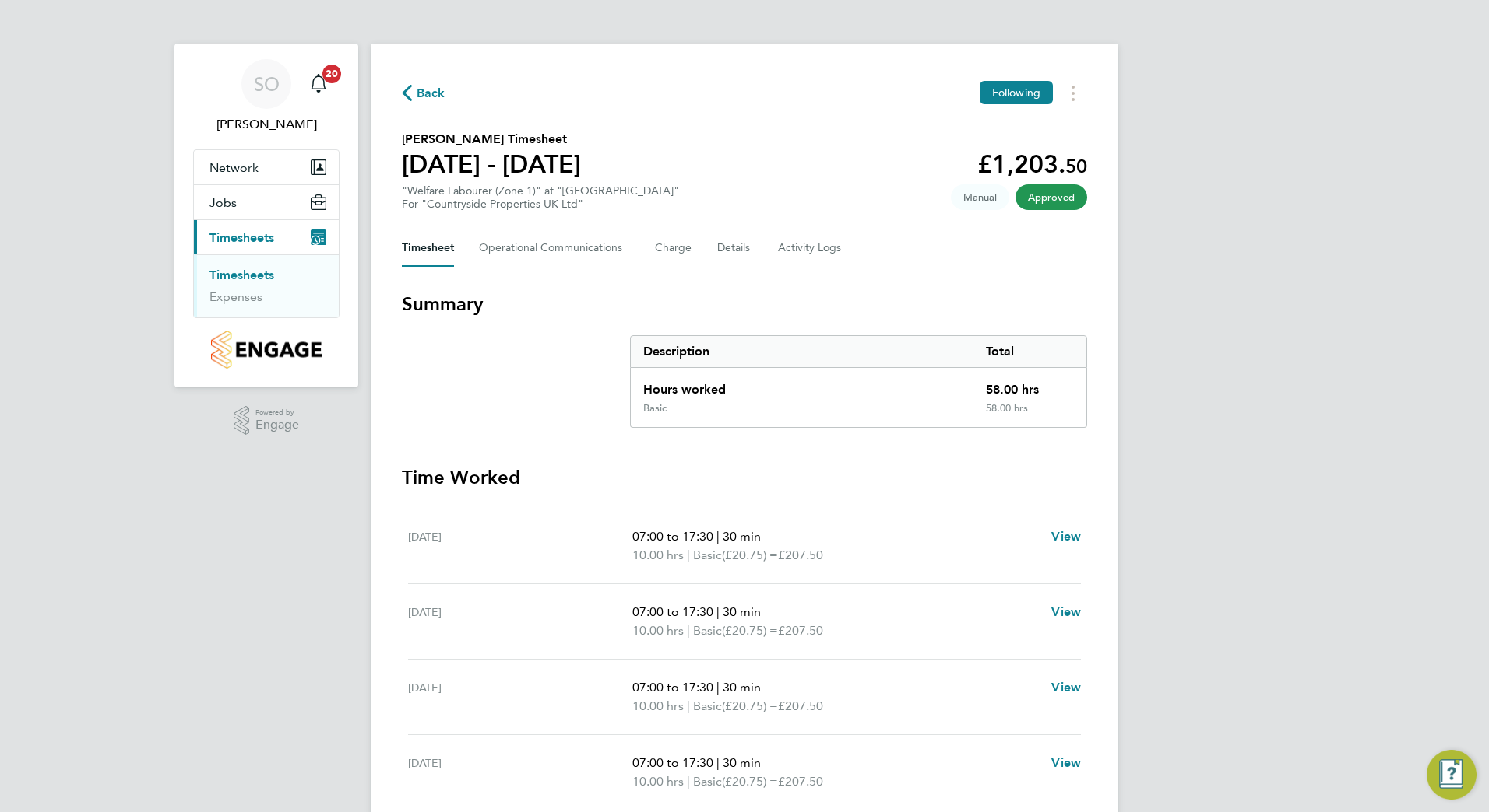
click at [426, 95] on span "Back" at bounding box center [430, 93] width 29 height 19
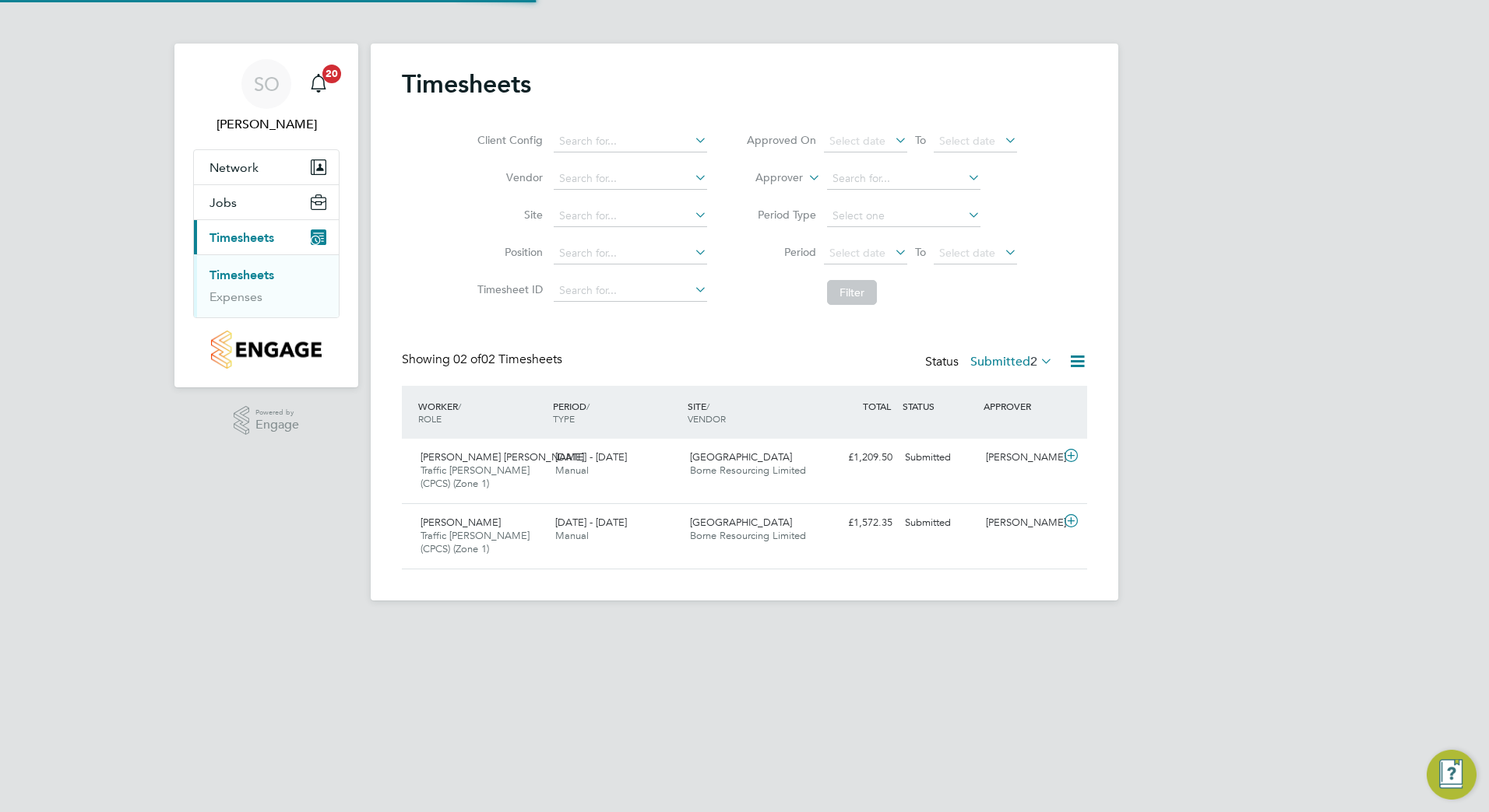
scroll to position [40, 135]
click at [501, 525] on span "Lenuta-Mariana Radu" at bounding box center [460, 523] width 80 height 13
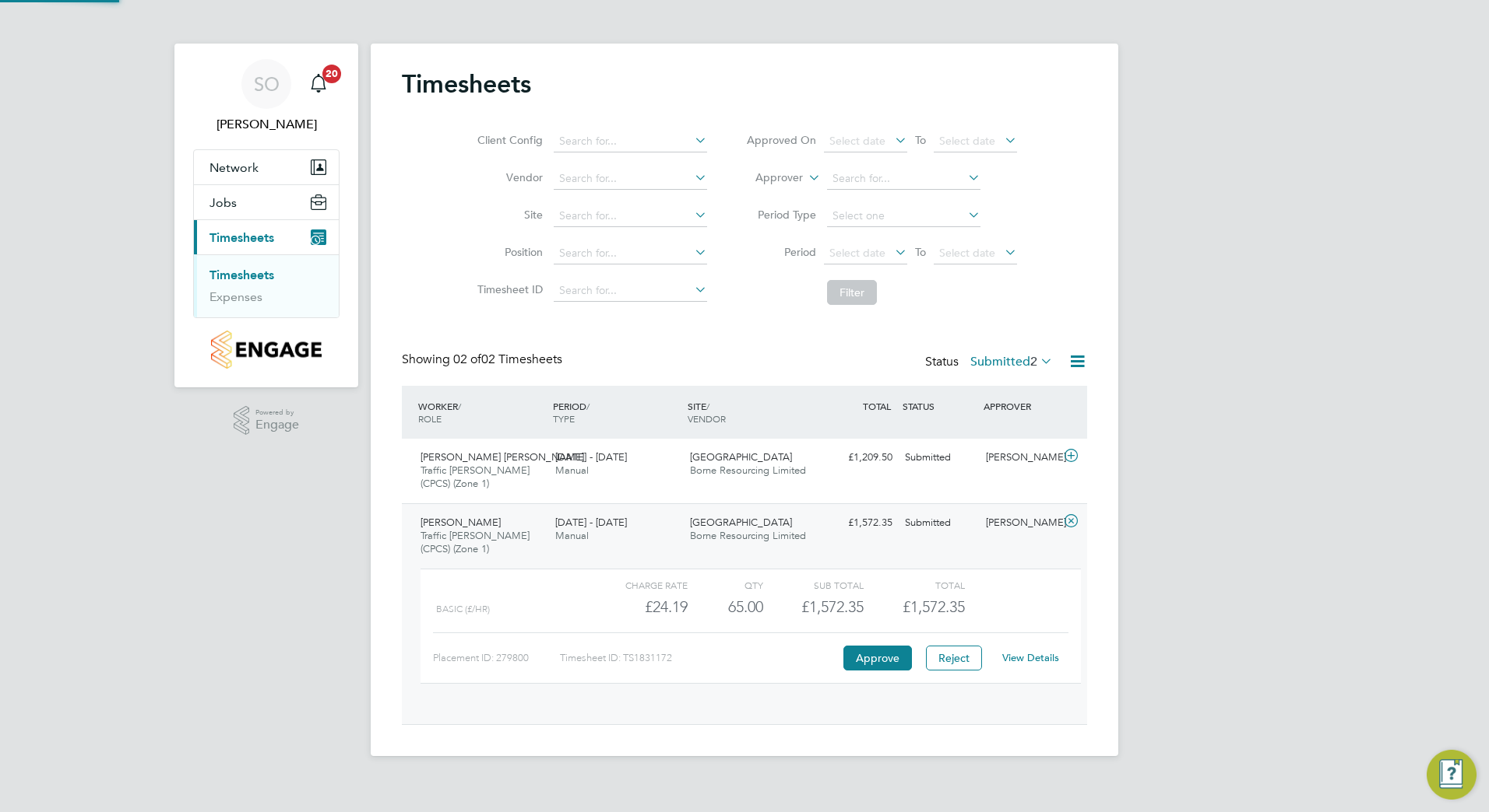
scroll to position [27, 152]
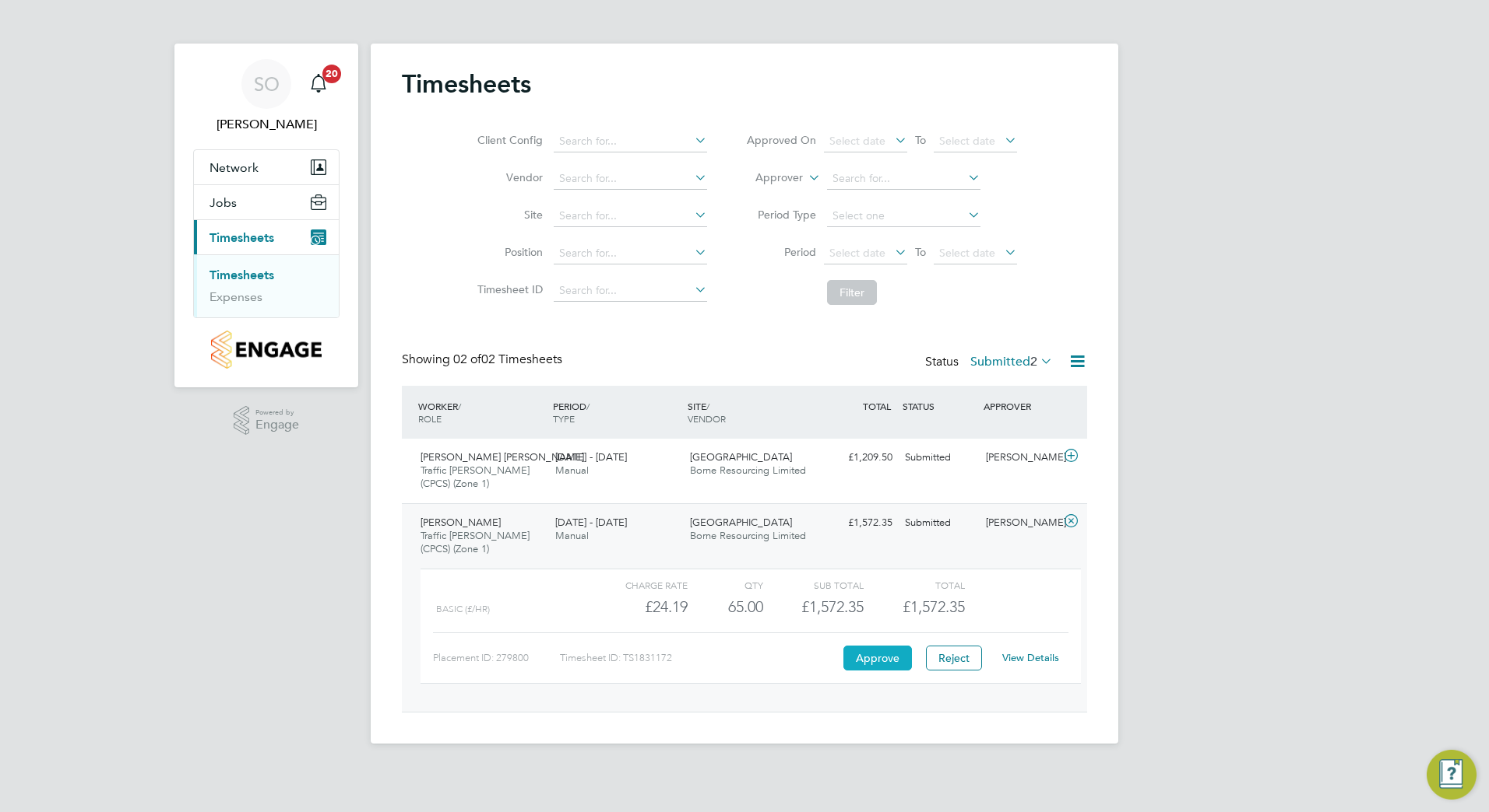
click at [875, 659] on button "Approve" at bounding box center [877, 658] width 69 height 25
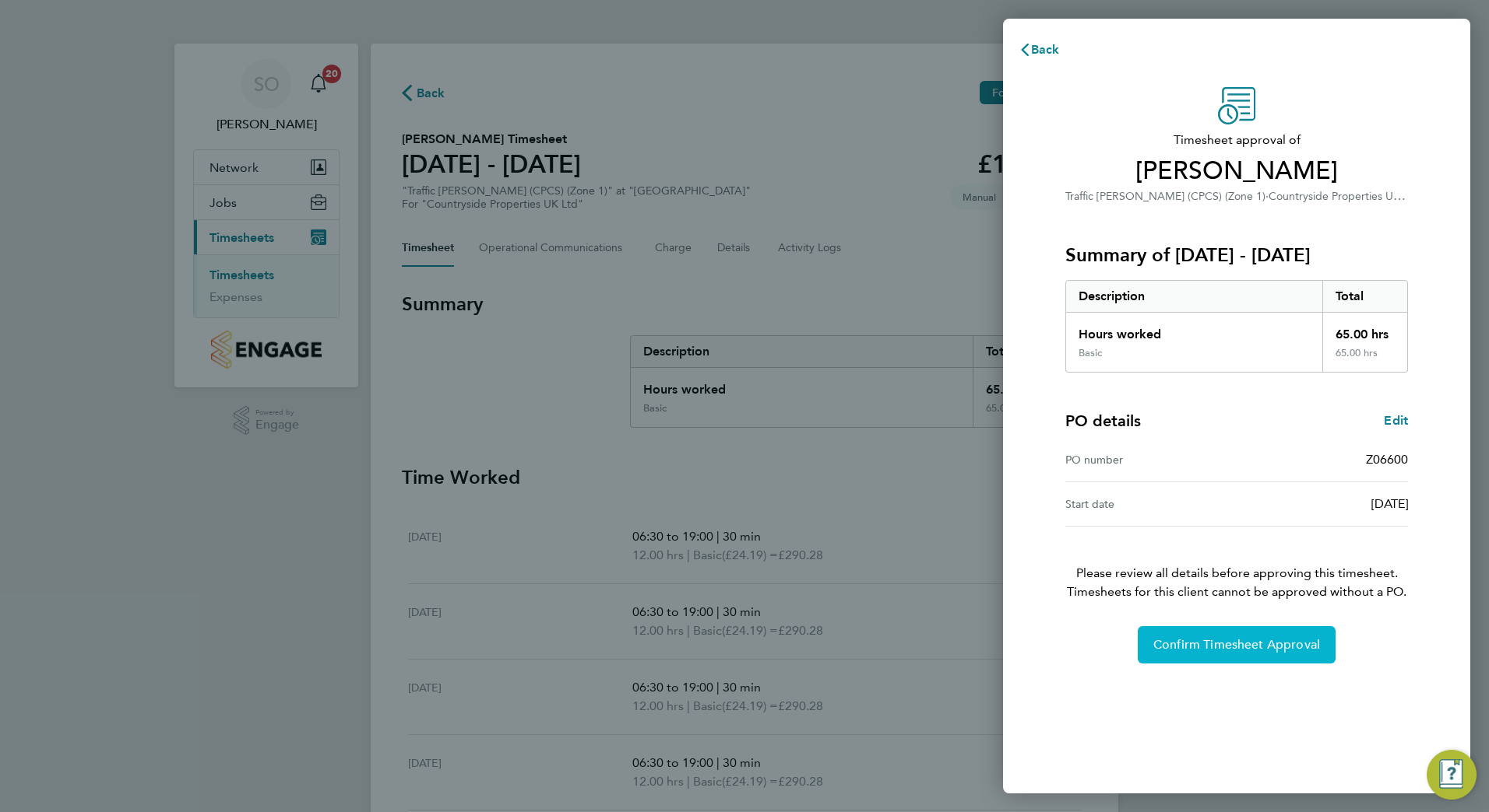
click at [1179, 645] on span "Confirm Timesheet Approval" at bounding box center [1236, 645] width 167 height 16
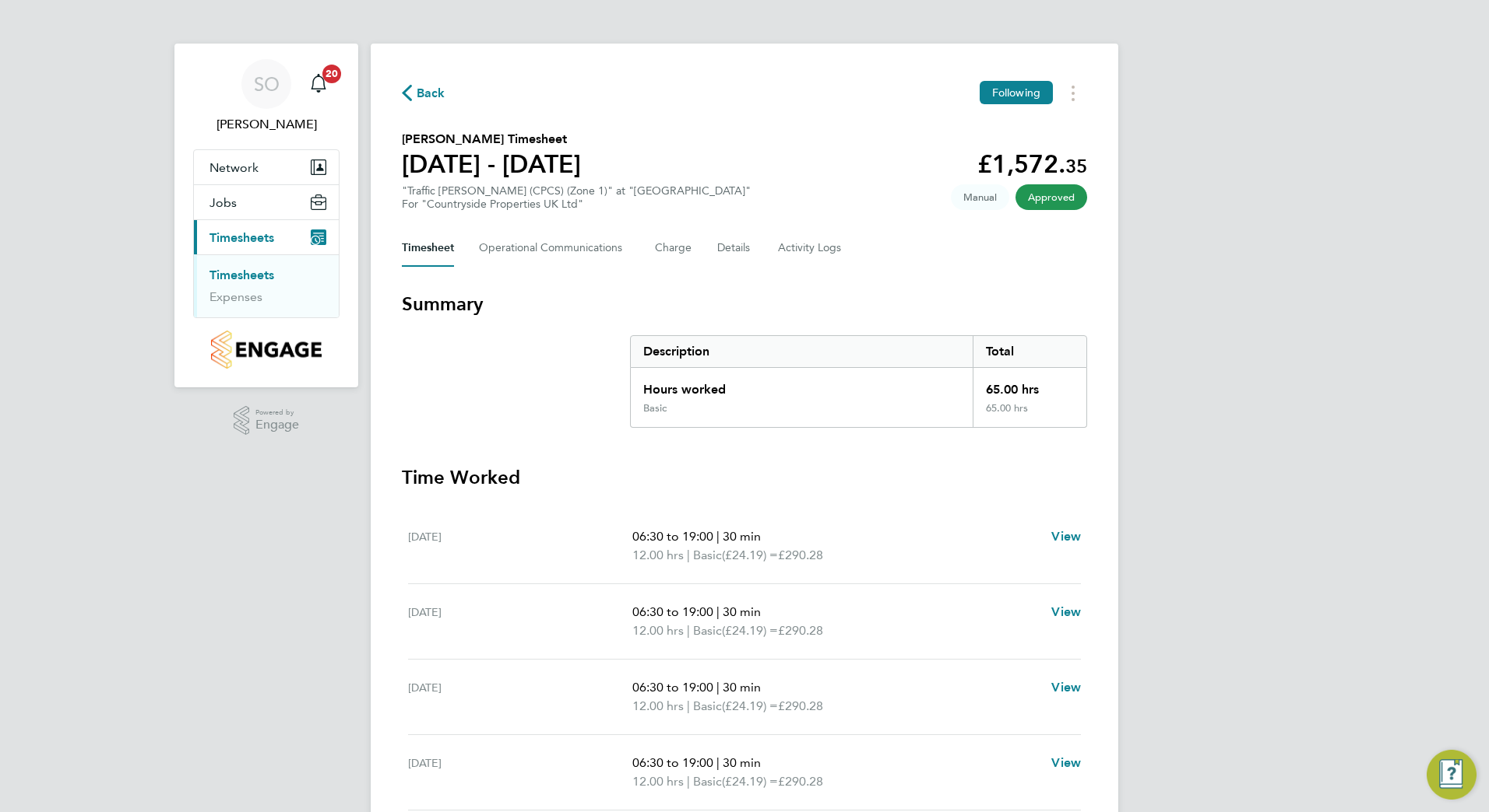
click at [424, 93] on span "Back" at bounding box center [430, 93] width 29 height 19
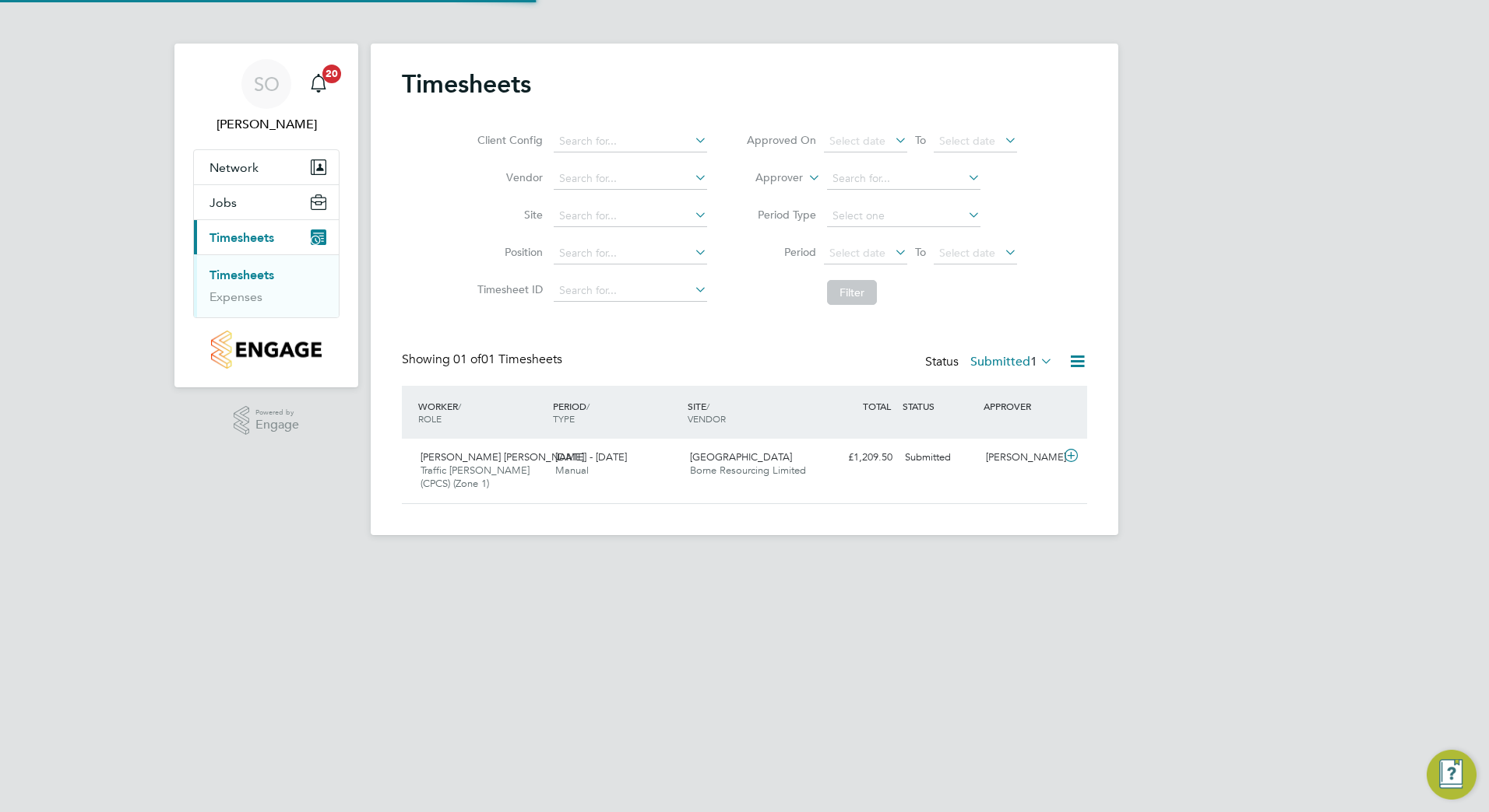
scroll to position [40, 135]
click at [569, 470] on span "Manual" at bounding box center [572, 471] width 33 height 13
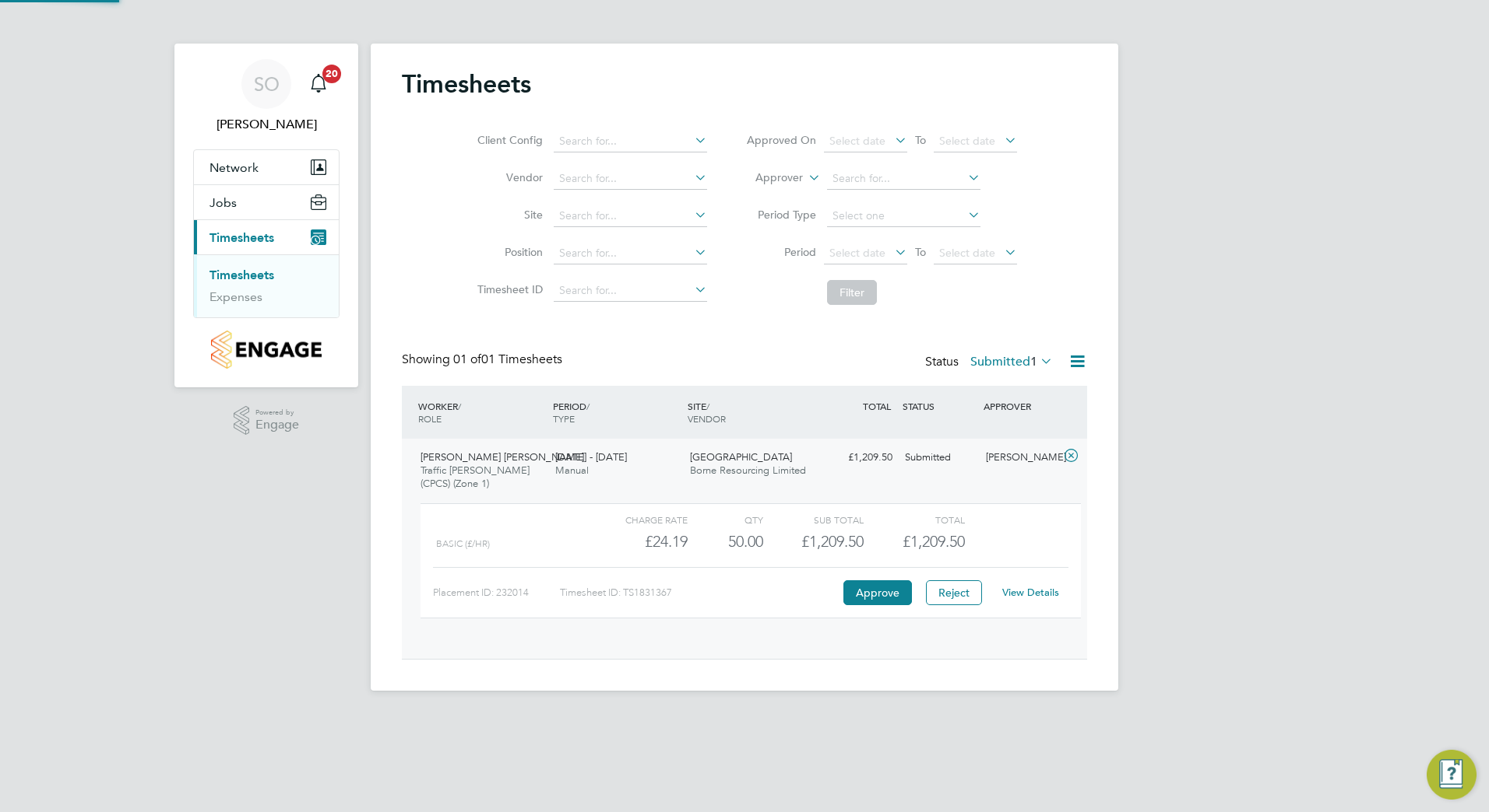
scroll to position [27, 152]
click at [872, 591] on button "Approve" at bounding box center [877, 593] width 69 height 25
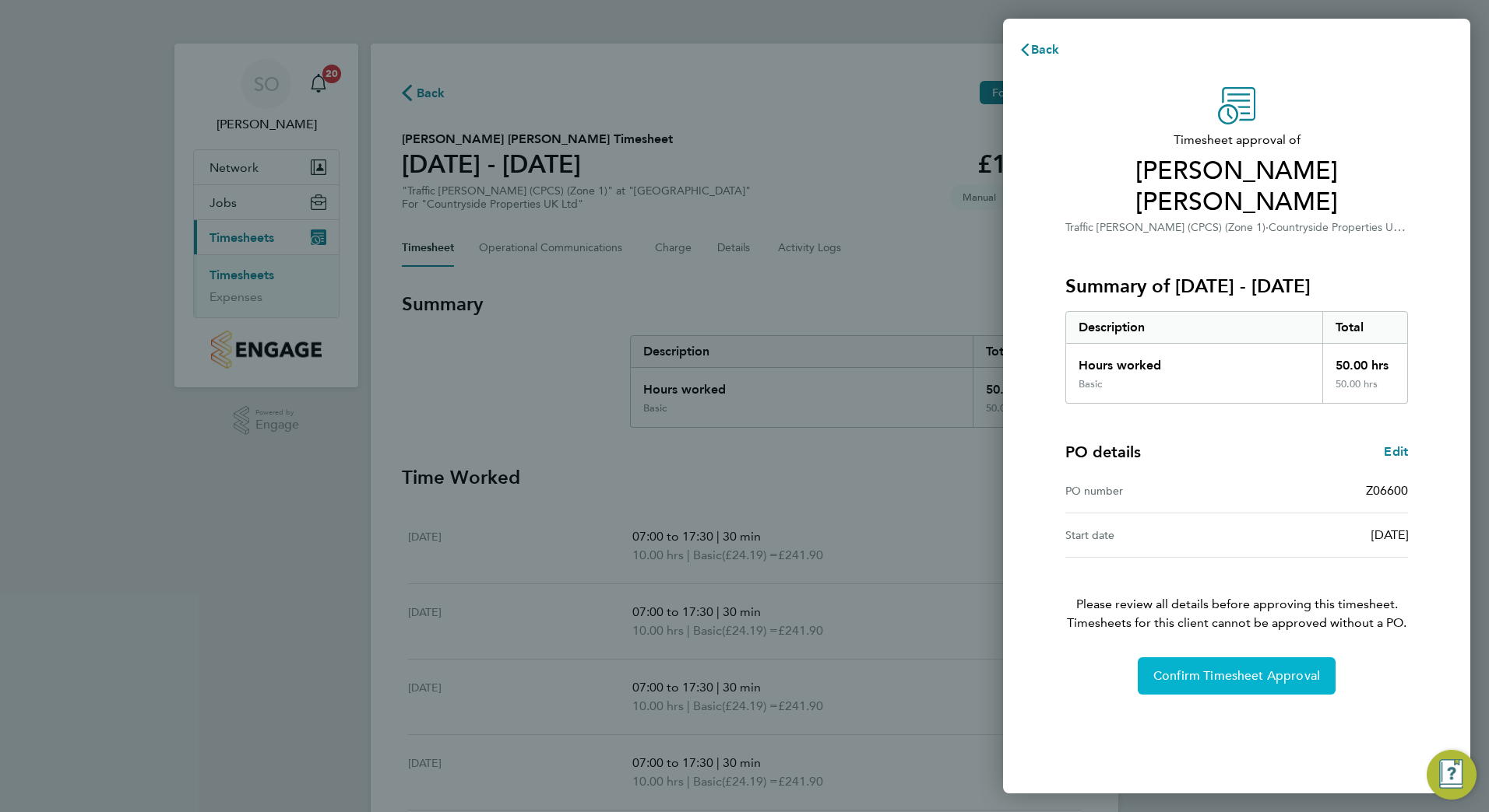
click at [1254, 669] on span "Confirm Timesheet Approval" at bounding box center [1236, 676] width 167 height 16
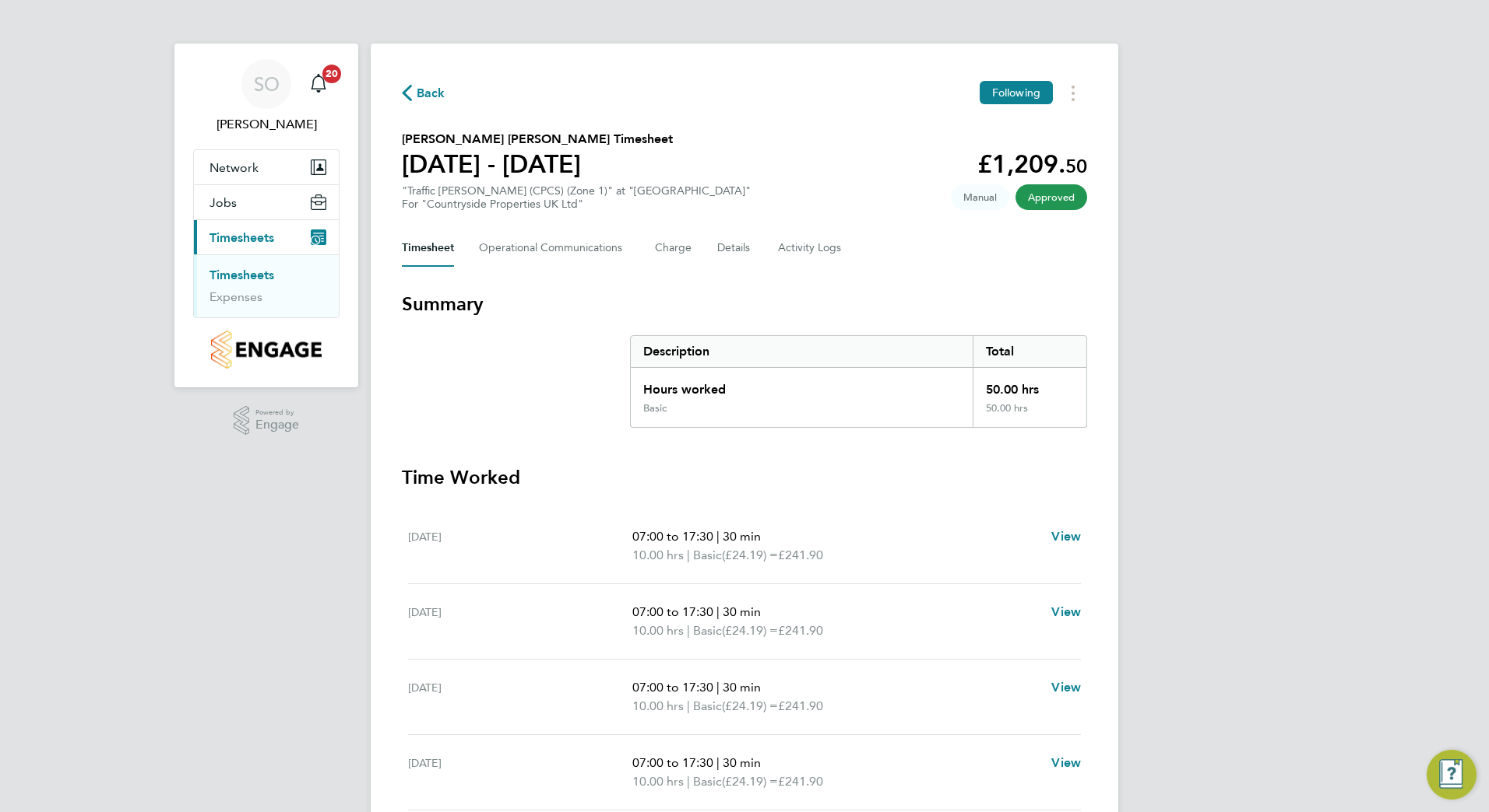
click at [421, 93] on span "Back" at bounding box center [430, 93] width 29 height 19
